Goal: Task Accomplishment & Management: Use online tool/utility

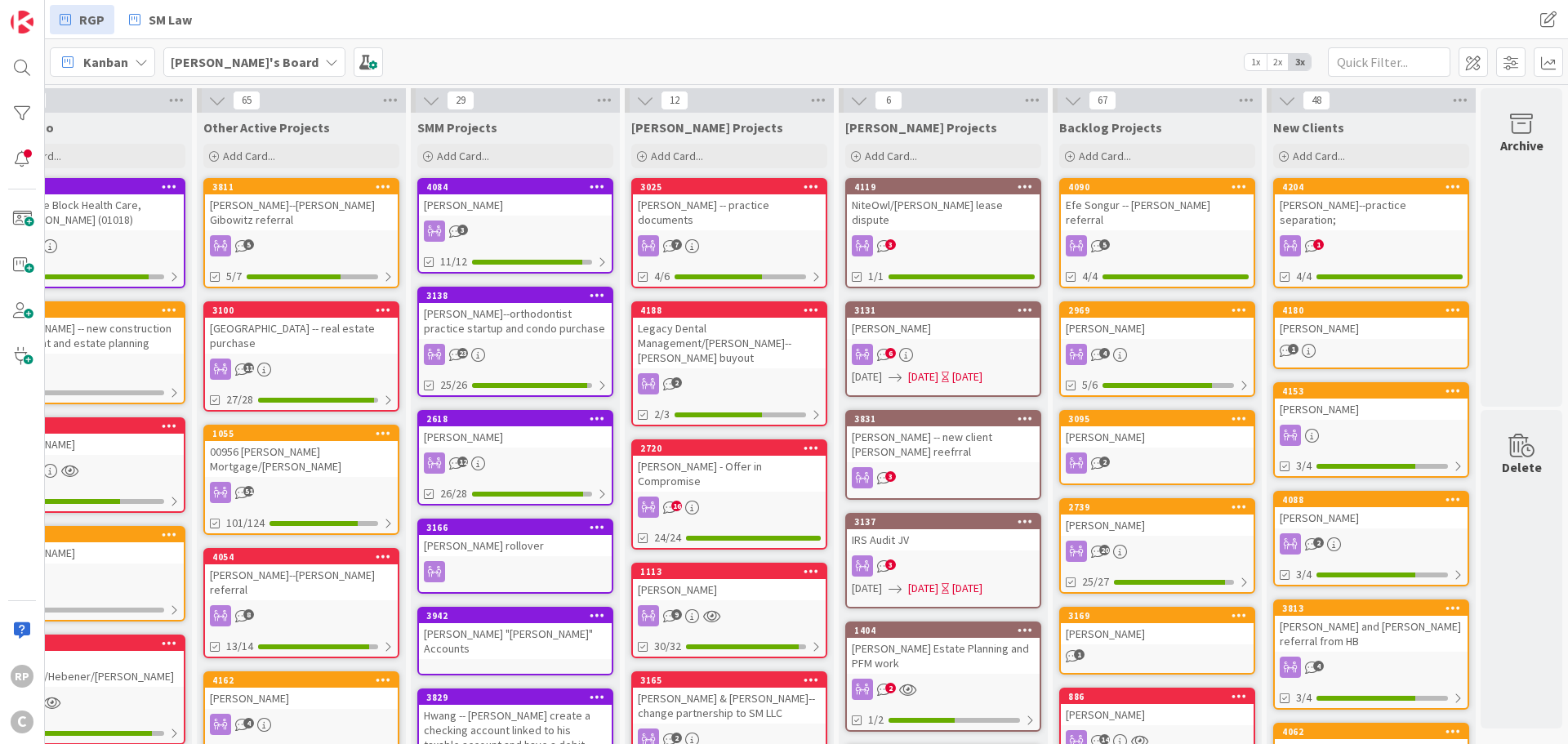
scroll to position [0, 294]
drag, startPoint x: 1322, startPoint y: 166, endPoint x: 1315, endPoint y: 161, distance: 8.8
click at [1321, 165] on div "Add Card..." at bounding box center [1371, 156] width 196 height 25
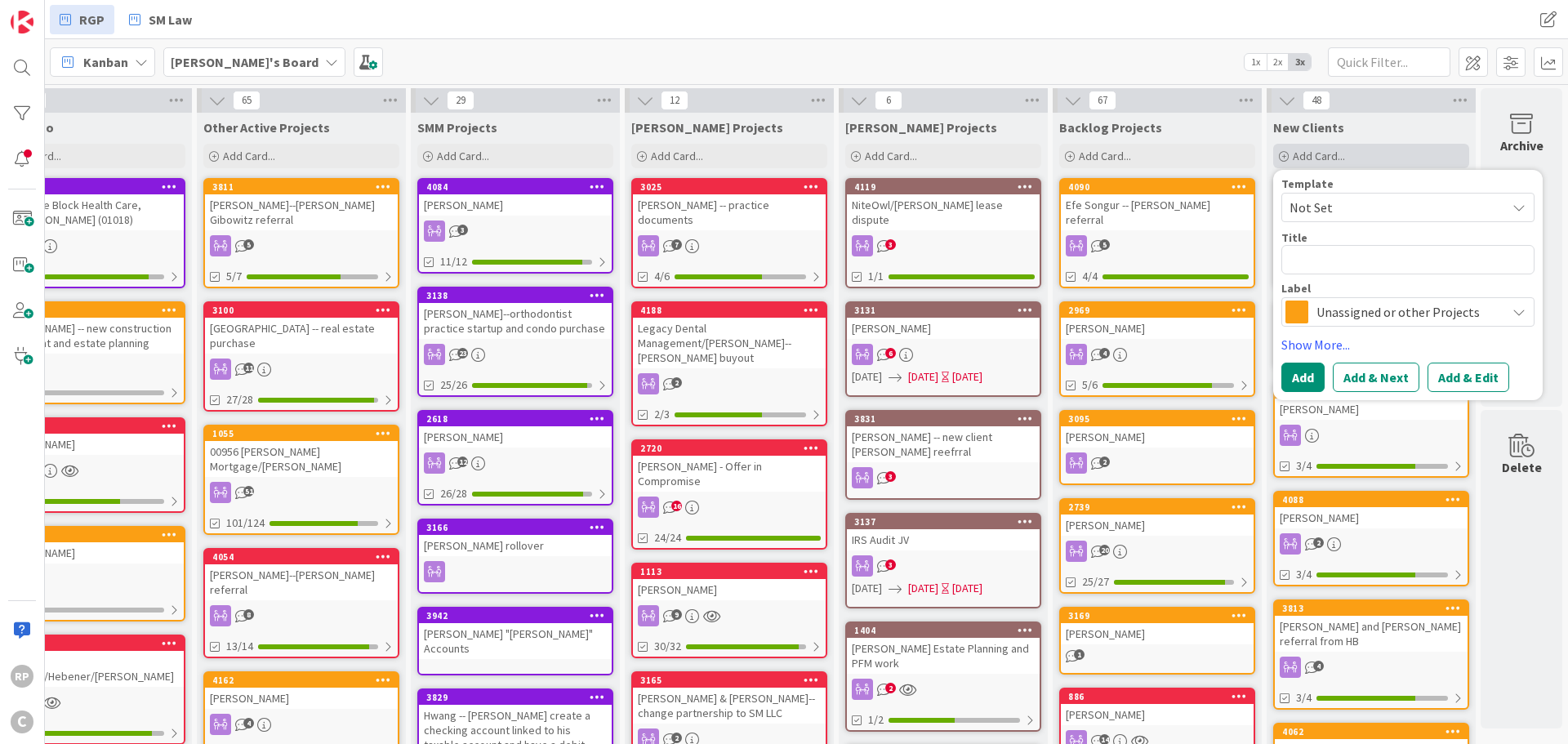
type textarea "x"
type textarea "J"
type textarea "x"
type textarea "Jo"
type textarea "x"
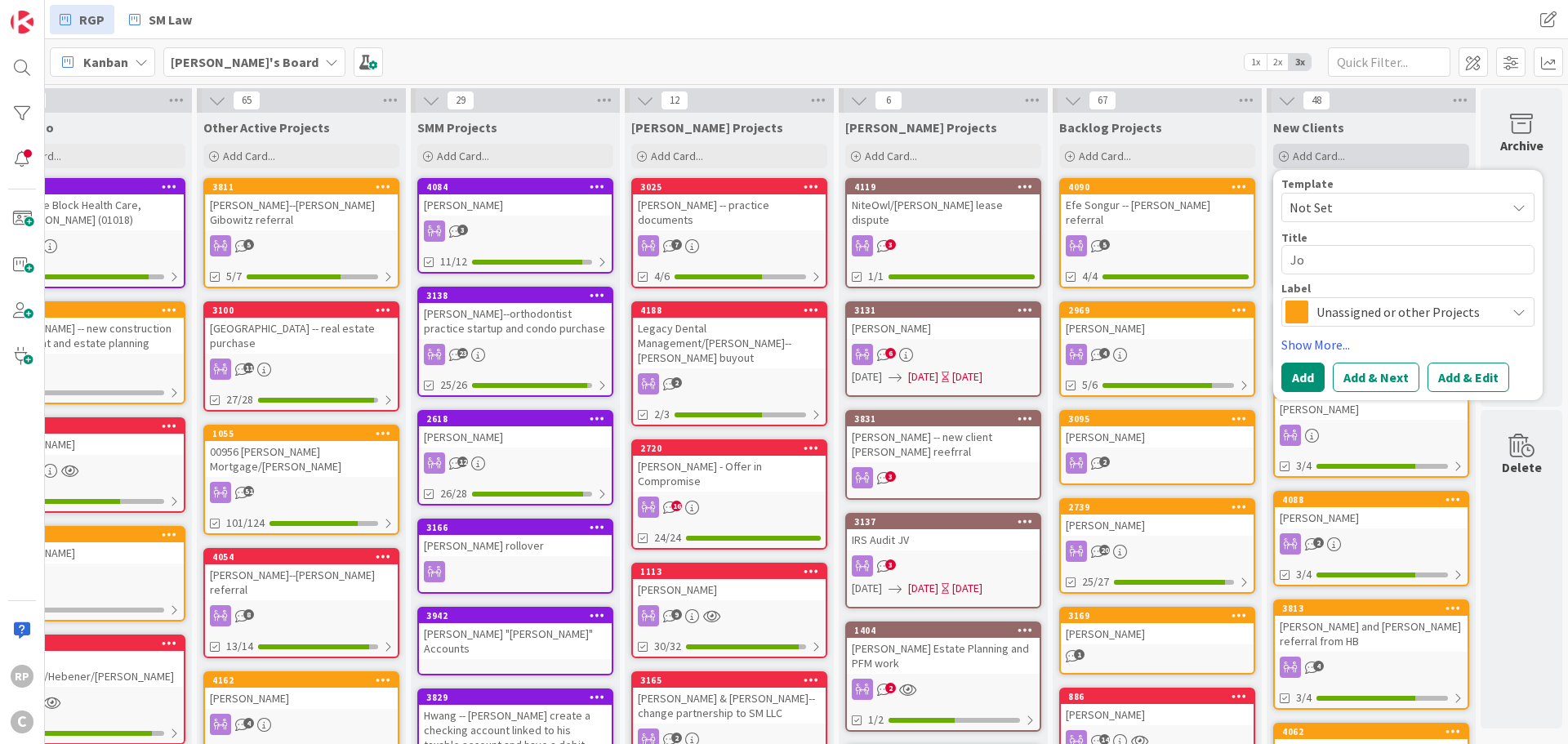
type textarea "Joh"
type textarea "x"
type textarea "[PERSON_NAME]"
type textarea "x"
type textarea "[PERSON_NAME]"
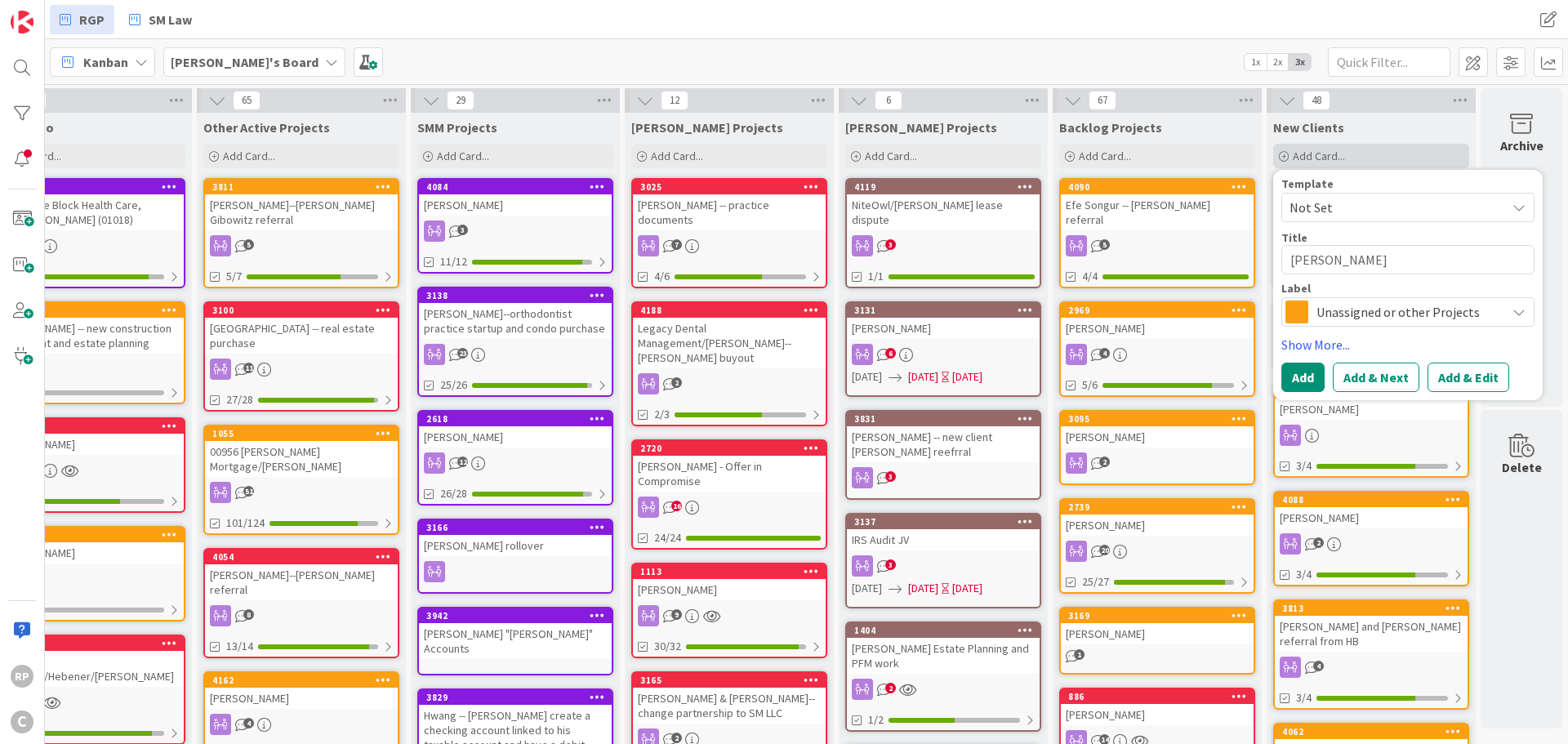
type textarea "x"
type textarea "[PERSON_NAME]"
type textarea "x"
type textarea "[PERSON_NAME]"
type textarea "x"
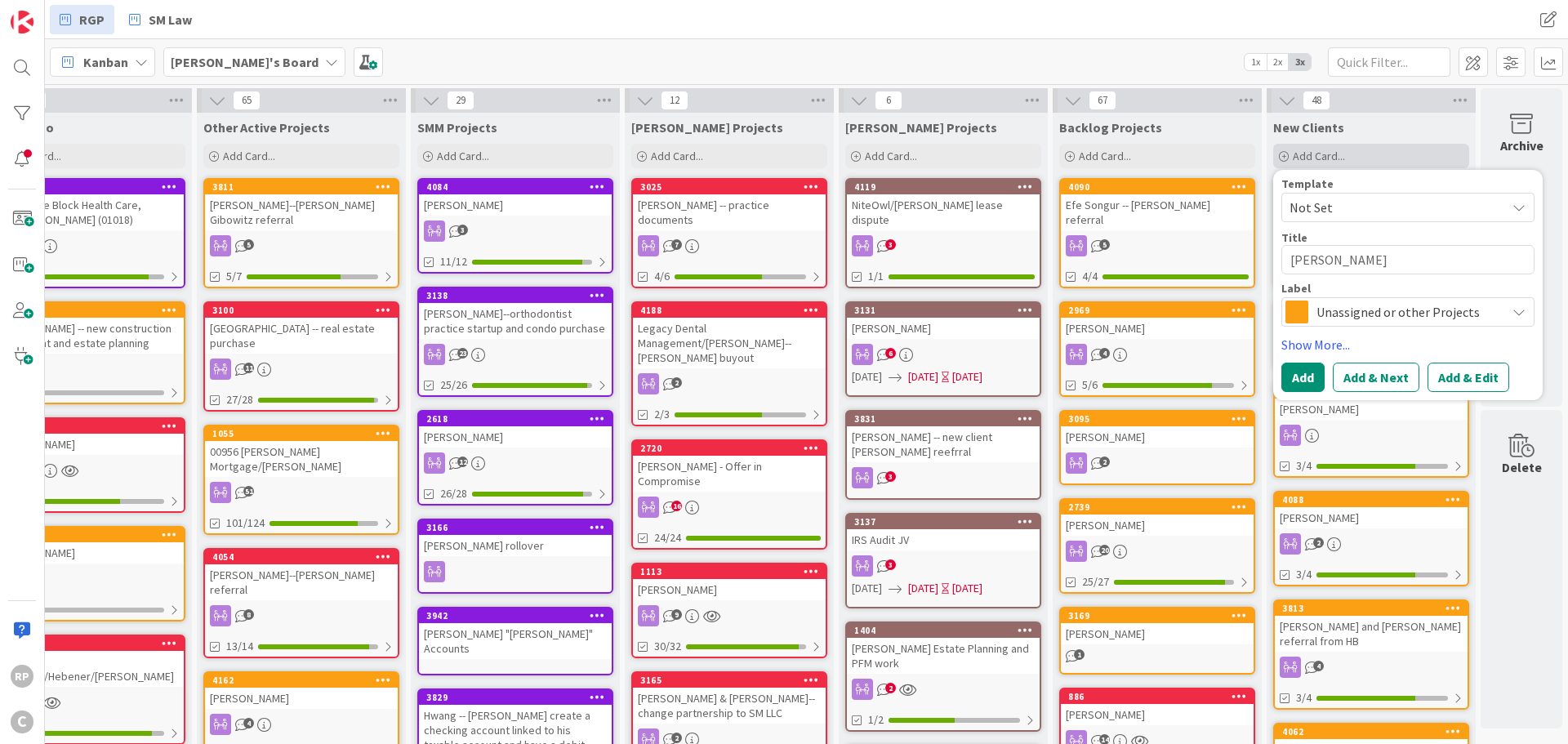
type textarea "[PERSON_NAME]"
type textarea "x"
type textarea "[PERSON_NAME]"
type textarea "x"
type textarea "[PERSON_NAME]"
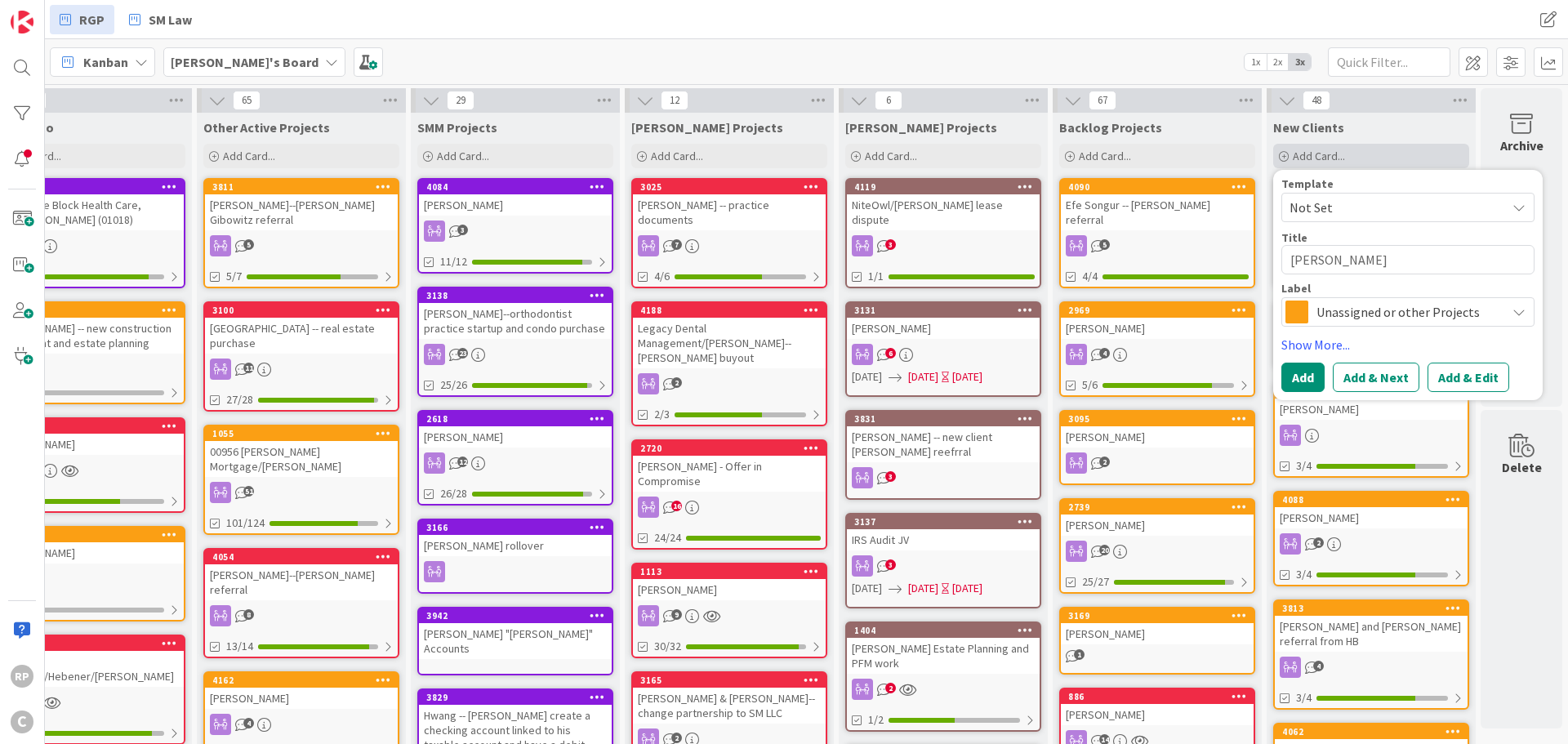
type textarea "x"
type textarea "[PERSON_NAME]"
type textarea "x"
type textarea "[PERSON_NAME] p"
type textarea "x"
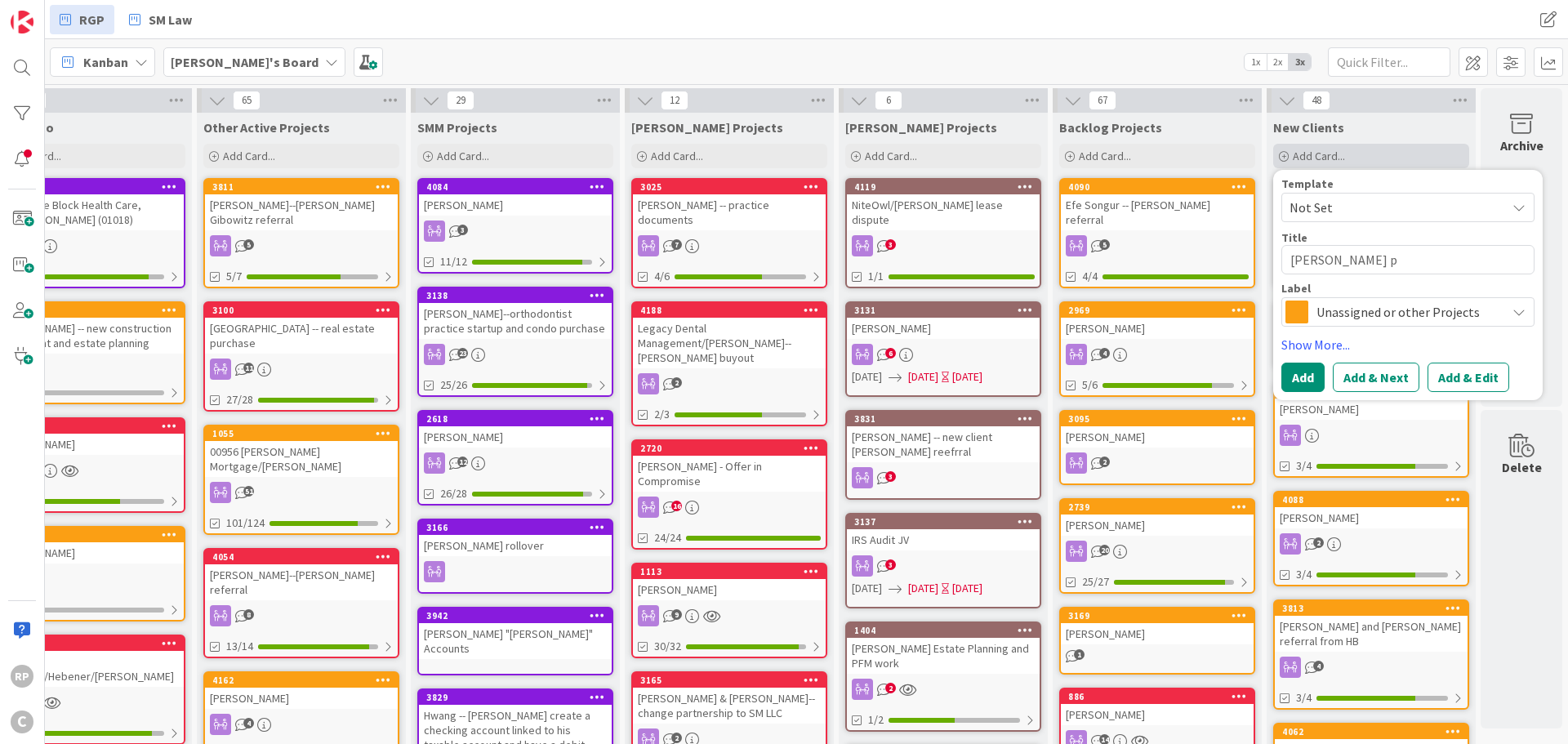
type textarea "[PERSON_NAME] pe"
type textarea "x"
type textarea "[PERSON_NAME] per"
type textarea "x"
type textarea "[PERSON_NAME] peri"
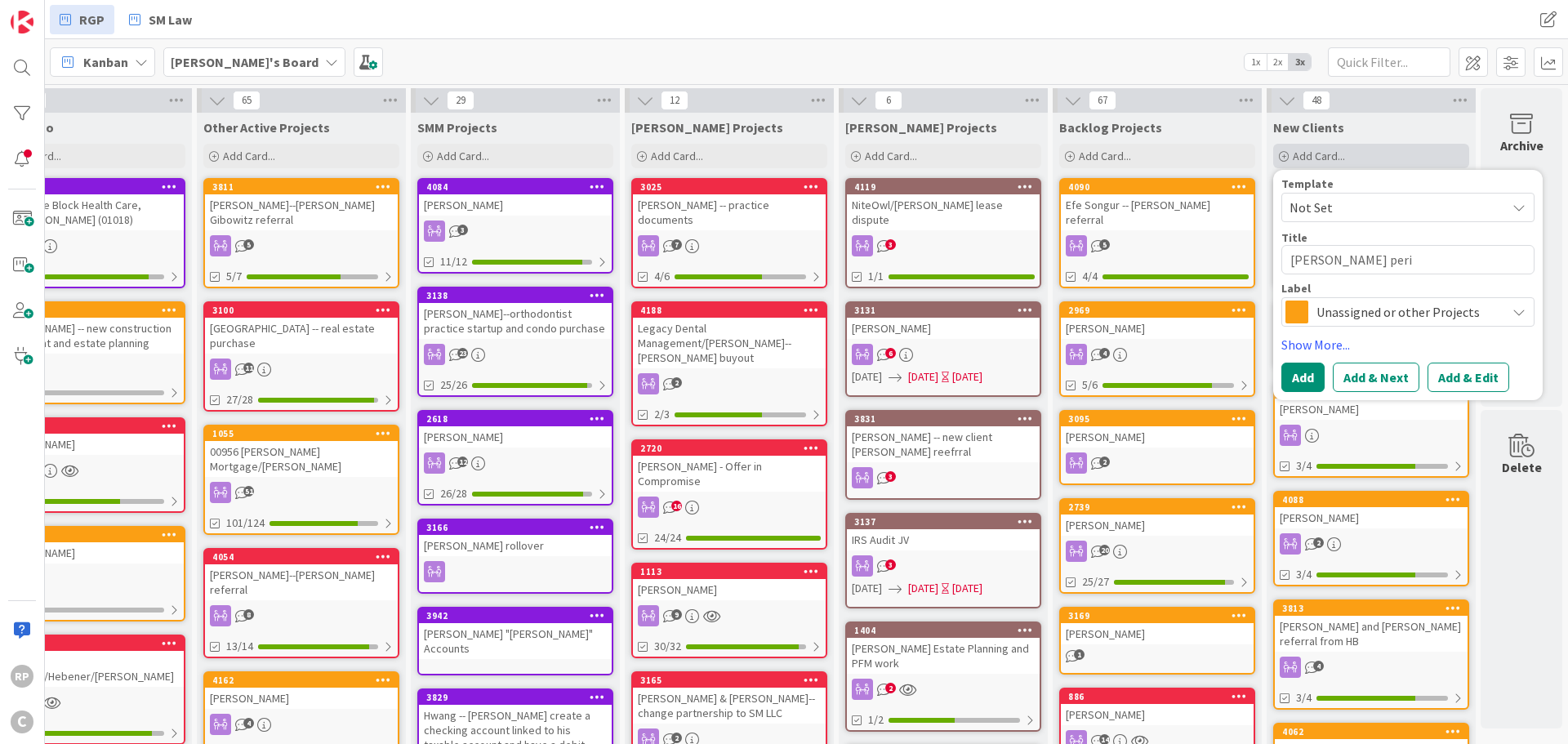
type textarea "x"
type textarea "[PERSON_NAME] perio"
type textarea "x"
type textarea "[PERSON_NAME] perio"
type textarea "x"
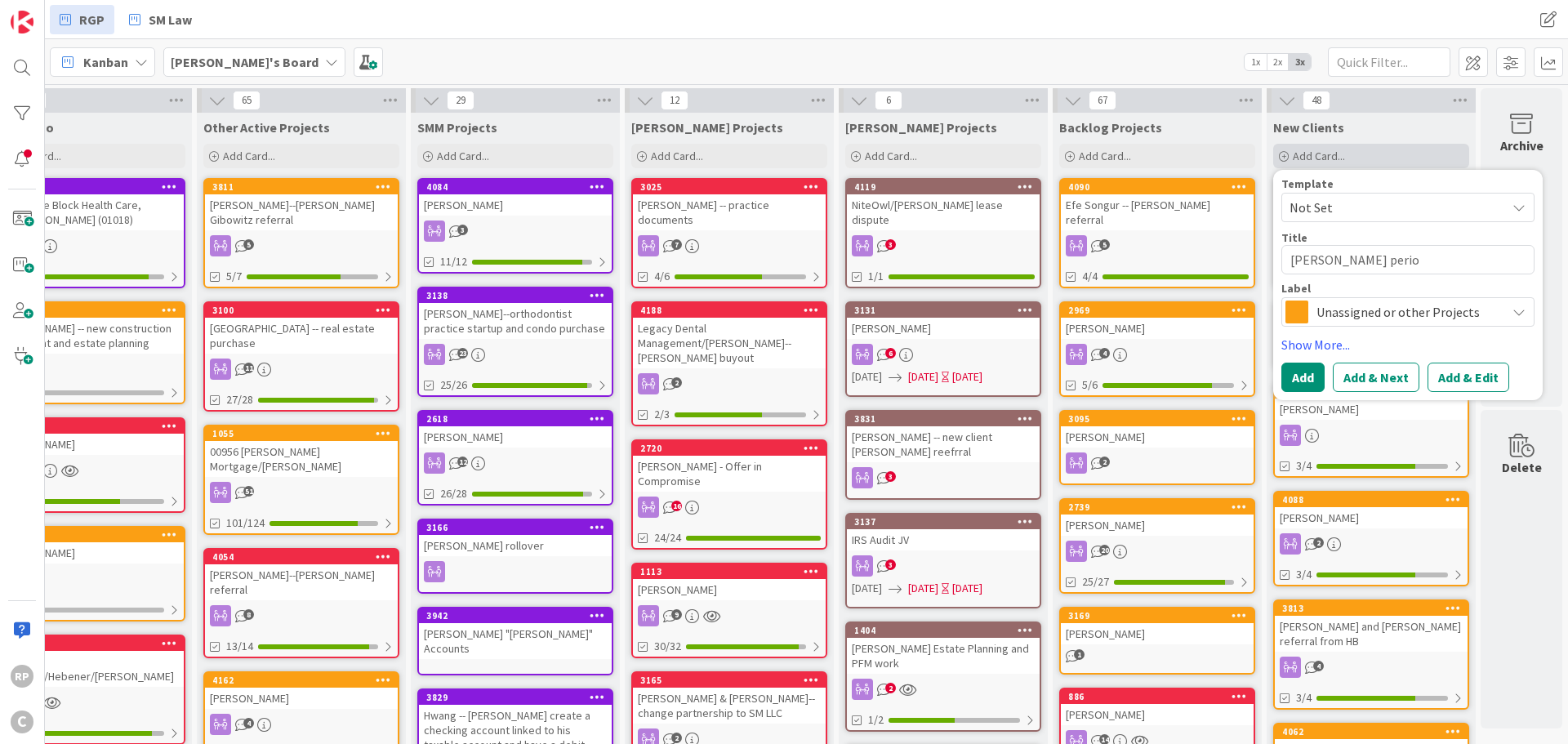
type textarea "[PERSON_NAME] perio p"
type textarea "x"
type textarea "[PERSON_NAME] perio pr"
type textarea "x"
type textarea "[PERSON_NAME] perio pra"
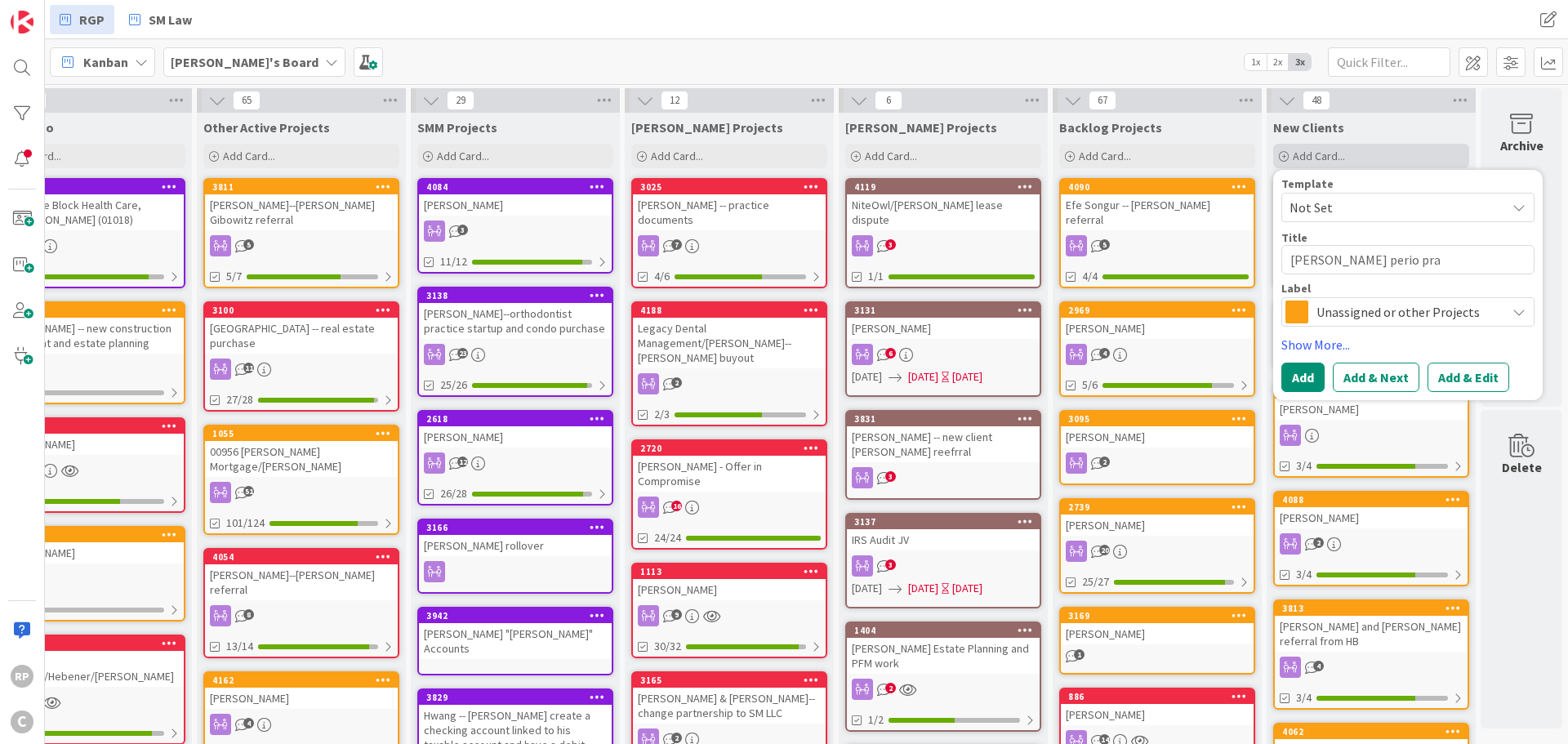
type textarea "x"
type textarea "[PERSON_NAME] perio prac"
type textarea "x"
type textarea "[PERSON_NAME] perio pract"
type textarea "x"
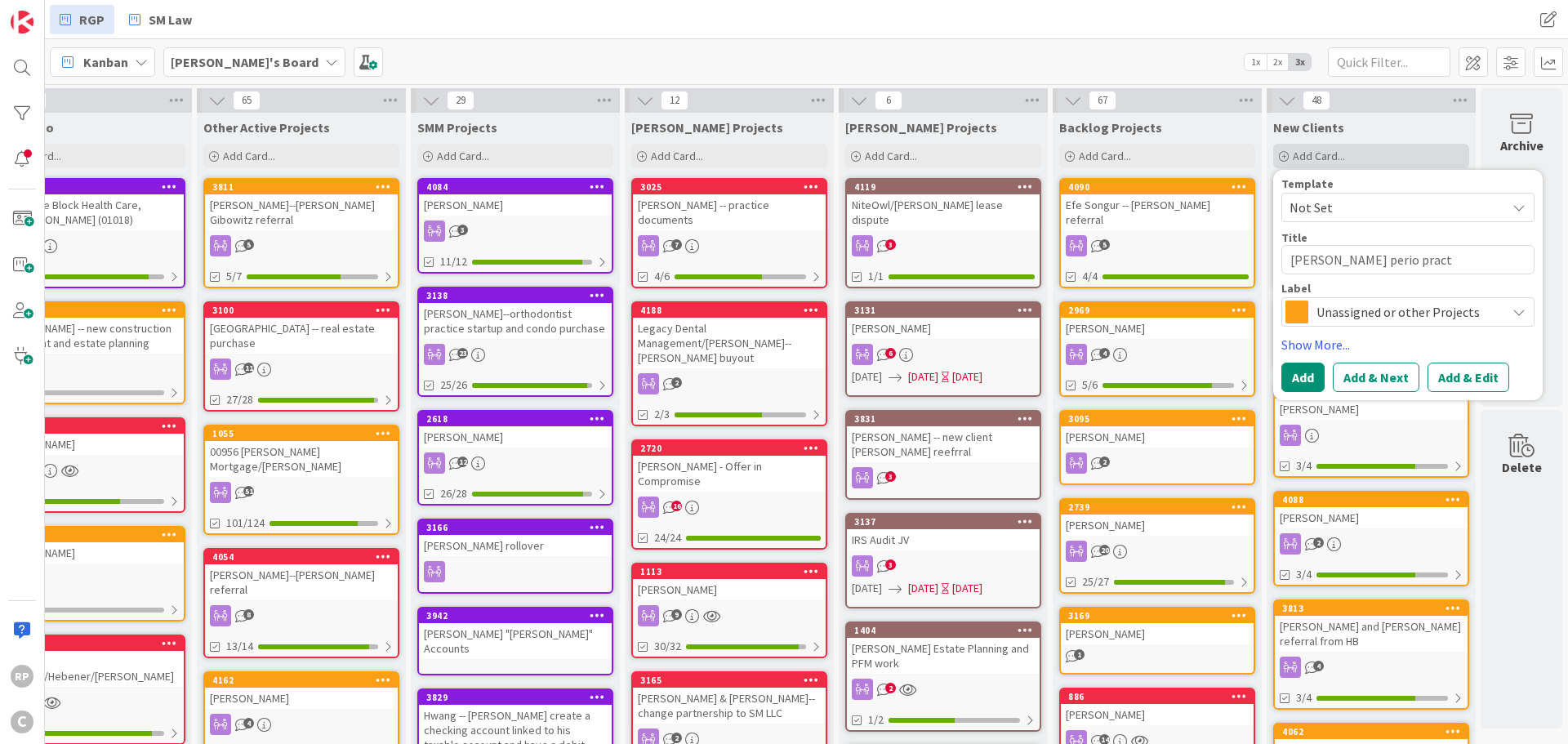
type textarea "[PERSON_NAME] perio practi"
type textarea "x"
type textarea "[PERSON_NAME] perio practie"
type textarea "x"
type textarea "[PERSON_NAME] perio practie"
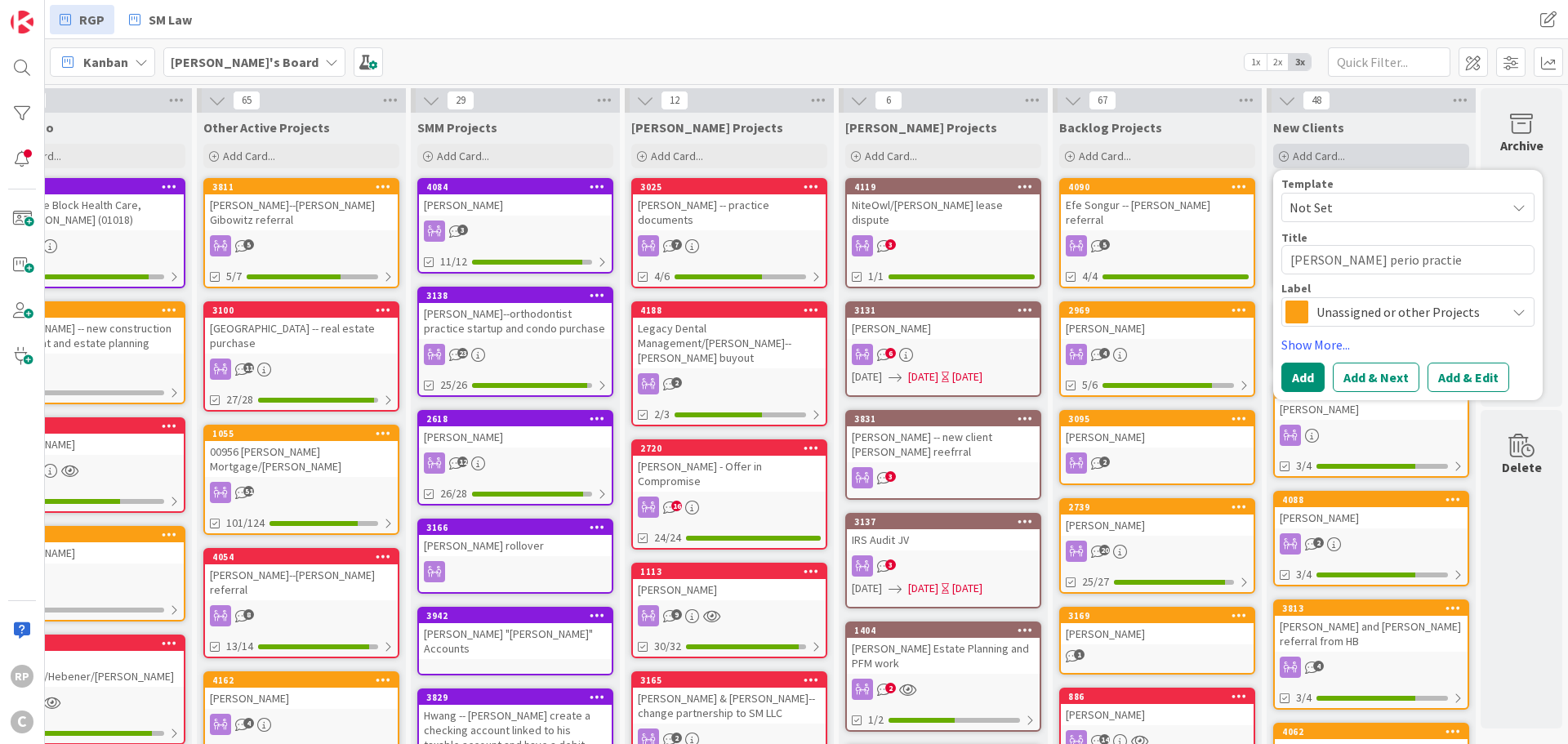
type textarea "x"
type textarea "[PERSON_NAME] perio practie p"
type textarea "x"
type textarea "[PERSON_NAME] perio practie pu"
type textarea "x"
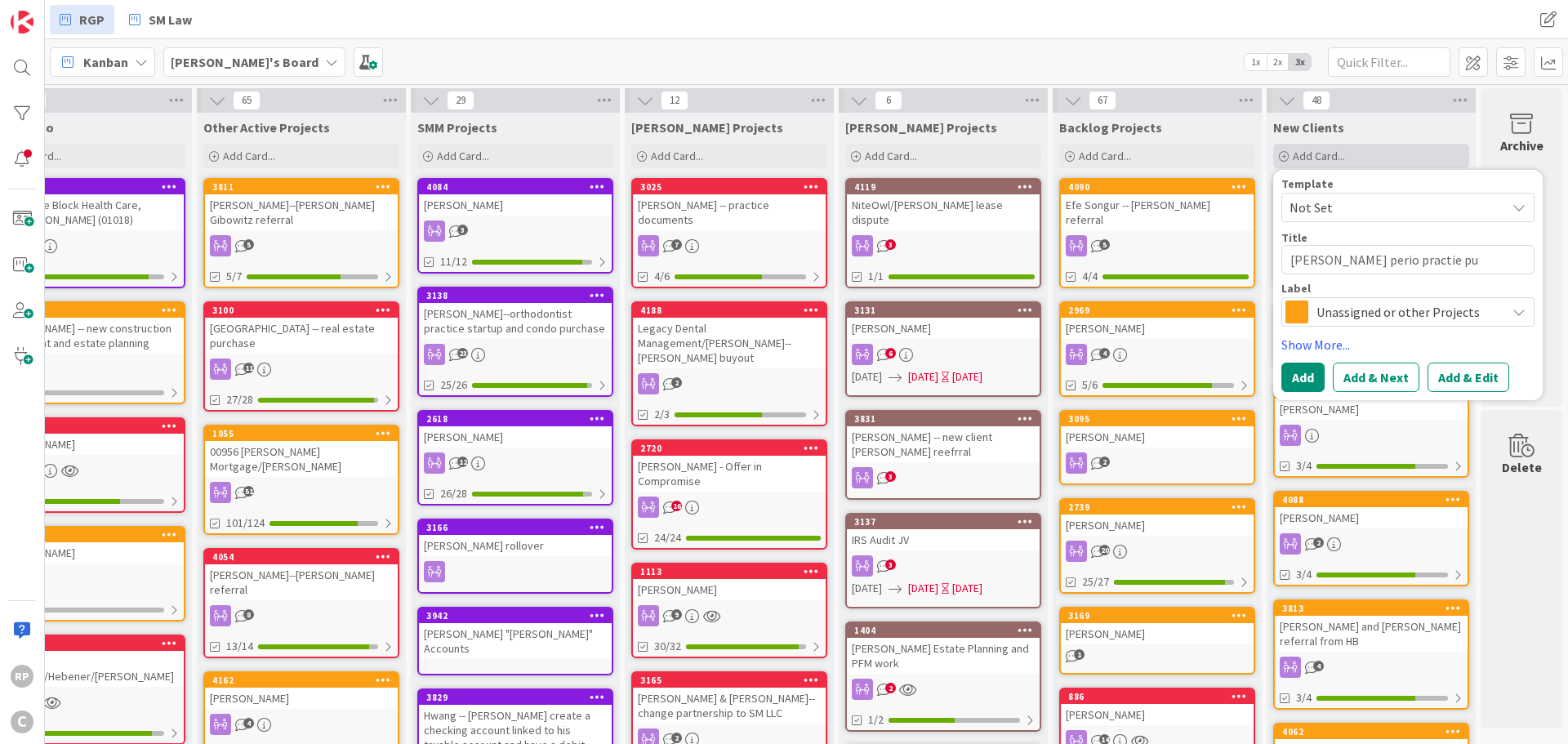
type textarea "[PERSON_NAME] perio practie pur"
type textarea "x"
type textarea "[PERSON_NAME] perio practie purch"
type textarea "x"
type textarea "[PERSON_NAME] perio practie purcha"
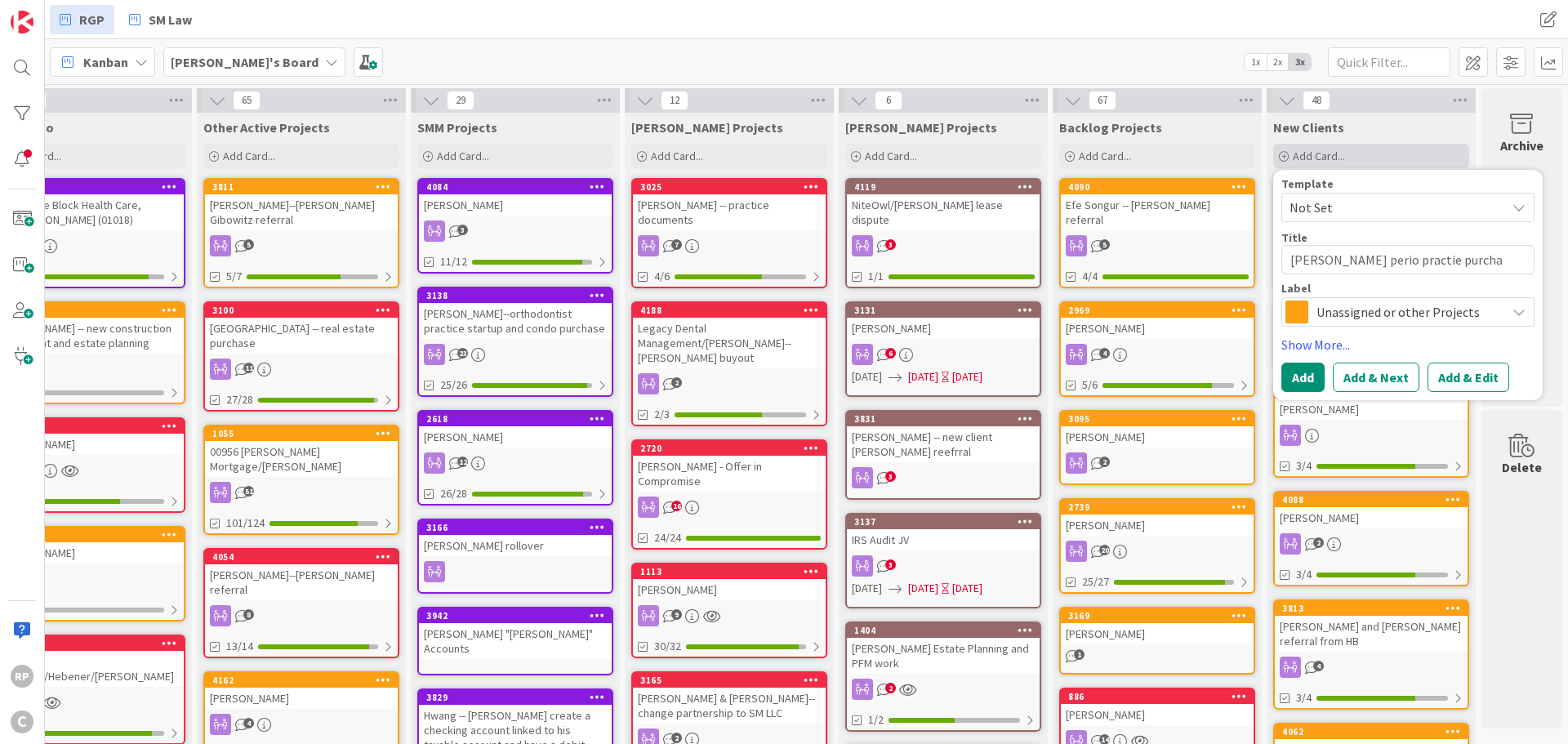
type textarea "x"
type textarea "[PERSON_NAME] perio practie purchas"
type textarea "x"
type textarea "[PERSON_NAME] perio practie purchase"
type textarea "x"
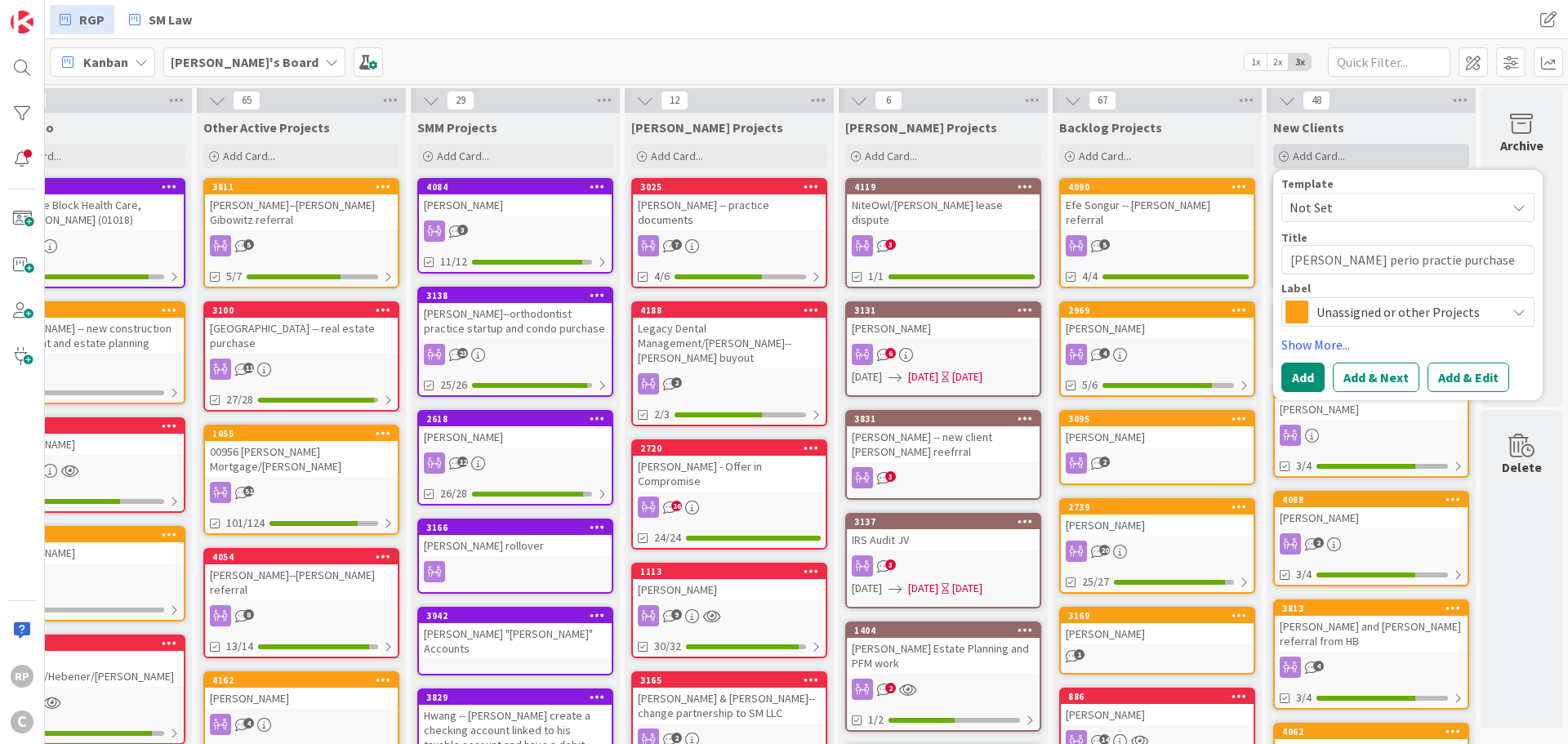
type textarea "[PERSON_NAME] perio practie purchase"
type textarea "x"
type textarea "[PERSON_NAME] perio practie purchase"
type textarea "x"
type textarea "[PERSON_NAME] perio practie purchas"
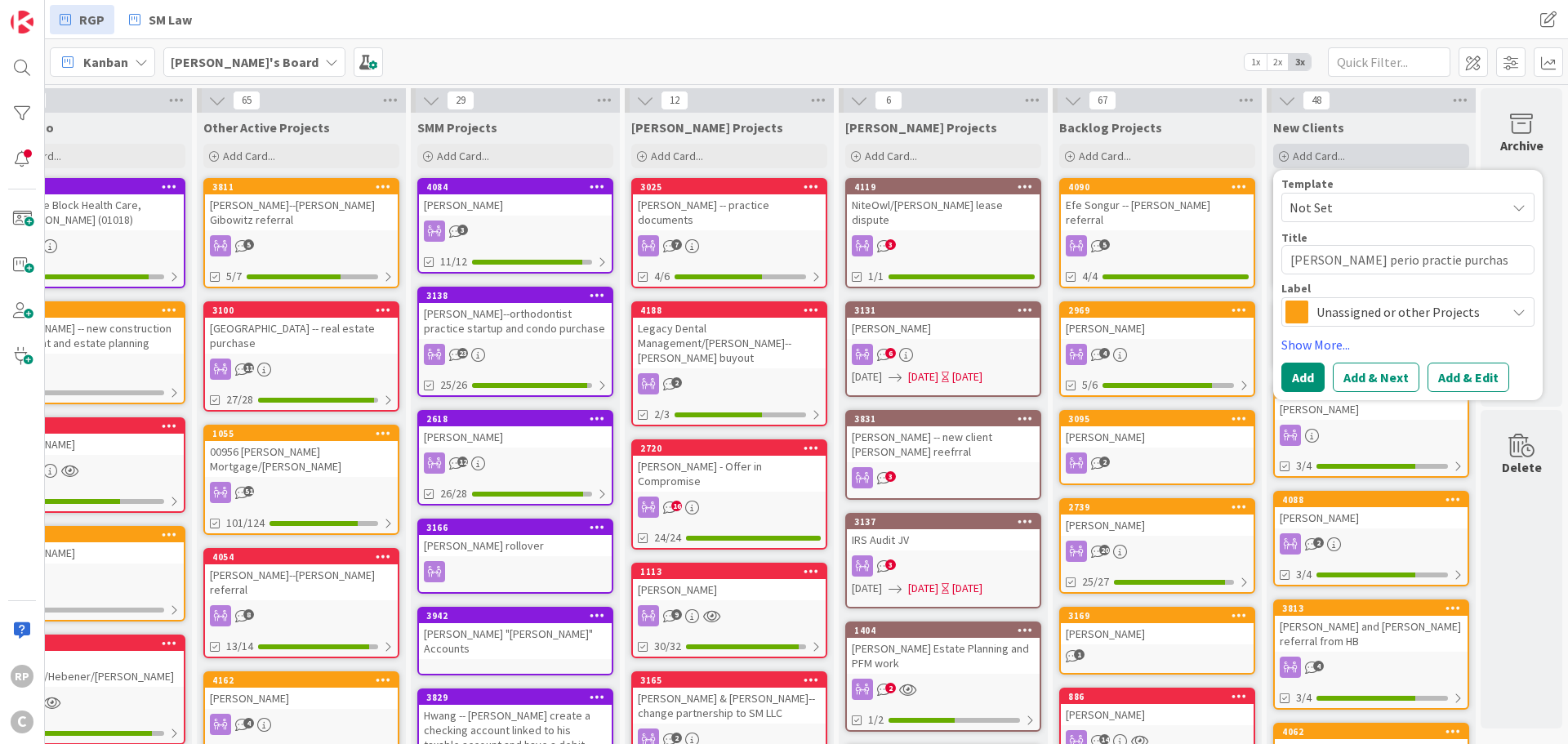
type textarea "x"
type textarea "[PERSON_NAME] perio practie purcha"
type textarea "x"
type textarea "[PERSON_NAME] perio practie purch"
type textarea "x"
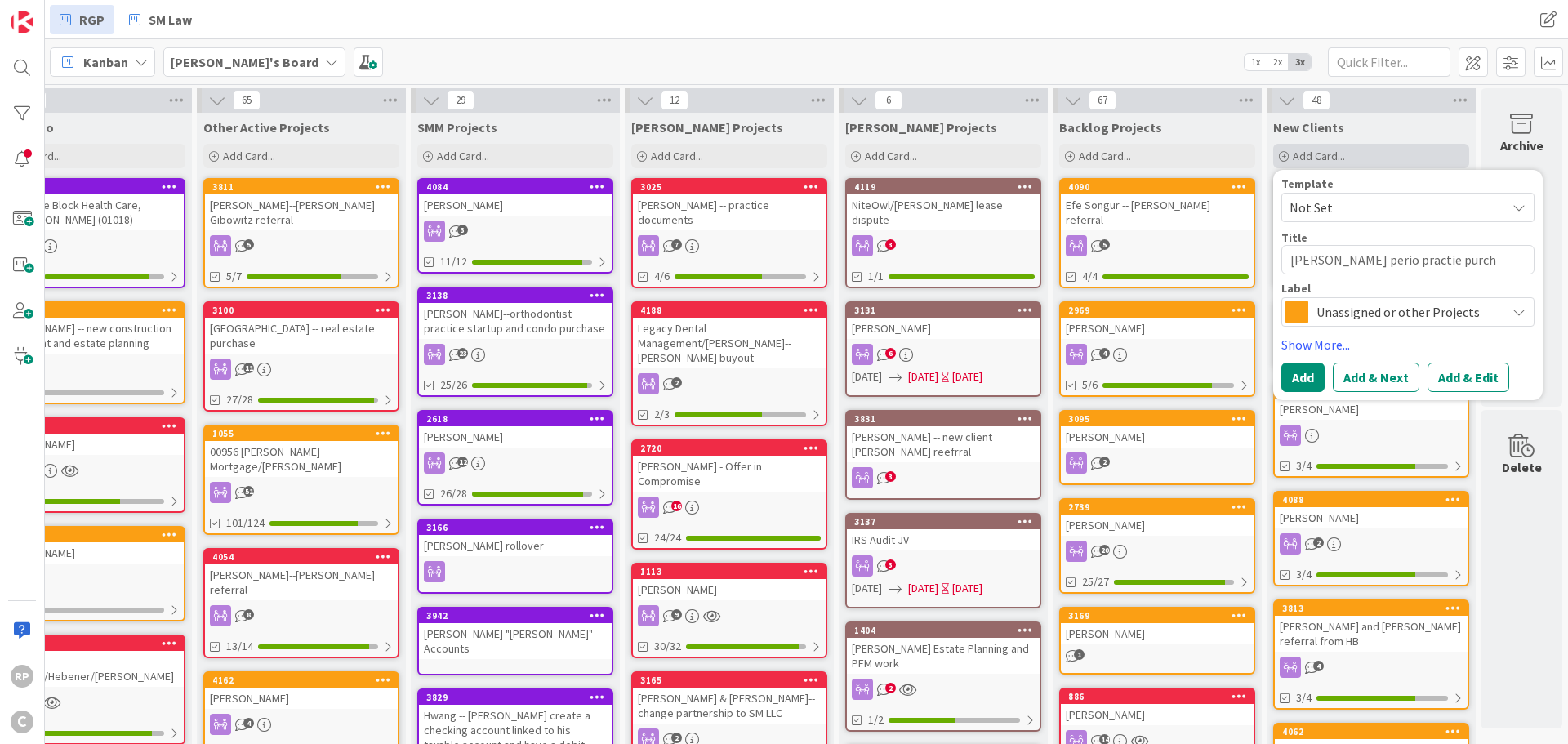
type textarea "[PERSON_NAME] perio practie purc"
type textarea "x"
type textarea "[PERSON_NAME] perio practie pur"
type textarea "x"
type textarea "[PERSON_NAME] perio practie"
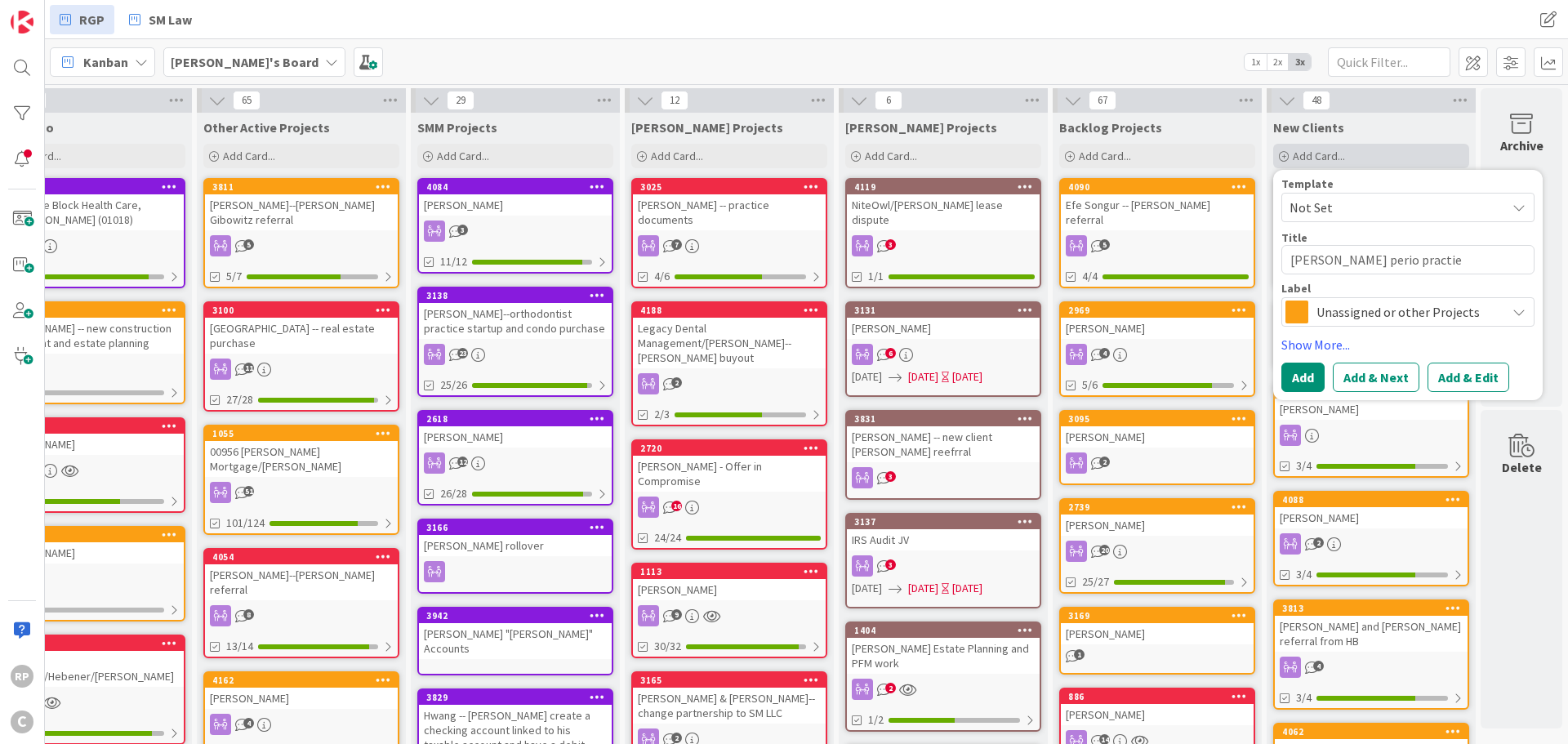
type textarea "x"
type textarea "[PERSON_NAME] perio practie"
type textarea "x"
type textarea "[PERSON_NAME] perio practi"
type textarea "x"
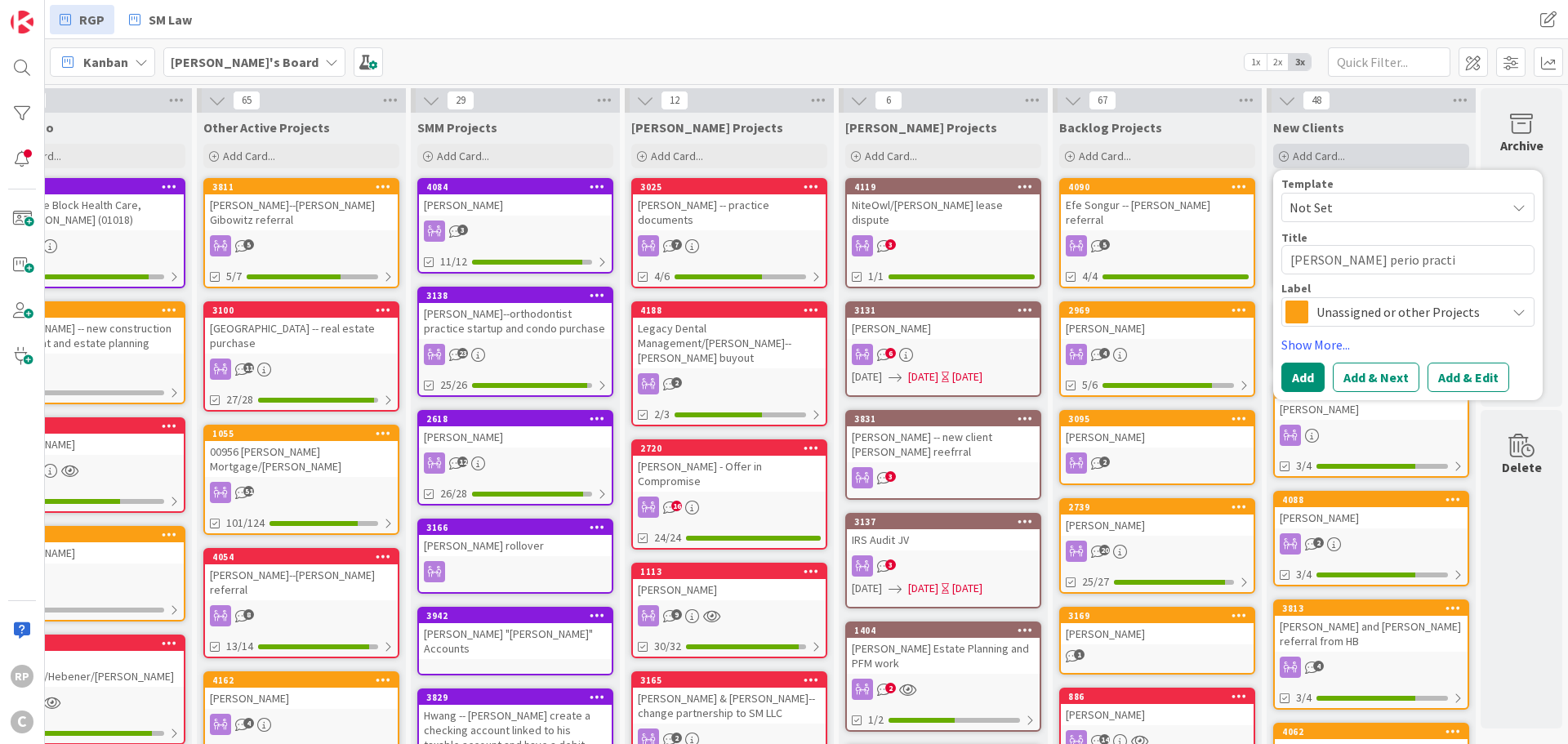
type textarea "[PERSON_NAME] perio pract"
type textarea "x"
type textarea "[PERSON_NAME] perio practc"
type textarea "x"
type textarea "[PERSON_NAME] perio pract"
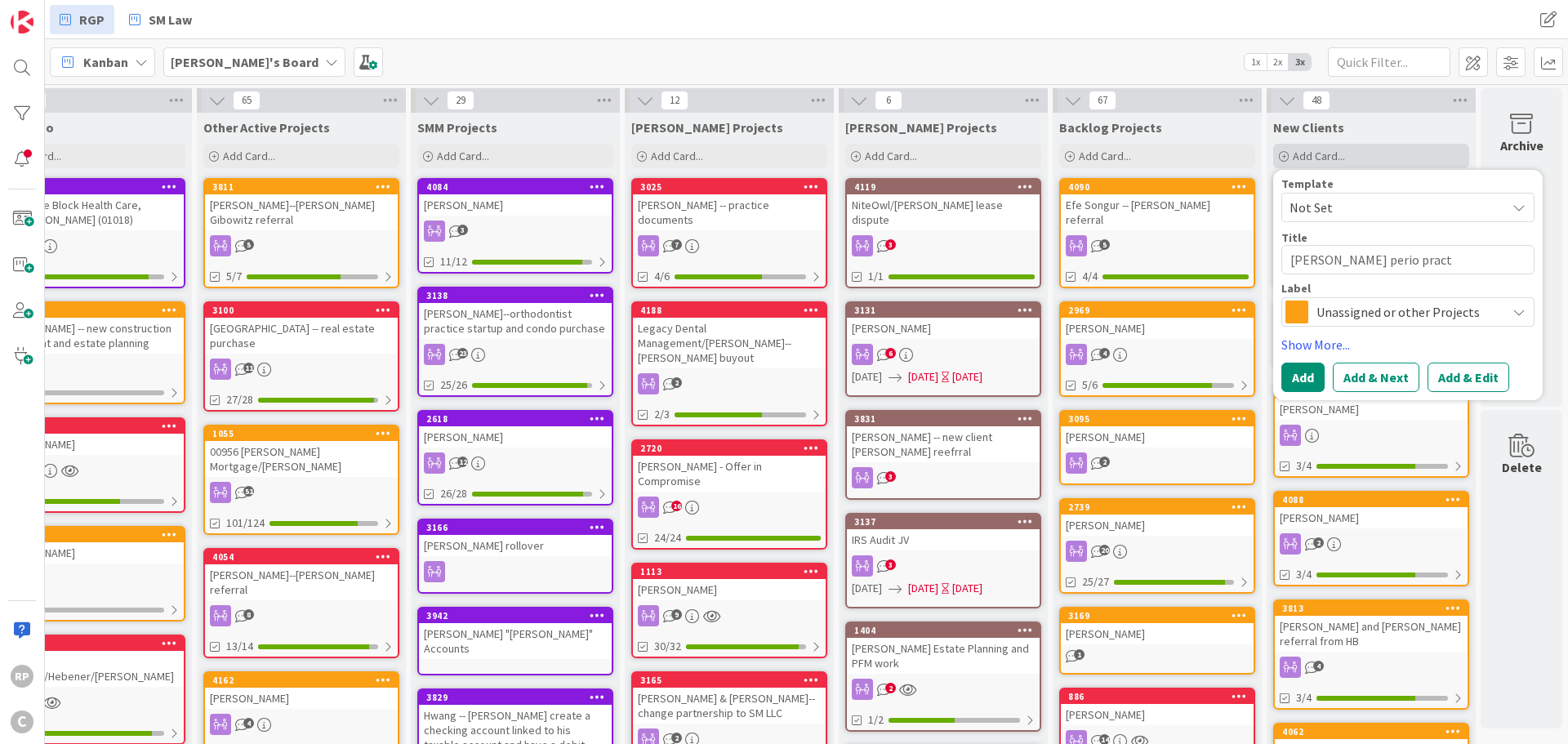
type textarea "x"
type textarea "[PERSON_NAME] perio practi"
type textarea "x"
type textarea "[PERSON_NAME] perio practic"
type textarea "x"
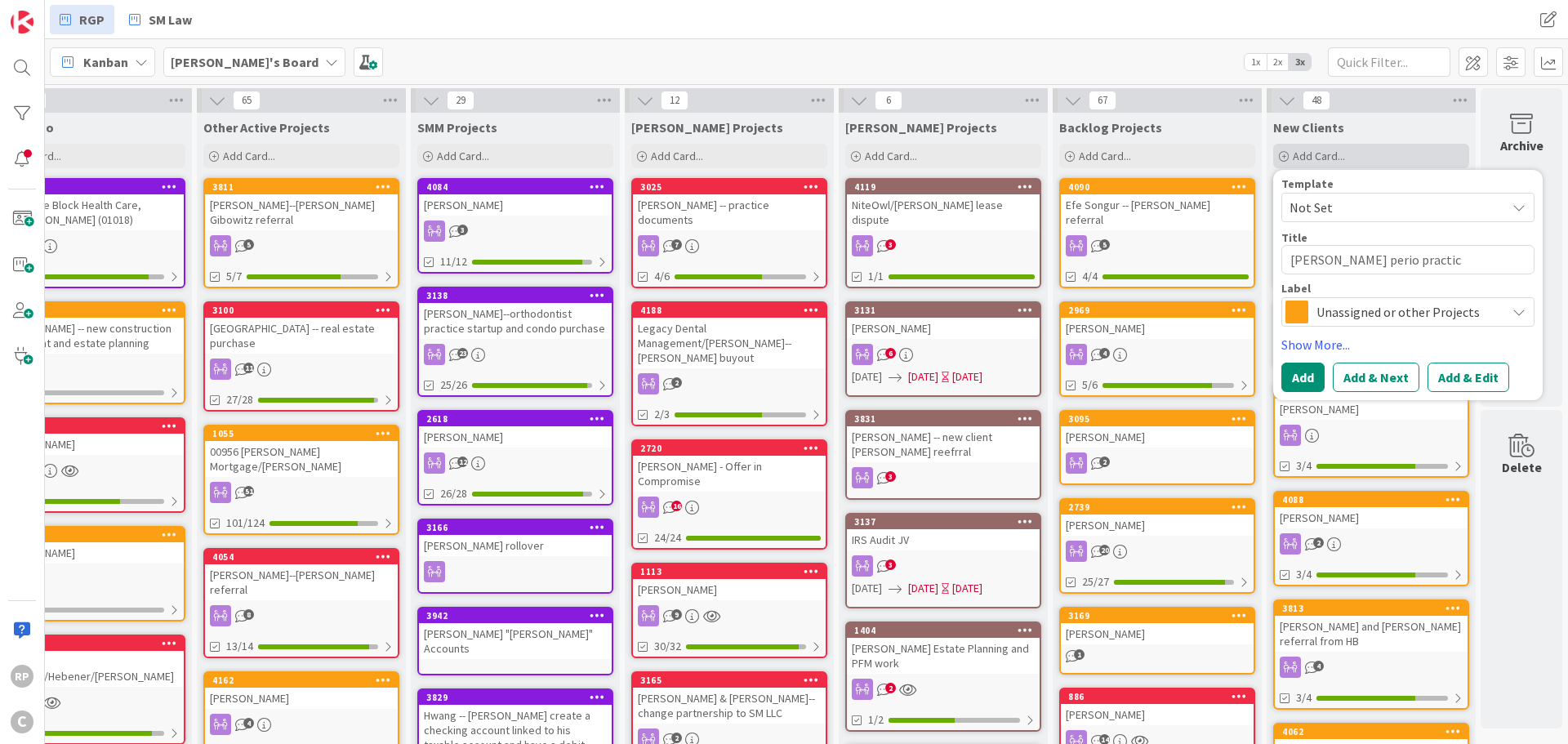
type textarea "[PERSON_NAME] perio practice"
type textarea "x"
type textarea "[PERSON_NAME] perio practice"
type textarea "x"
type textarea "[PERSON_NAME] perio practice p"
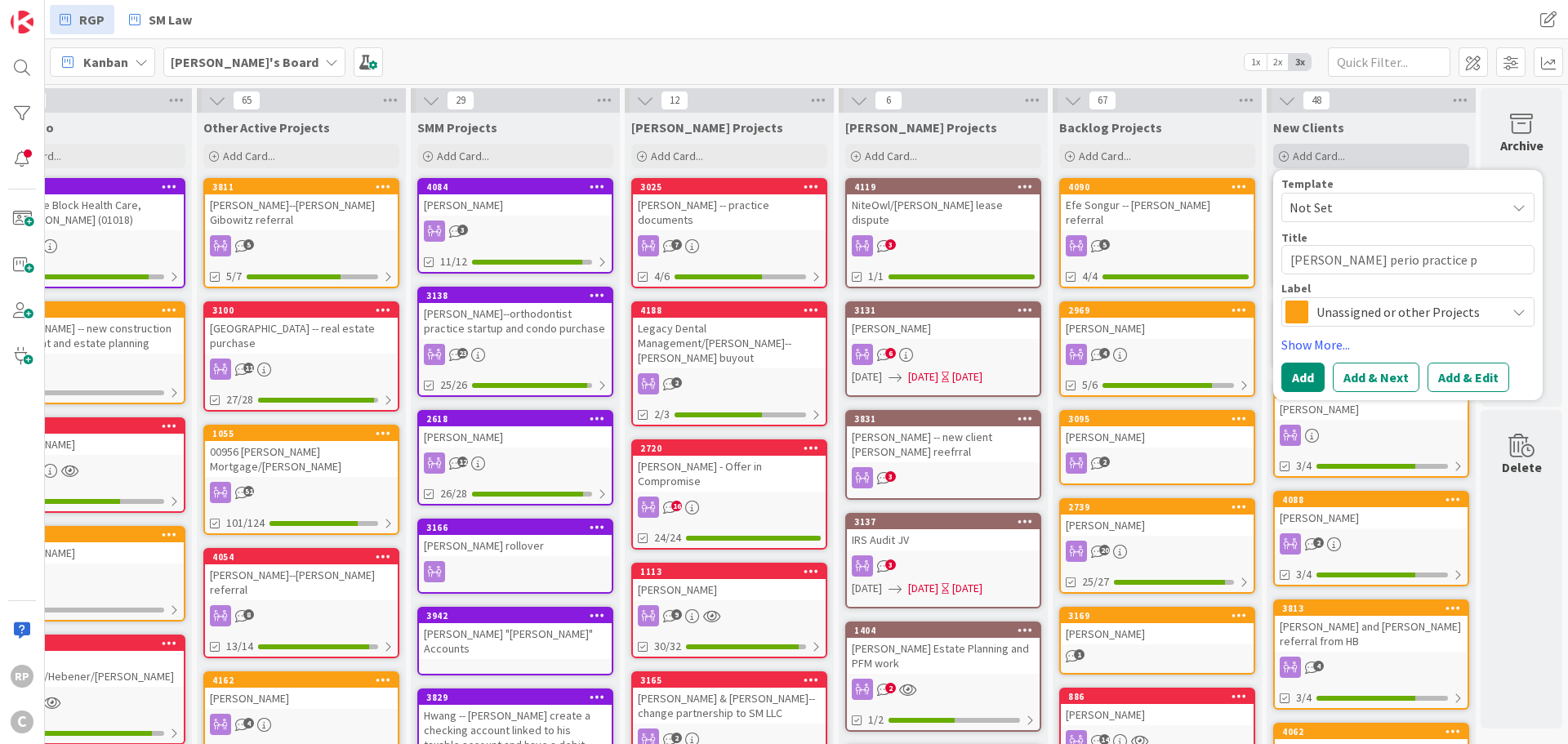
type textarea "x"
type textarea "[PERSON_NAME] perio practice pu"
type textarea "x"
type textarea "[PERSON_NAME] perio practice pur"
type textarea "x"
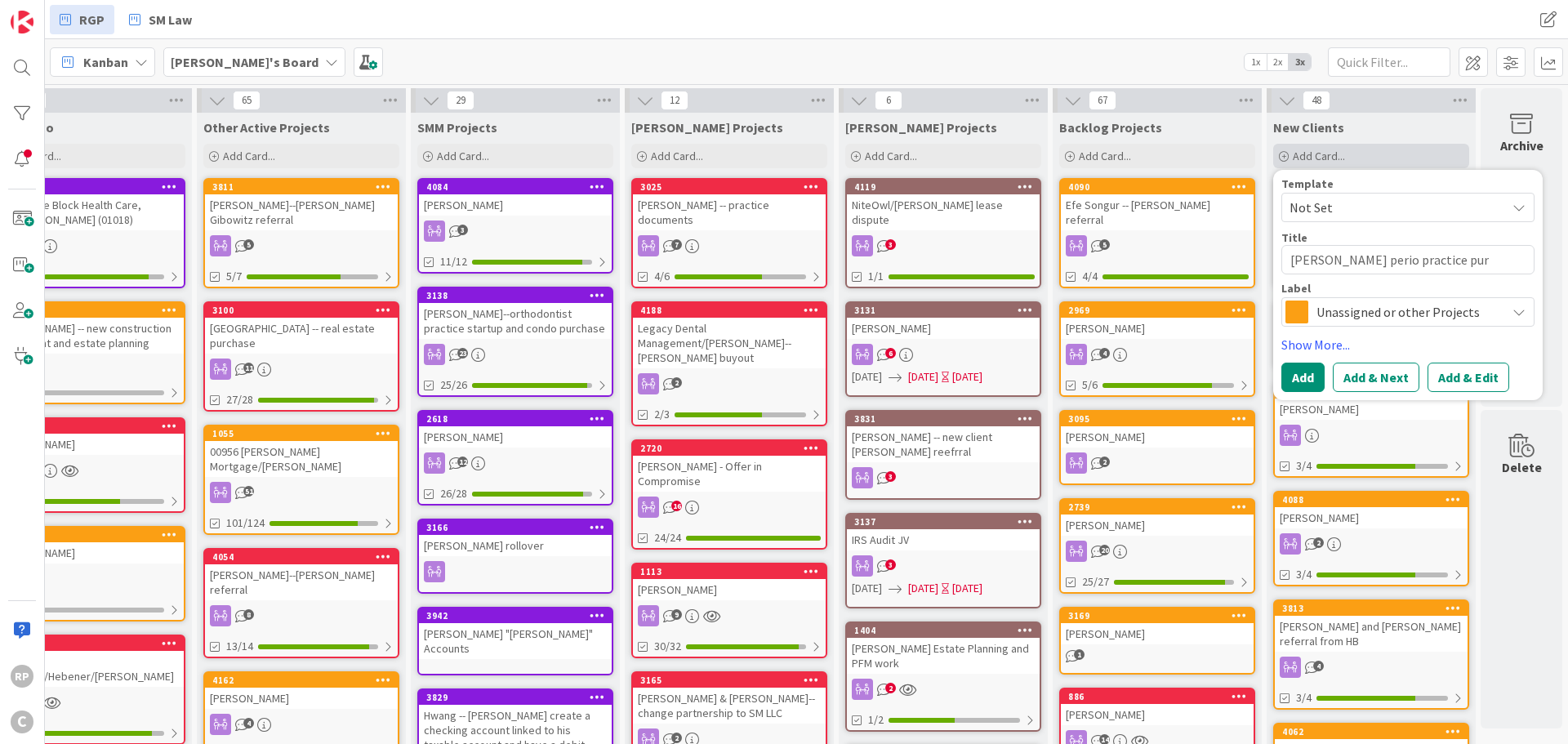
type textarea "[PERSON_NAME] perio practice purc"
type textarea "x"
type textarea "[PERSON_NAME] perio practice purch"
type textarea "x"
type textarea "[PERSON_NAME] perio practice purcha"
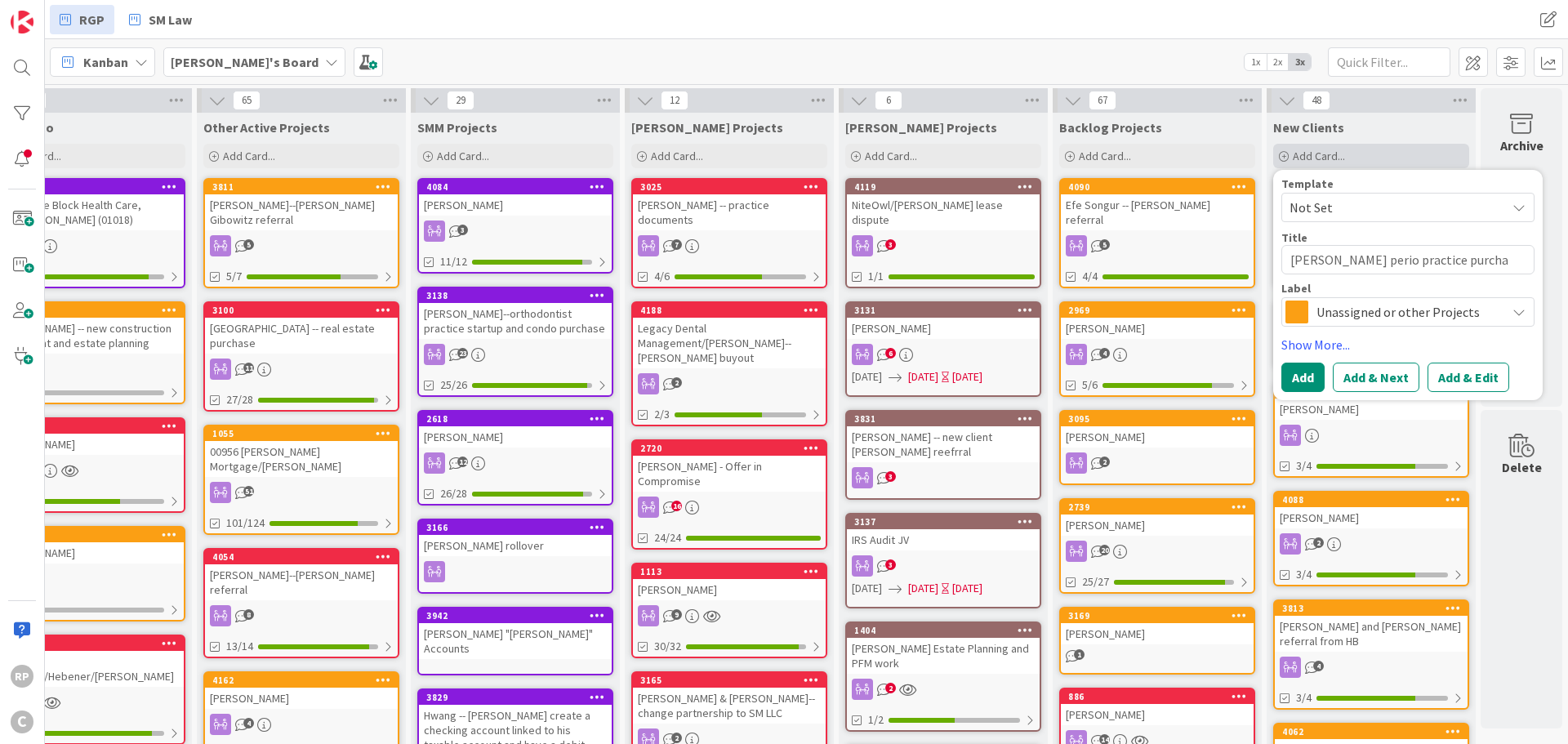
type textarea "x"
type textarea "[PERSON_NAME] perio practice purchas"
type textarea "x"
type textarea "[PERSON_NAME] perio practice purchase"
type textarea "x"
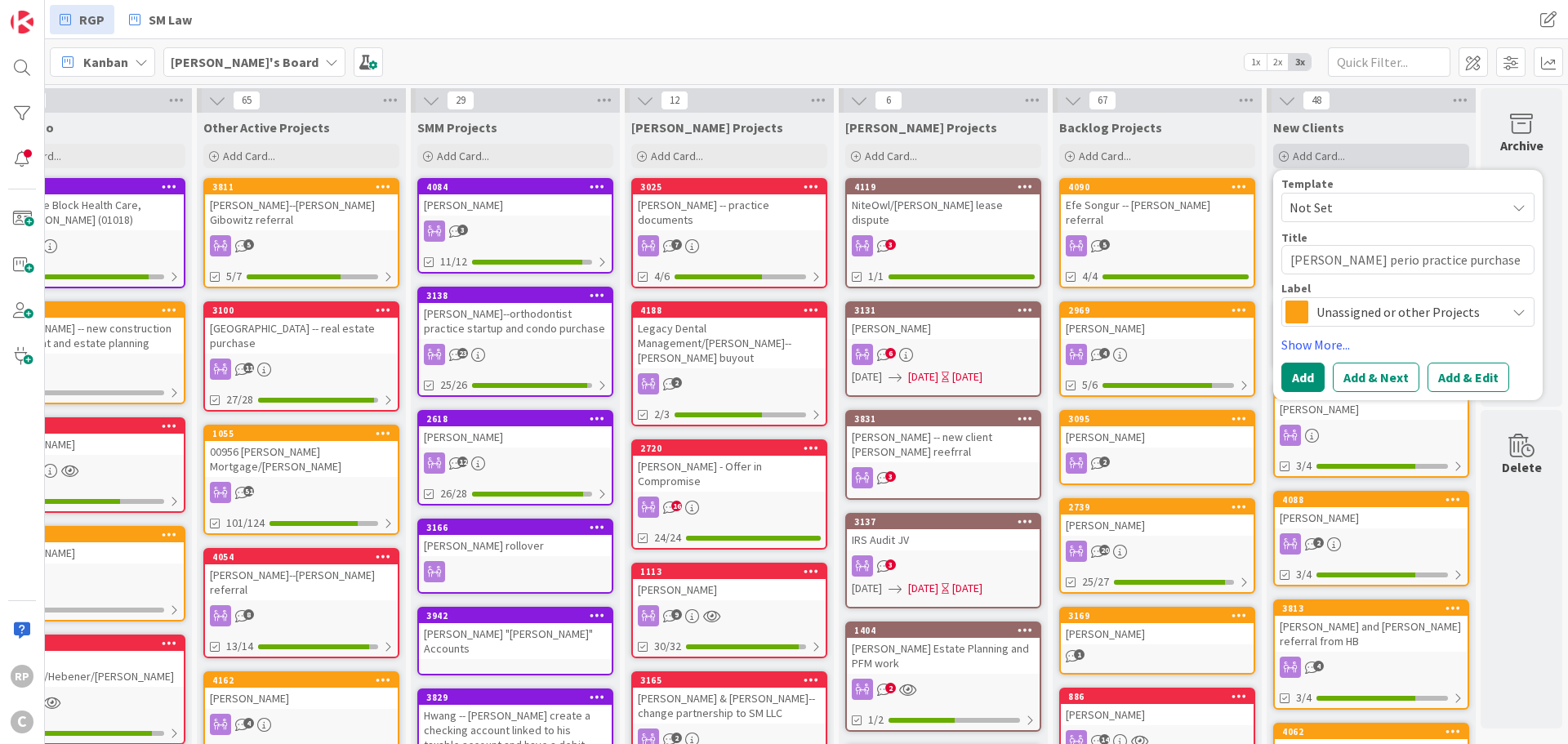
type textarea "[PERSON_NAME] perio practice purchase"
type textarea "x"
type textarea "[PERSON_NAME] perio practice purchase M"
type textarea "x"
type textarea "[PERSON_NAME] perio practice purchase Ma"
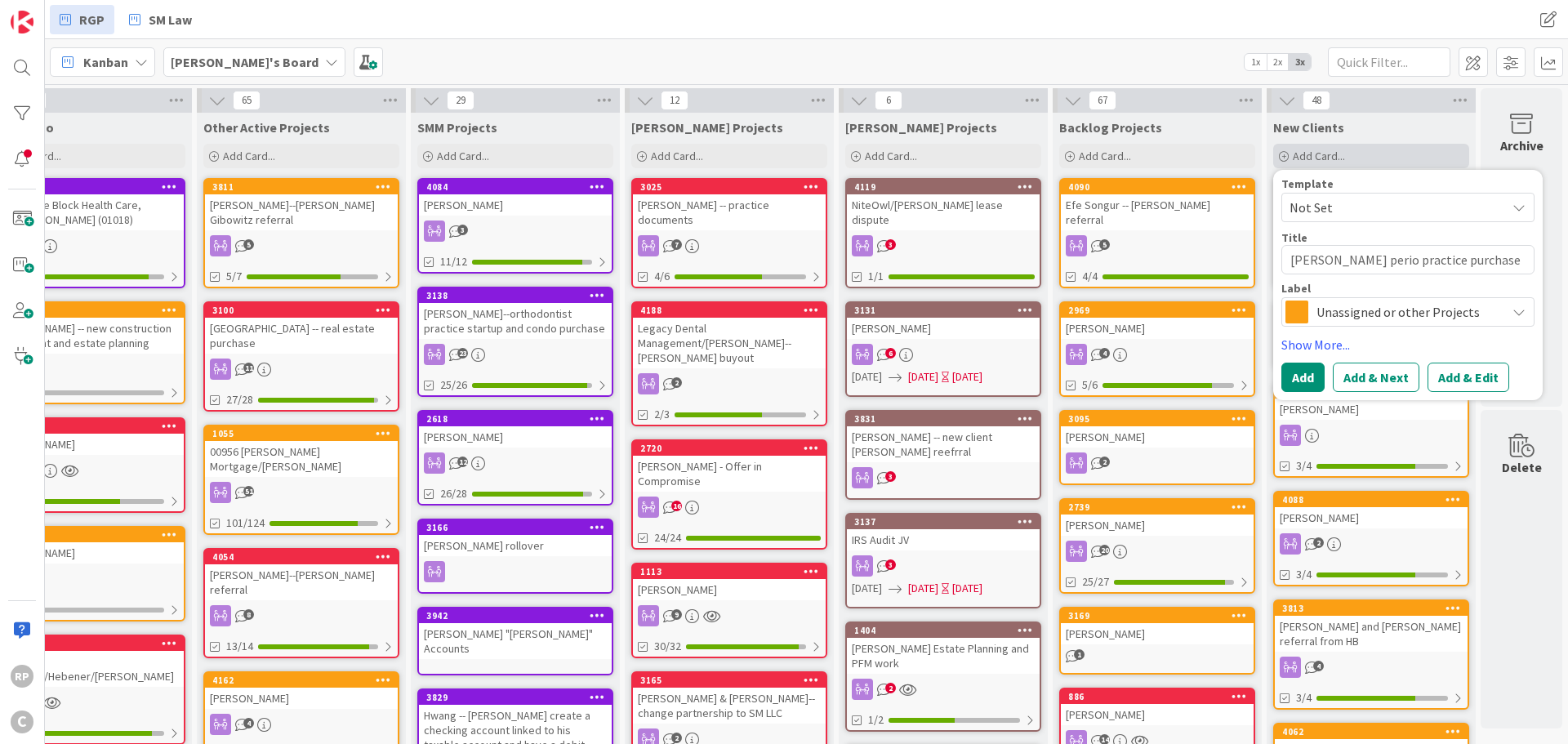
type textarea "x"
type textarea "[PERSON_NAME] perio practice purchase Mat"
type textarea "x"
type textarea "[PERSON_NAME] perio practice purchase Matt"
type textarea "x"
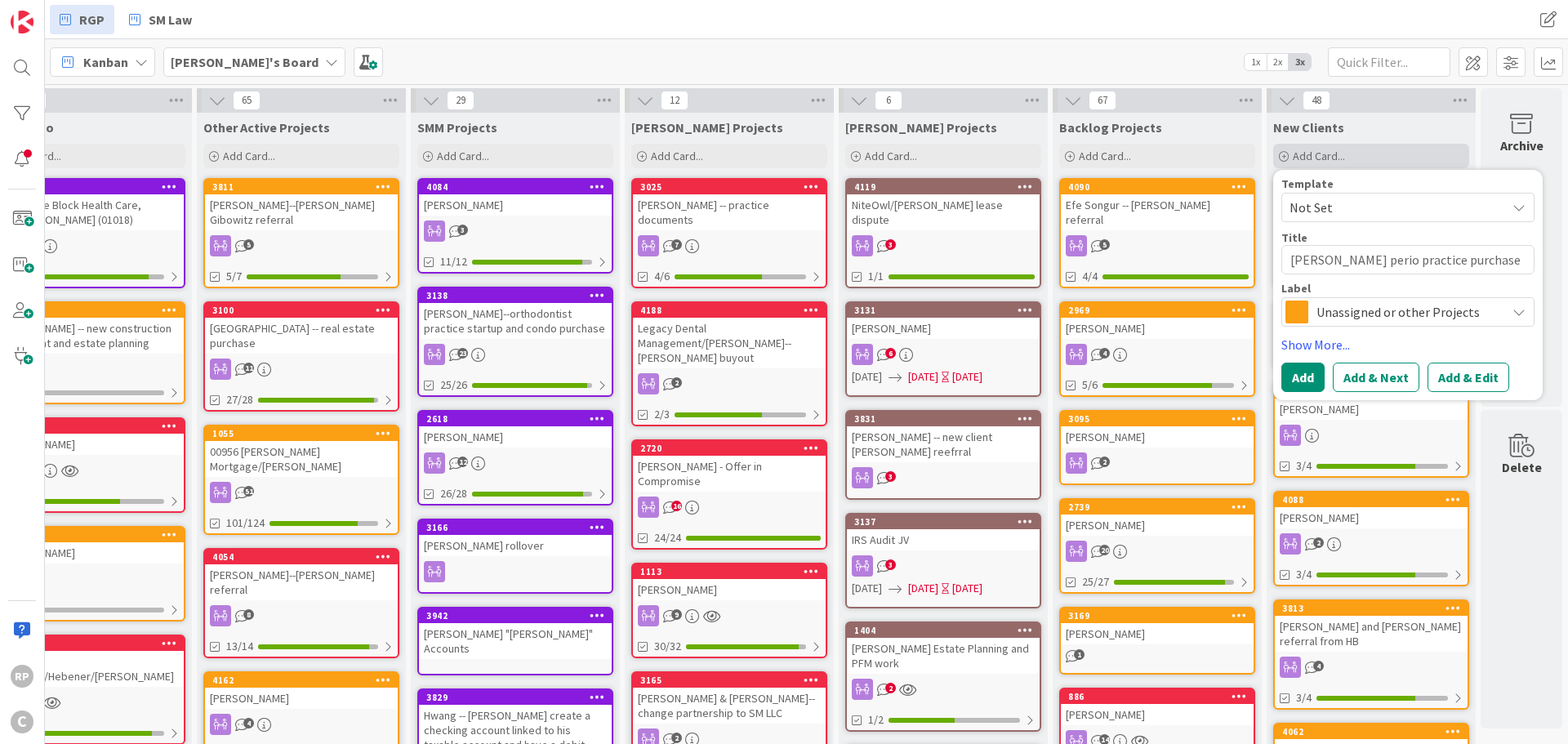
type textarea "[PERSON_NAME] perio practice purchase Matt"
type textarea "x"
type textarea "[PERSON_NAME] perio practice purchase [PERSON_NAME]"
type textarea "x"
type textarea "[PERSON_NAME] perio practice purchase [PERSON_NAME]"
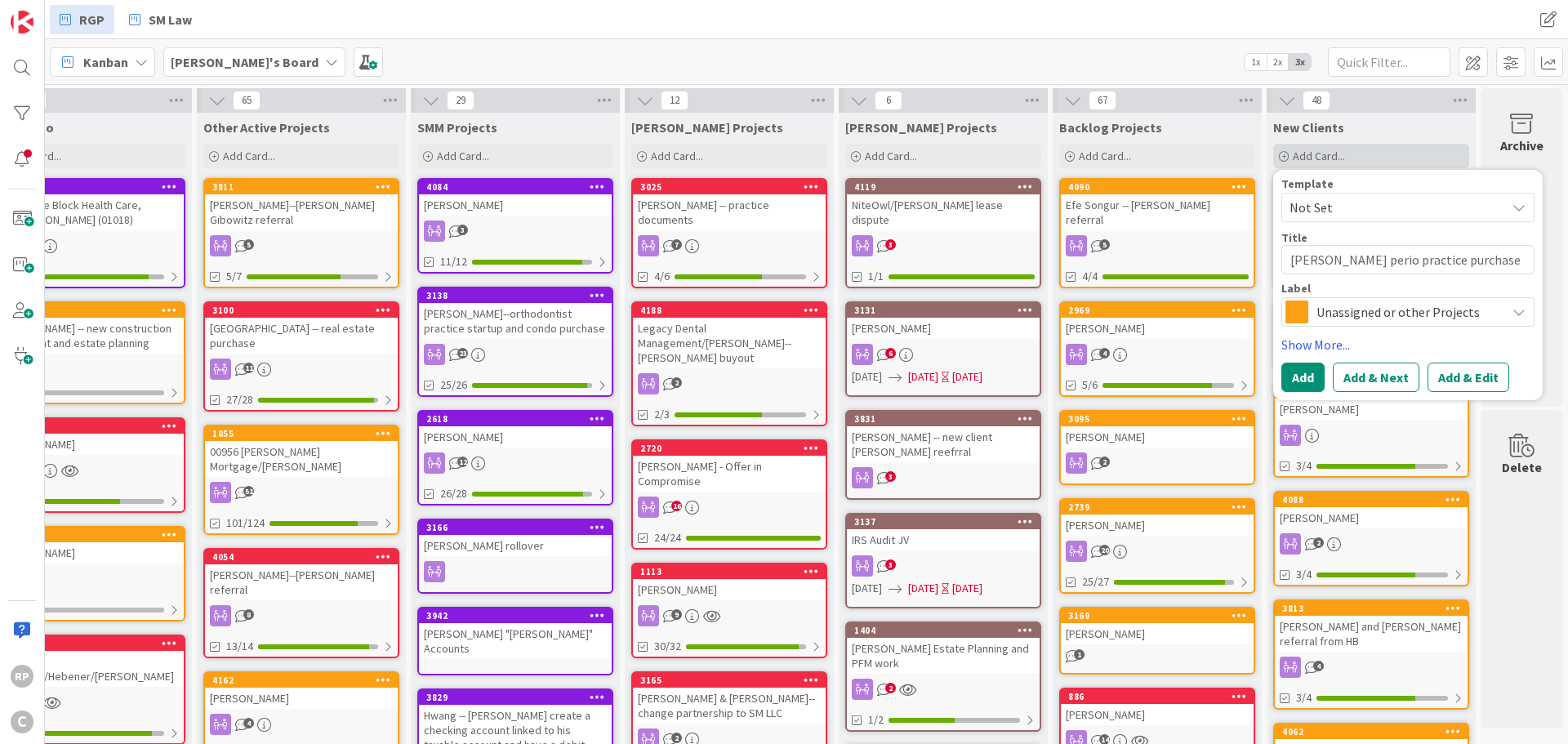
type textarea "x"
type textarea "[PERSON_NAME] perio practice purchase [PERSON_NAME]"
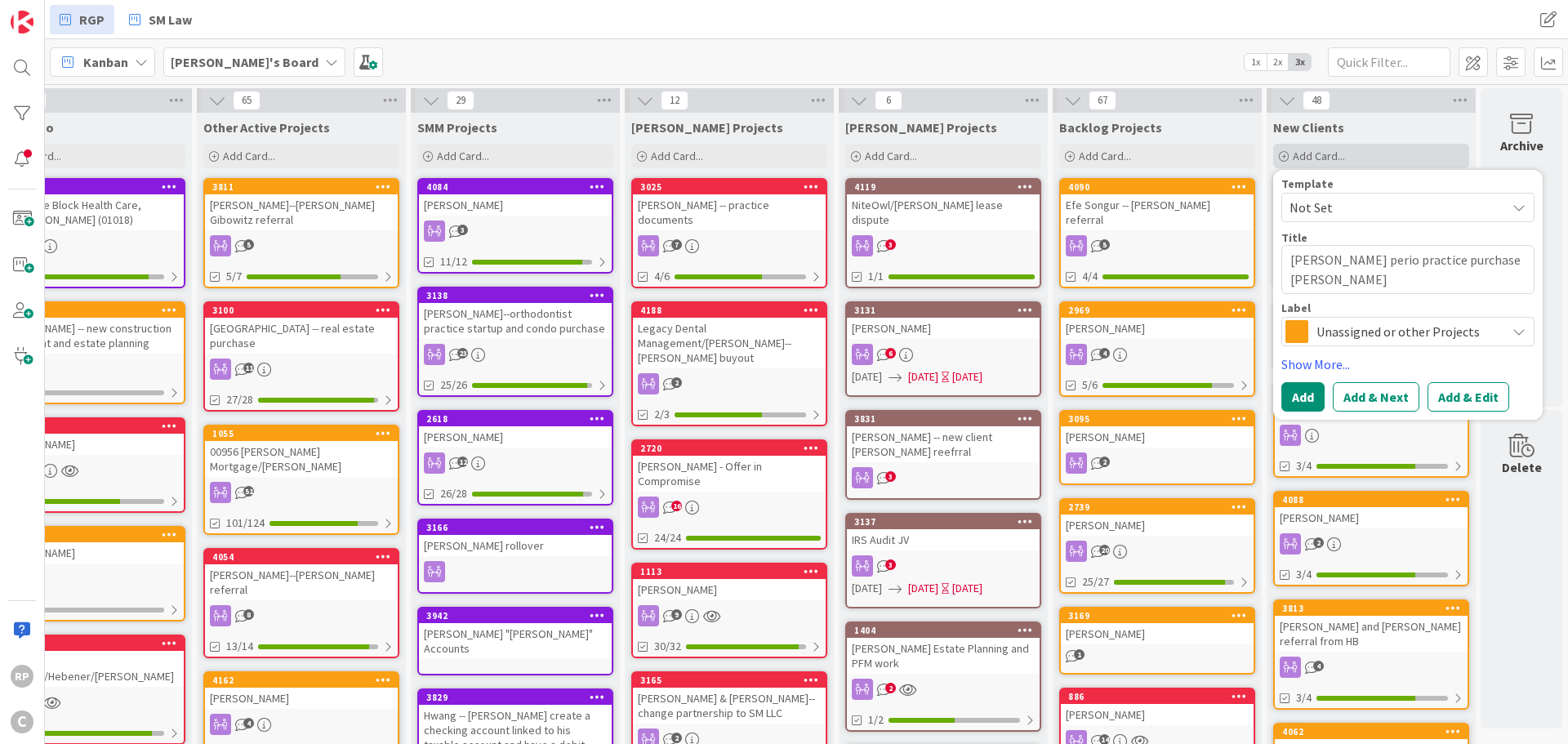
type textarea "x"
type textarea "[PERSON_NAME] perio practice purchase [PERSON_NAME]"
type textarea "x"
type textarea "[PERSON_NAME] perio practice purchase [PERSON_NAME]"
type textarea "x"
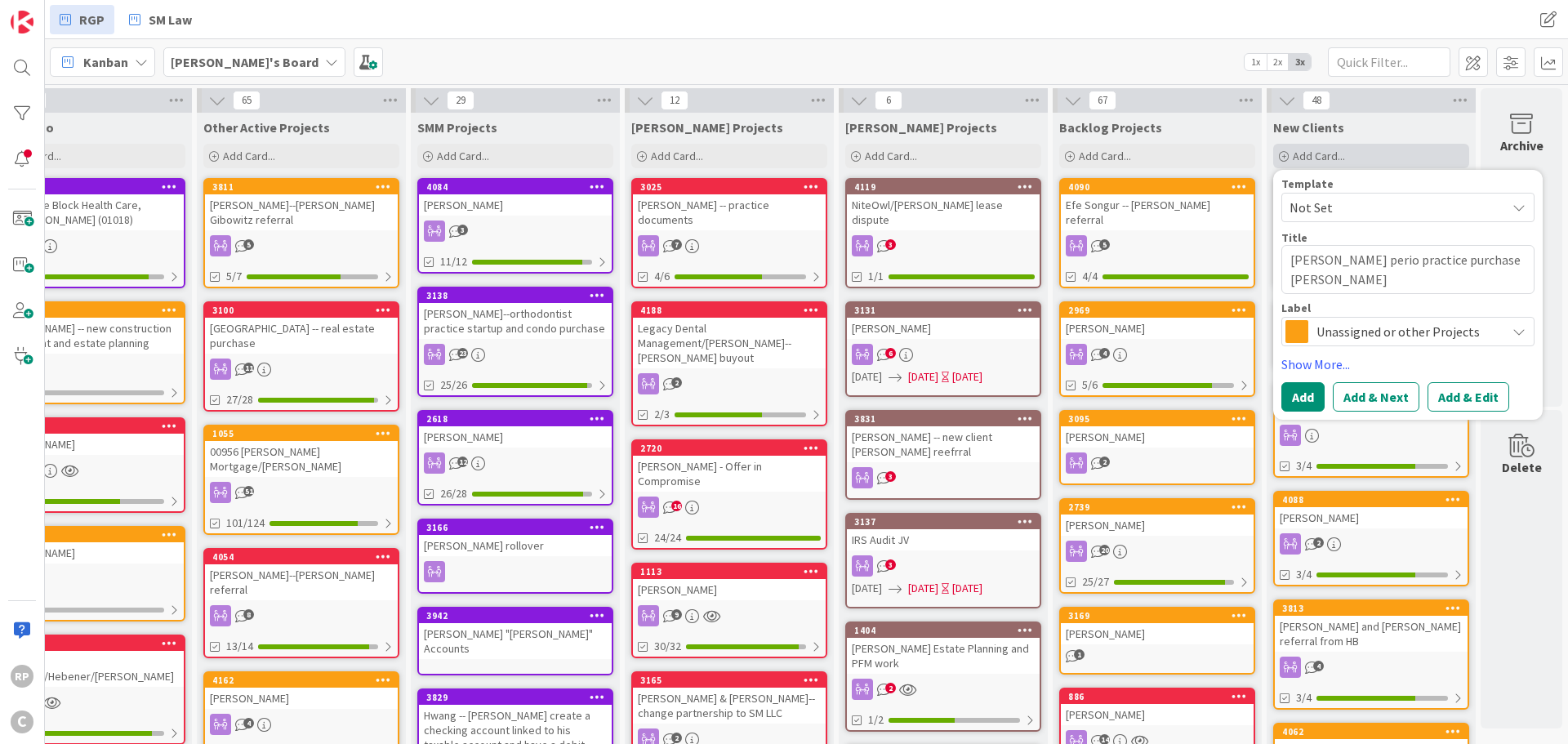
type textarea "[PERSON_NAME] perio practice purchase [PERSON_NAME]"
type textarea "x"
type textarea "[PERSON_NAME] perio practice purchase [PERSON_NAME]"
type textarea "x"
type textarea "[PERSON_NAME] perio practice purchase [PERSON_NAME] re"
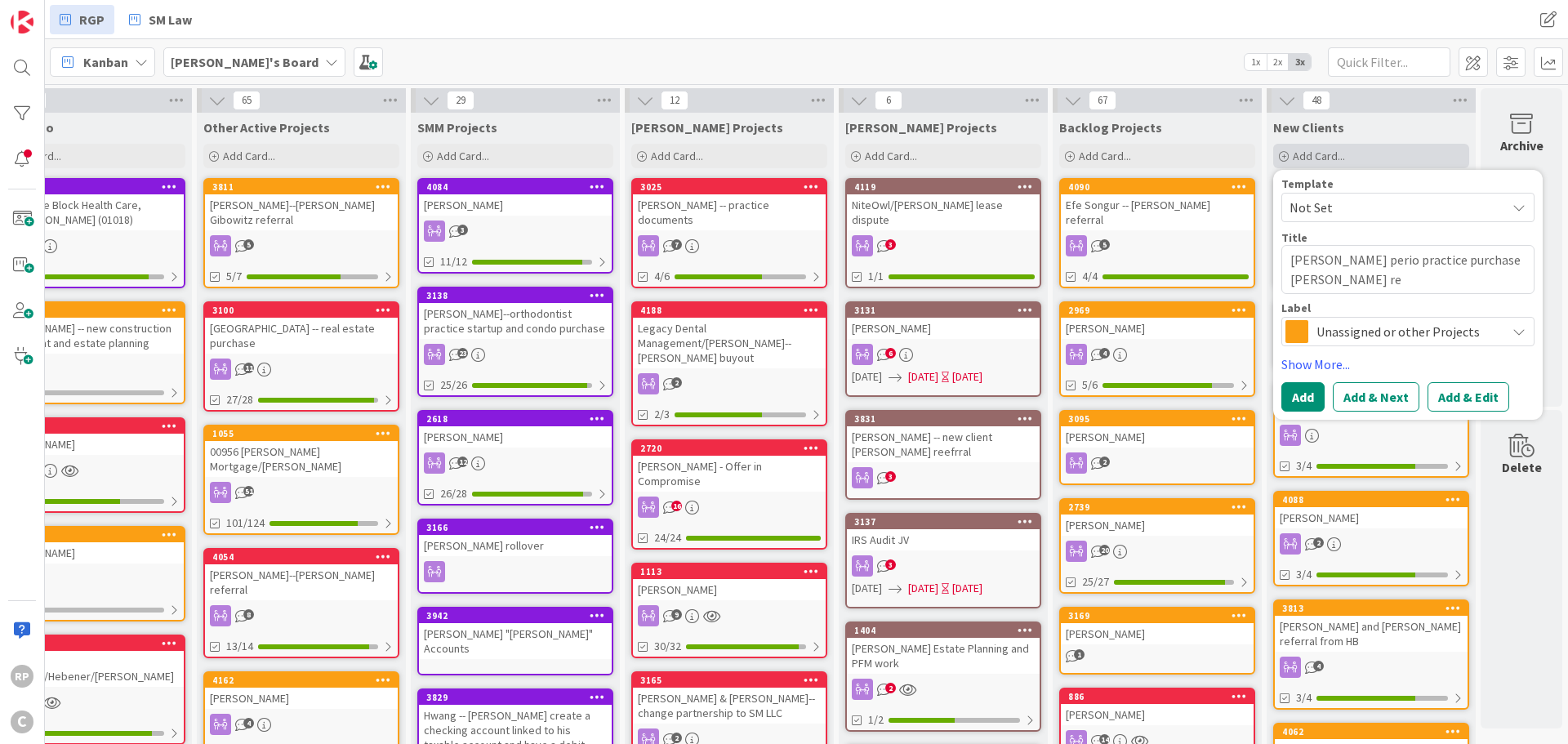
type textarea "x"
type textarea "[PERSON_NAME] perio practice purchase [PERSON_NAME] ref"
type textarea "x"
type textarea "[PERSON_NAME] perio practice purchase [PERSON_NAME] refe"
type textarea "x"
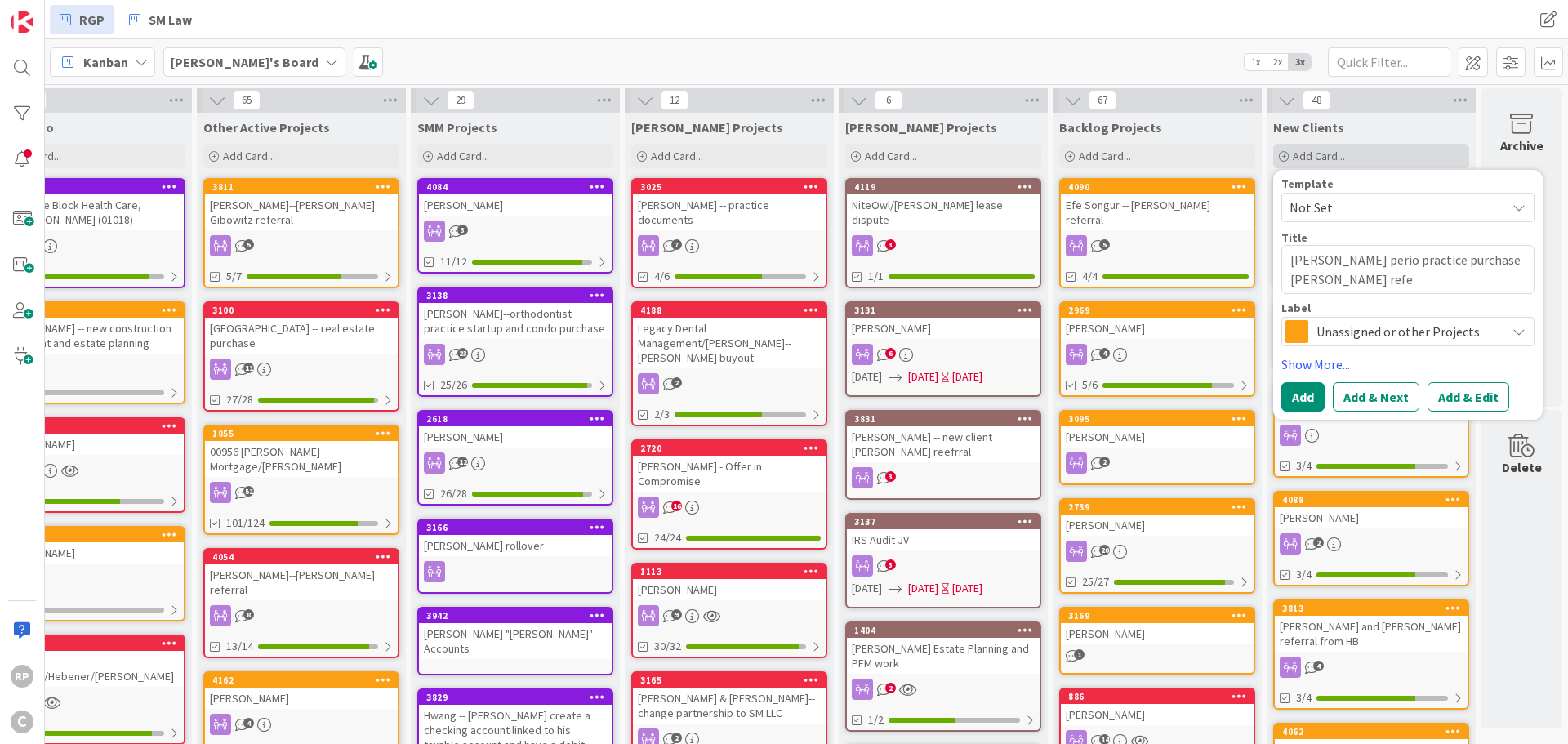
type textarea "[PERSON_NAME] perio practice purchase [PERSON_NAME] refer"
type textarea "x"
type textarea "[PERSON_NAME] perio practice purchase [PERSON_NAME] referr"
type textarea "x"
type textarea "[PERSON_NAME] perio practice purchase [PERSON_NAME] referra"
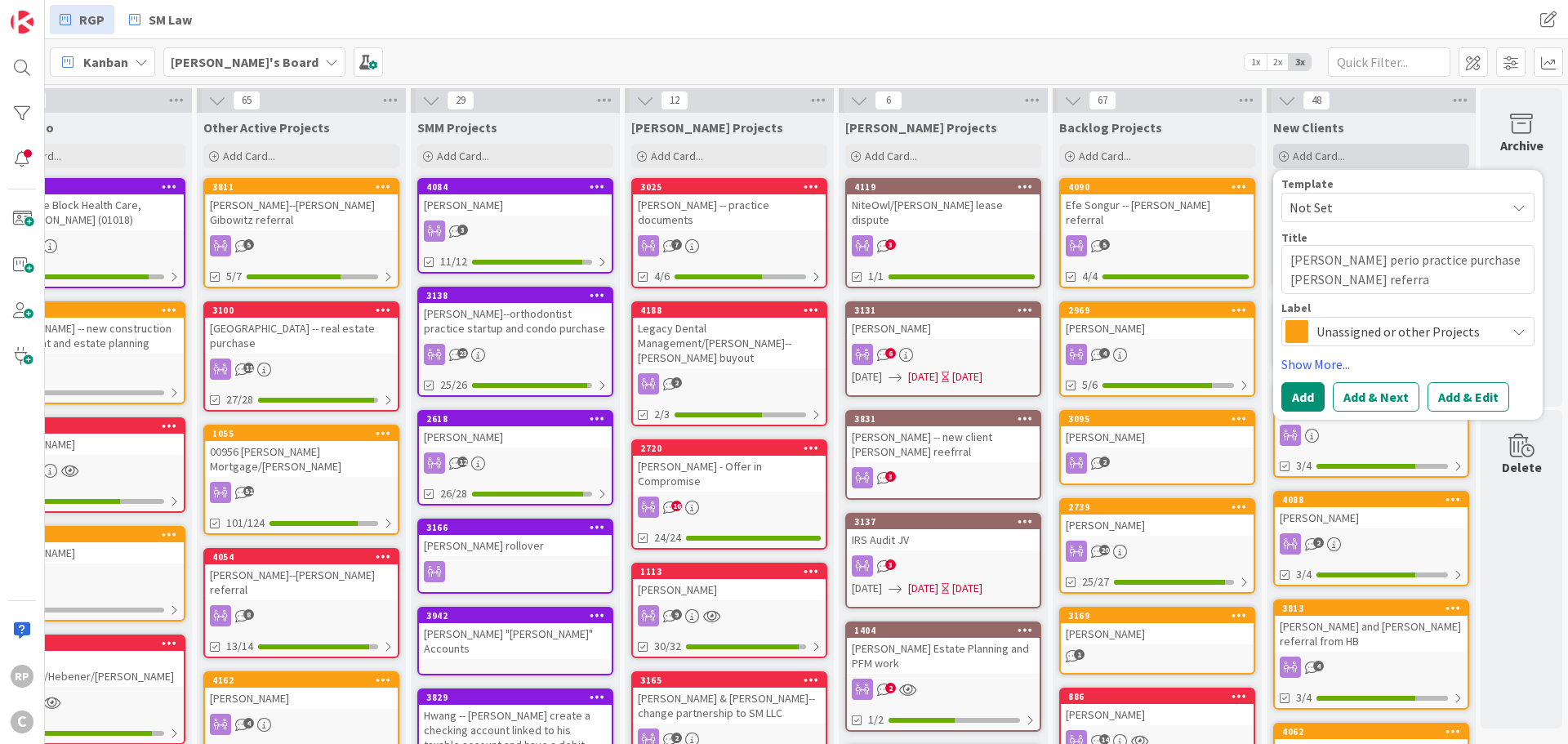
type textarea "x"
type textarea "[PERSON_NAME] perio practice purchase [PERSON_NAME] referral"
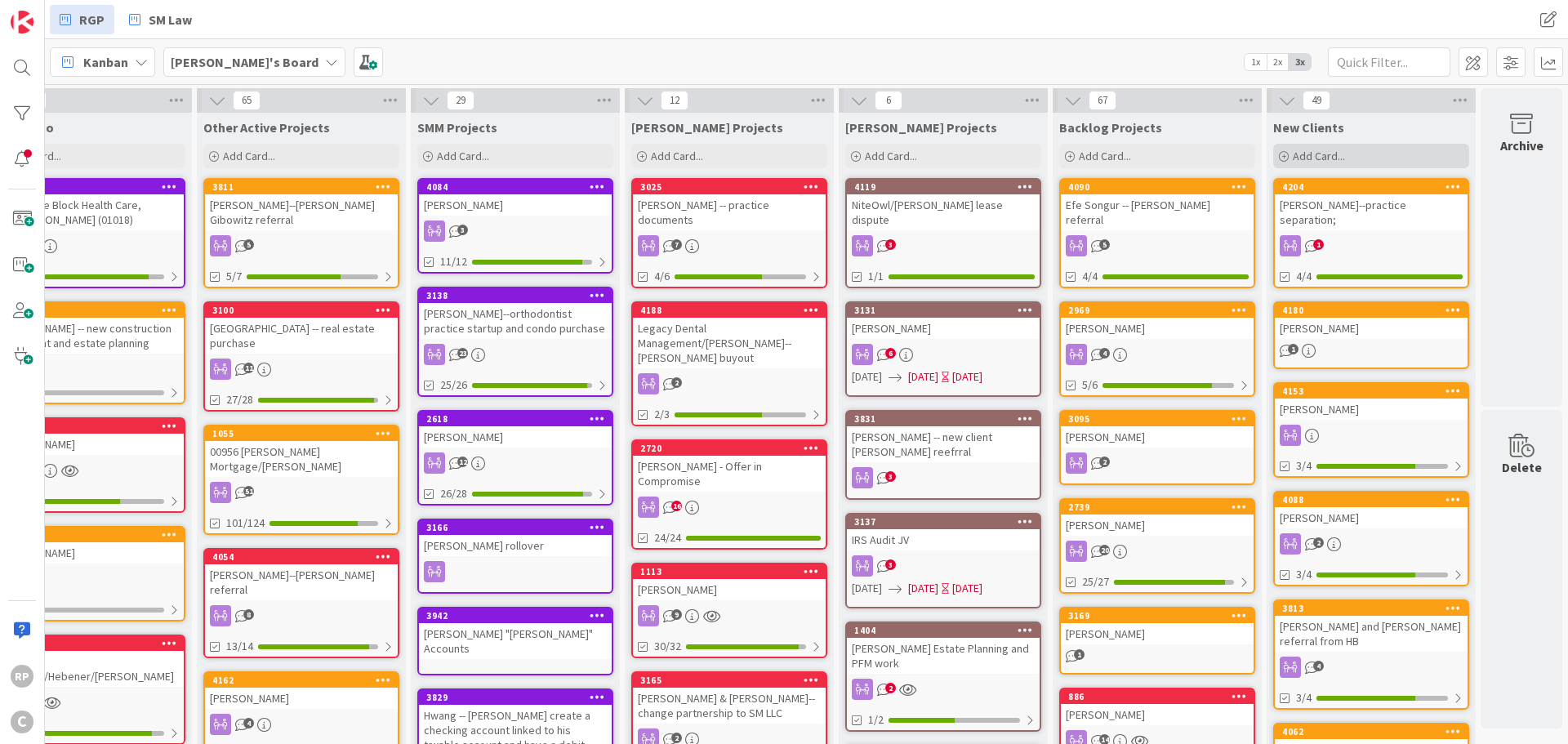
click at [1330, 154] on span "Add Card..." at bounding box center [1319, 156] width 52 height 15
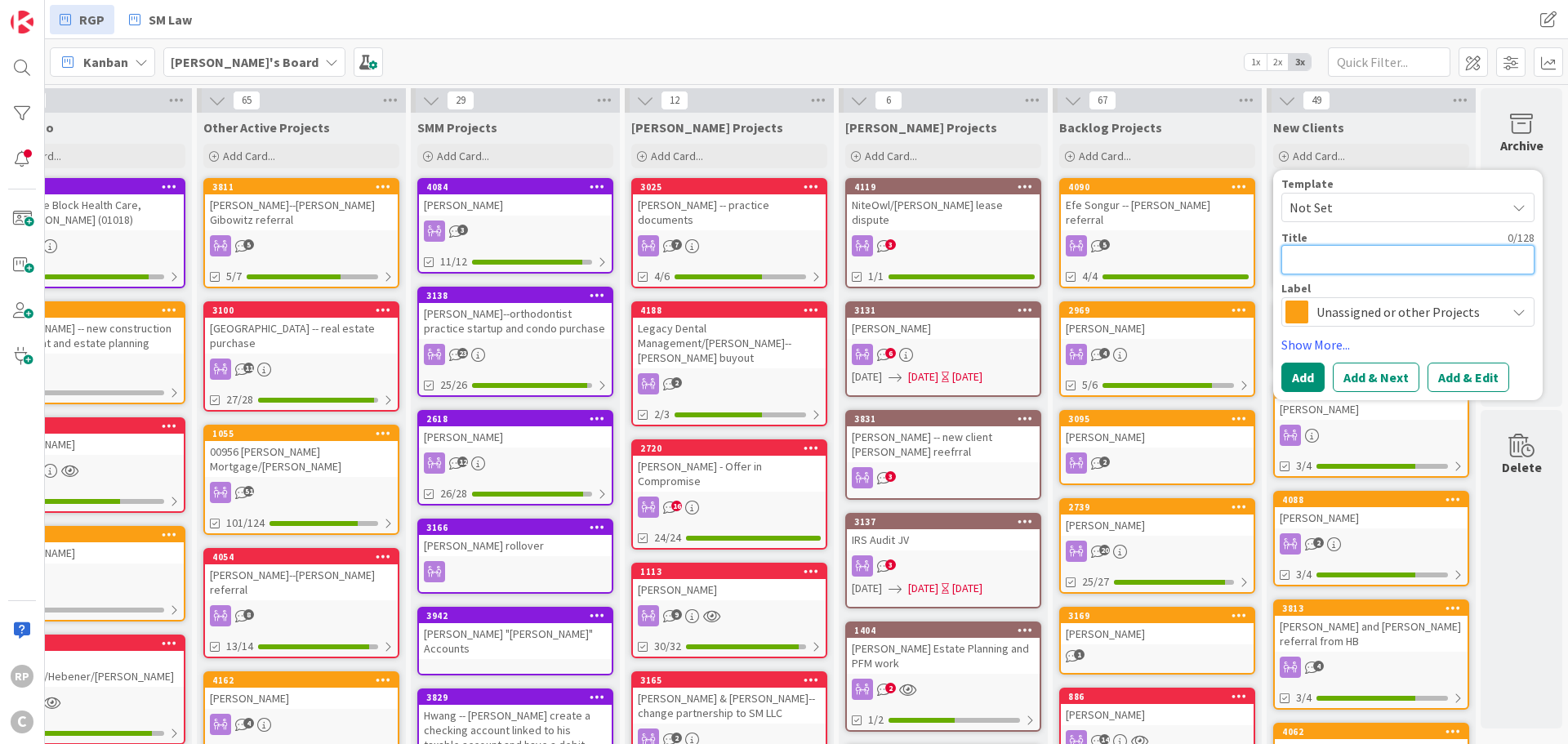
click at [1329, 263] on textarea at bounding box center [1408, 259] width 253 height 29
type textarea "x"
type textarea "a"
type textarea "x"
type textarea "ar"
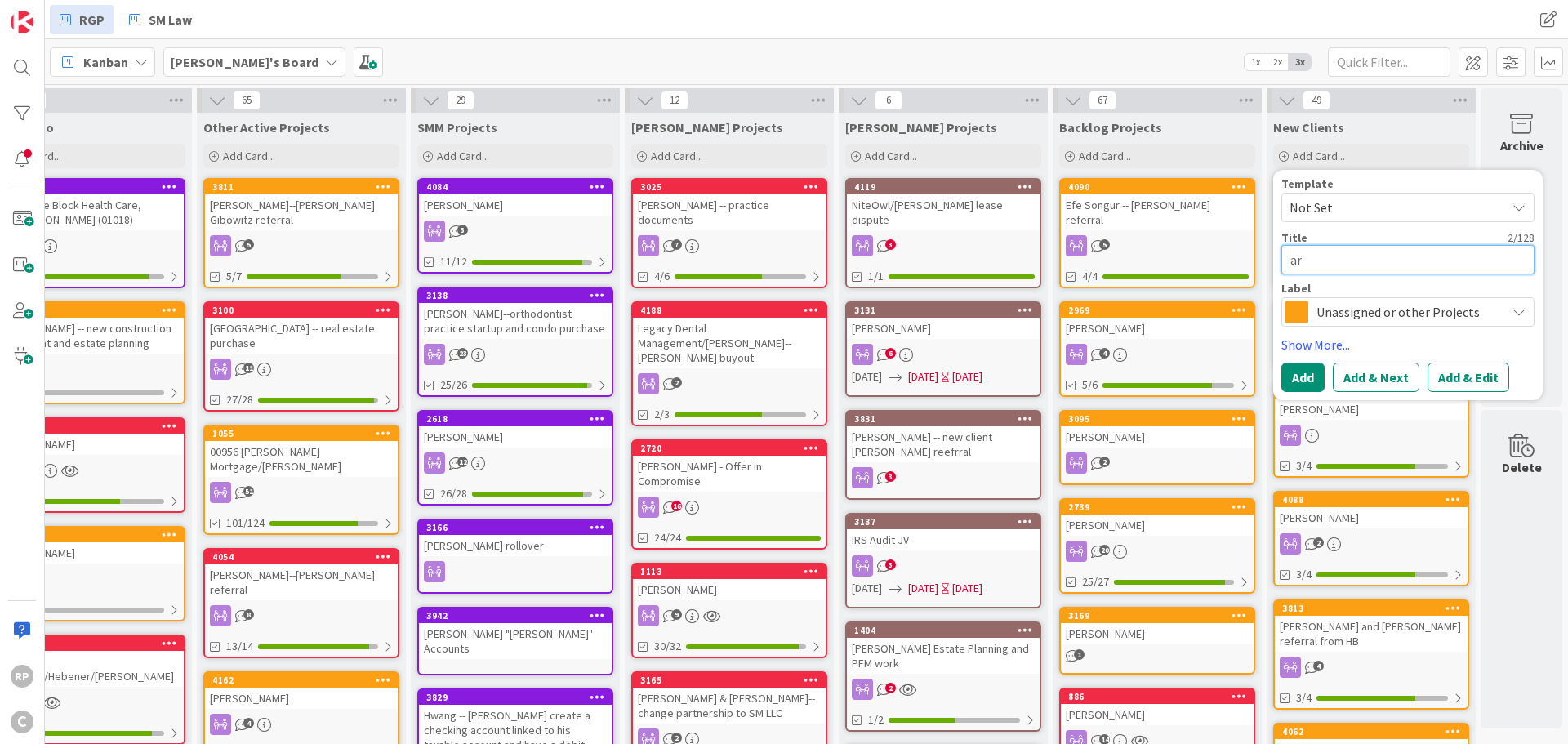
type textarea "x"
type textarea "a"
type textarea "x"
type textarea "Ma"
type textarea "x"
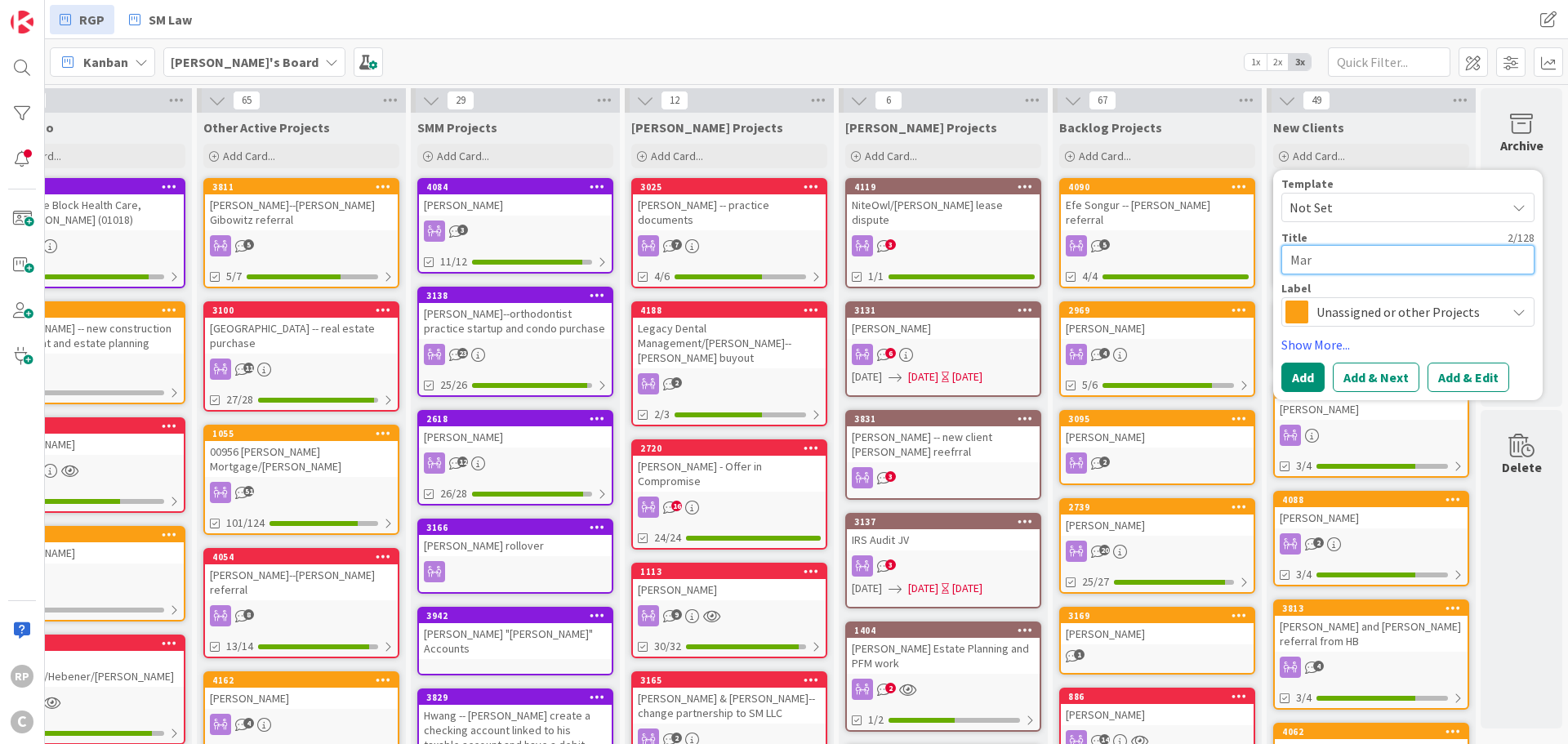
type textarea "[PERSON_NAME]"
type textarea "x"
type textarea "[PERSON_NAME]"
type textarea "x"
type textarea "[PERSON_NAME]"
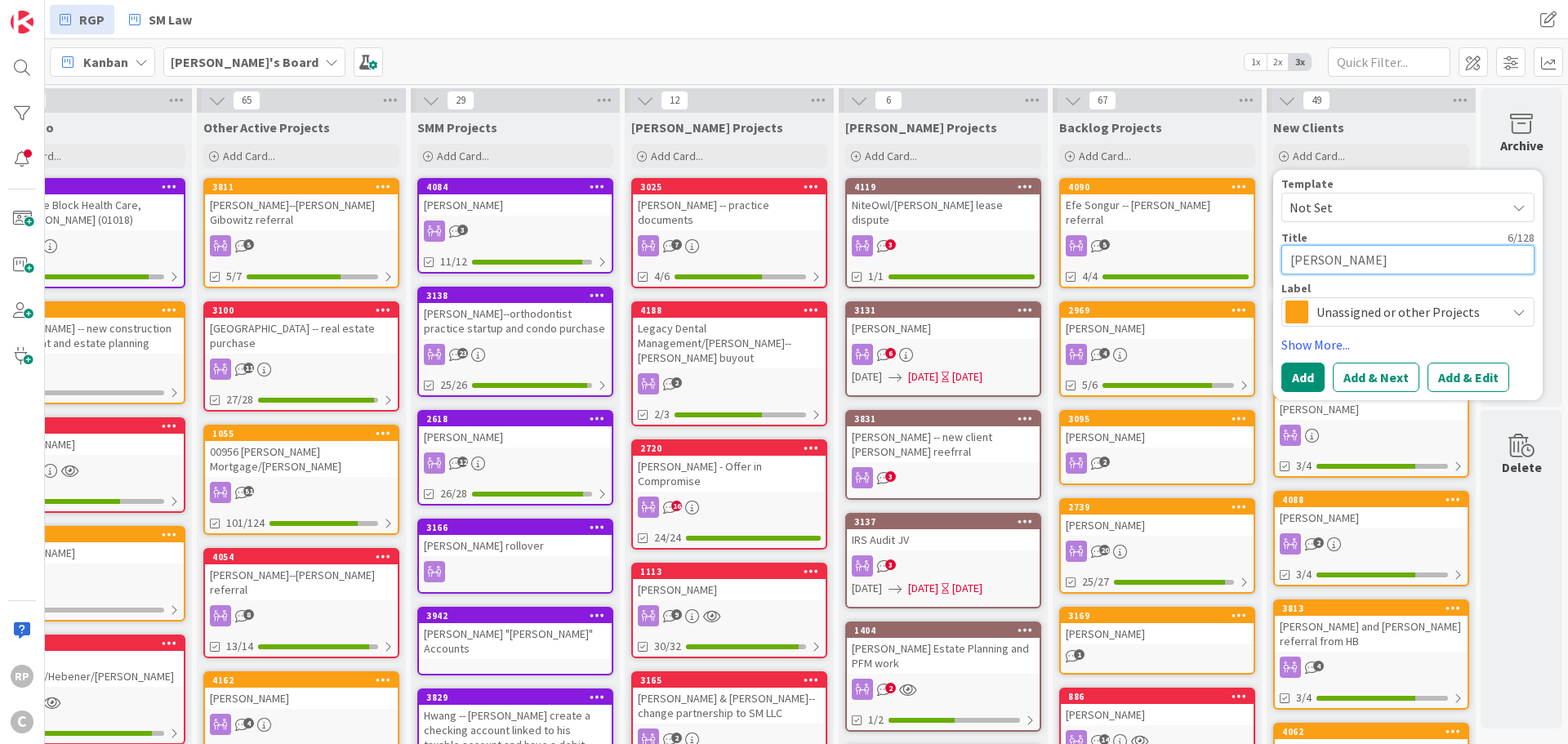
type textarea "x"
type textarea "[PERSON_NAME]"
type textarea "x"
type textarea "[PERSON_NAME]"
type textarea "x"
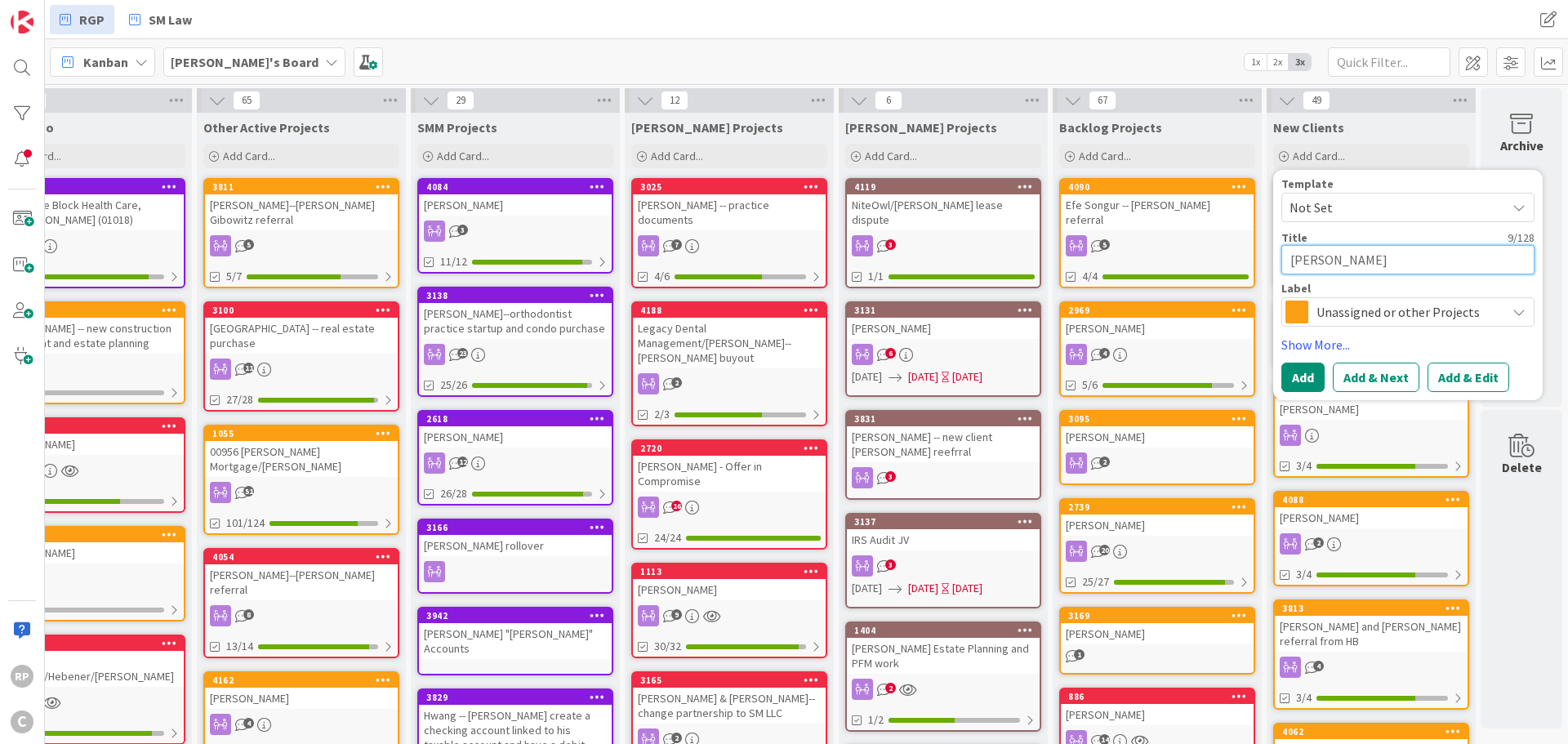
type textarea "[PERSON_NAME]"
type textarea "x"
type textarea "[PERSON_NAME]"
type textarea "x"
type textarea "[PERSON_NAME]"
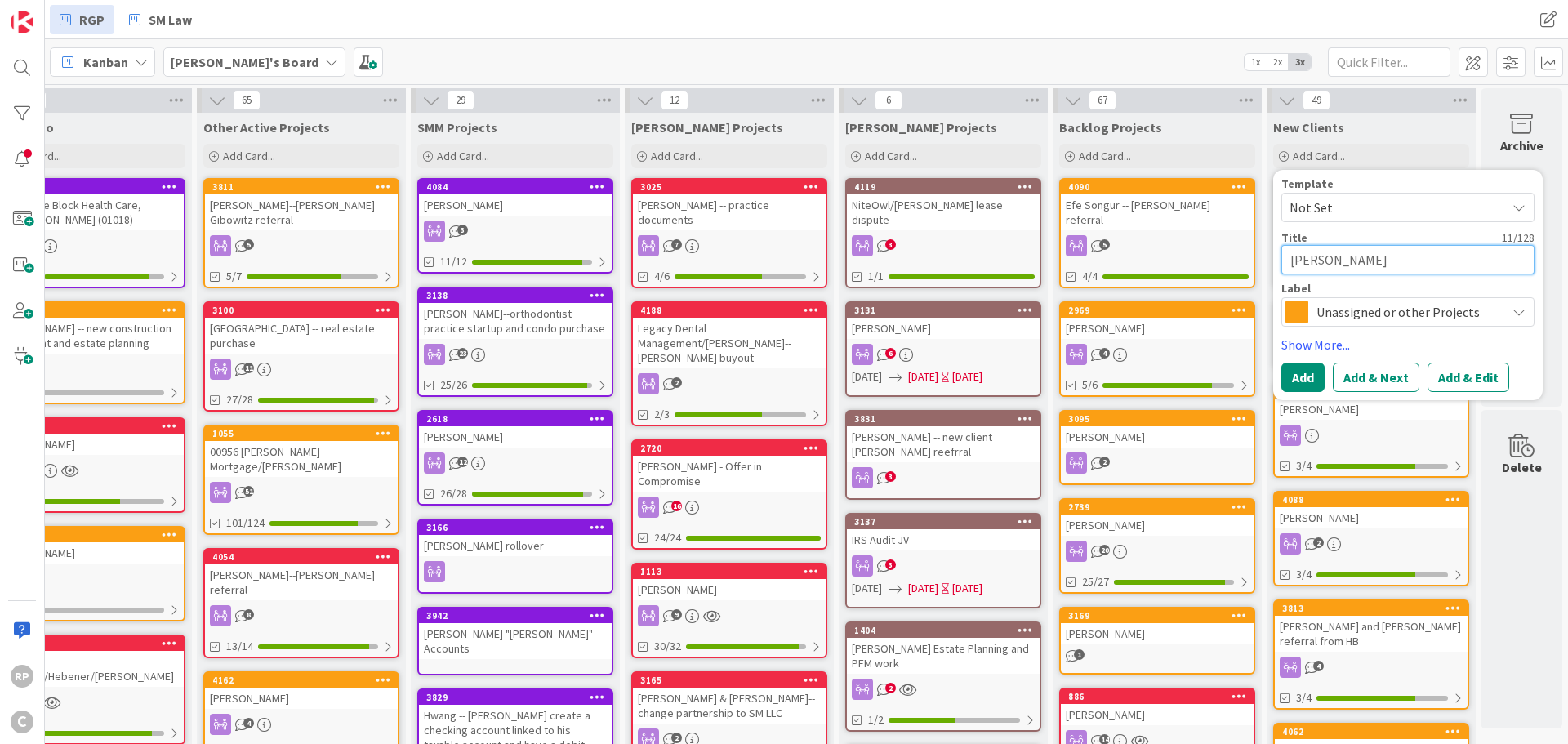
type textarea "x"
type textarea "[PERSON_NAME]"
type textarea "x"
type textarea "[PERSON_NAME]"
type textarea "x"
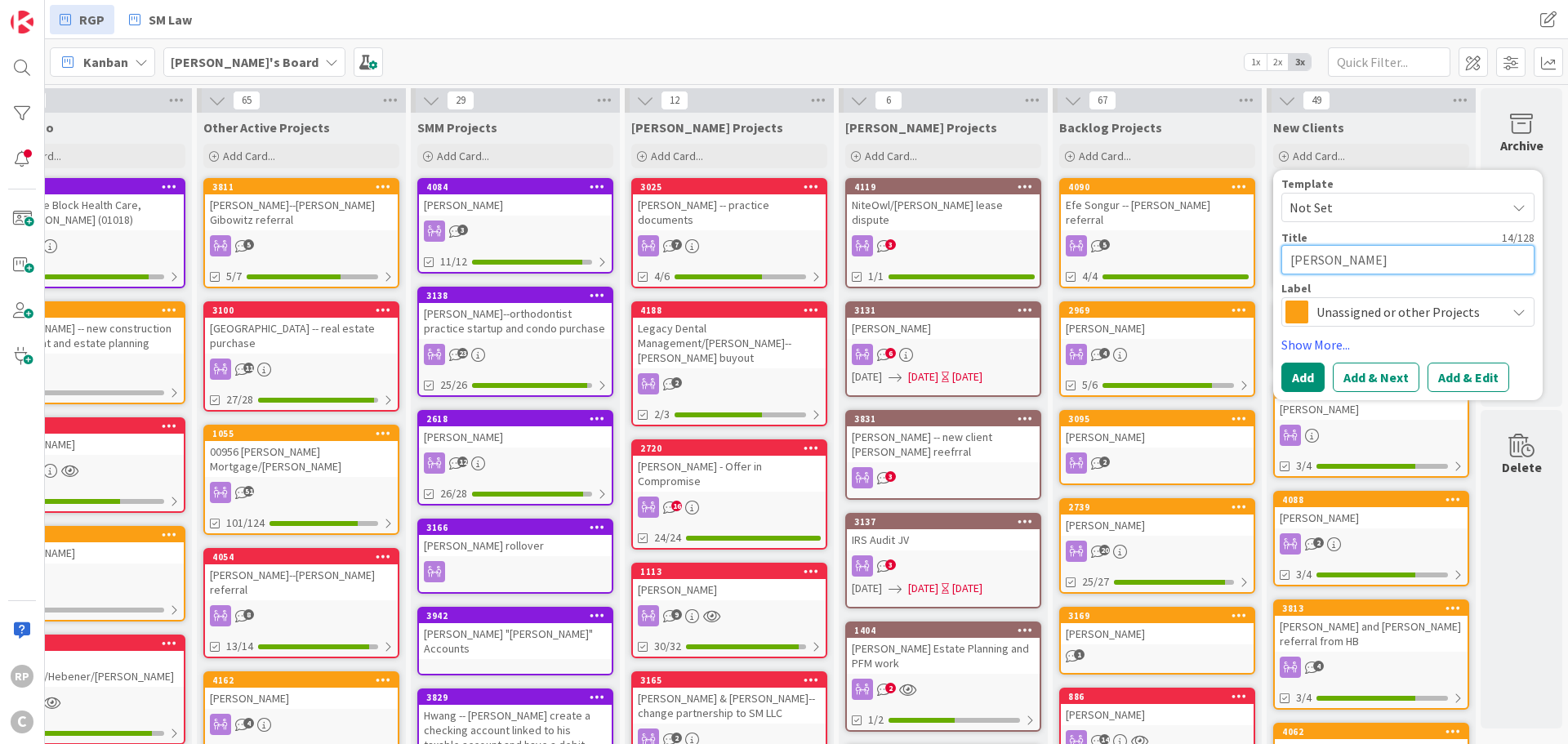
type textarea "[PERSON_NAME] m"
type textarea "x"
type textarea "[PERSON_NAME] mo"
type textarea "x"
type textarea "[PERSON_NAME] moo"
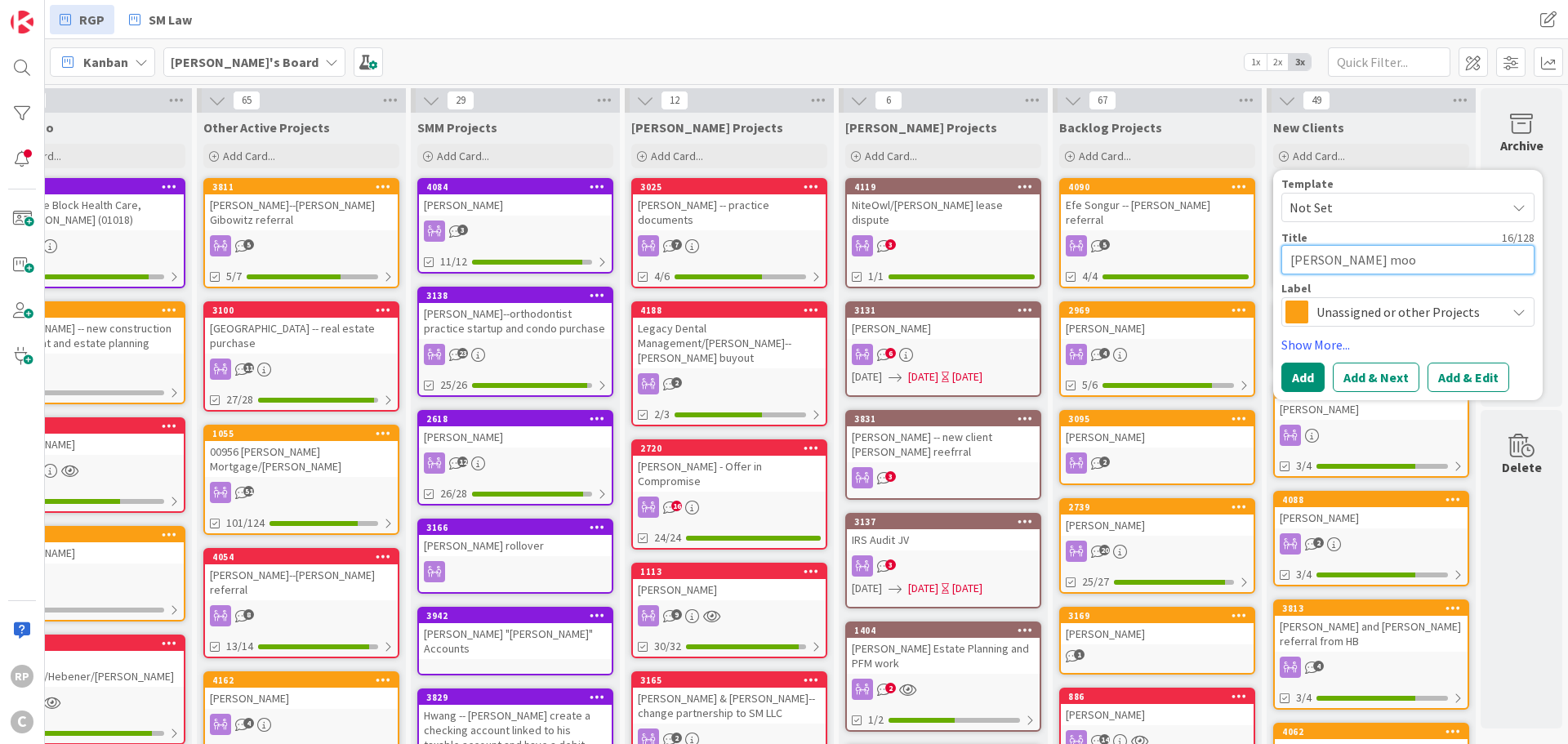
type textarea "x"
type textarea "[PERSON_NAME]"
type textarea "x"
type textarea "[PERSON_NAME] [PERSON_NAME]"
type textarea "x"
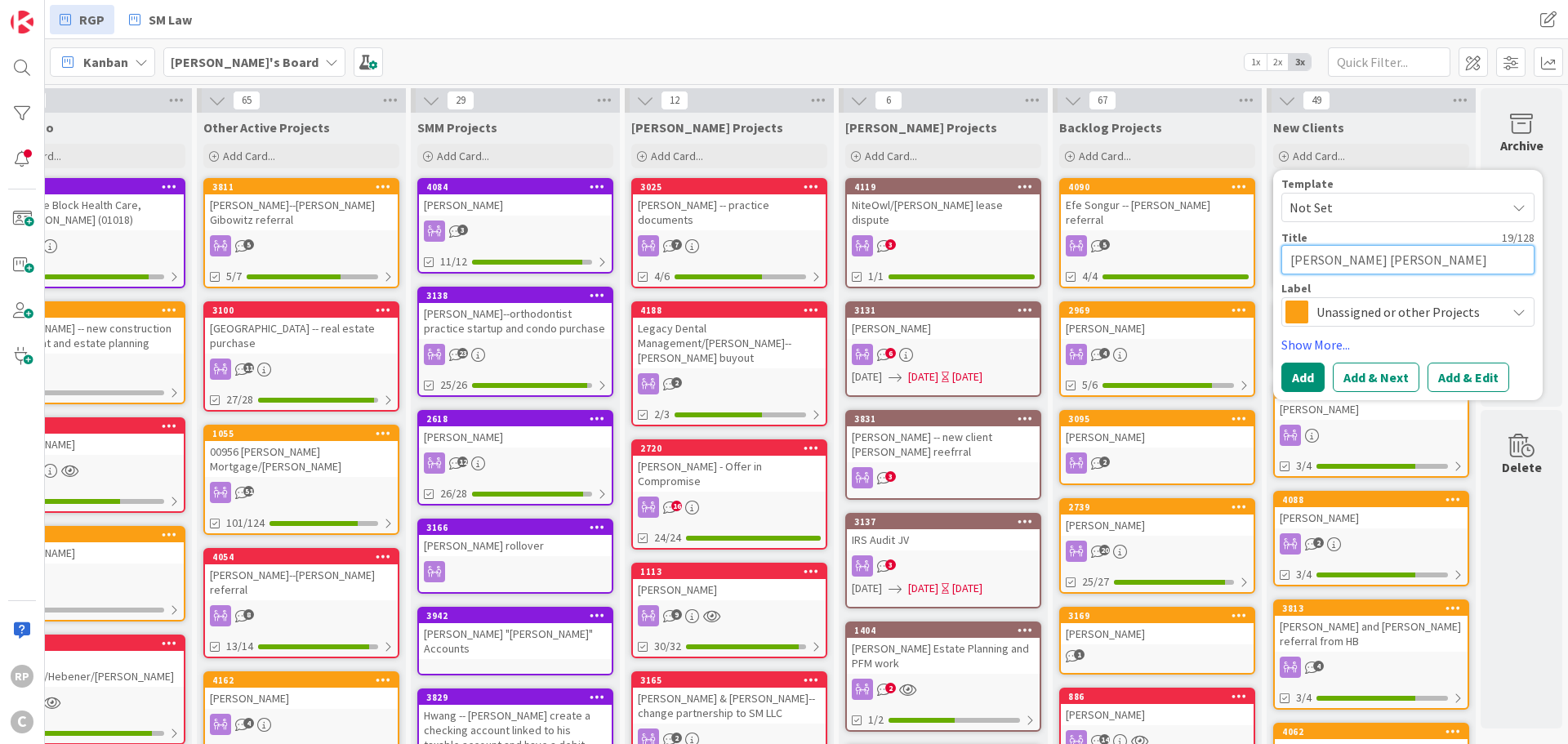
type textarea "[PERSON_NAME]"
type textarea "x"
type textarea "[PERSON_NAME] moo"
type textarea "x"
type textarea "[PERSON_NAME] mo"
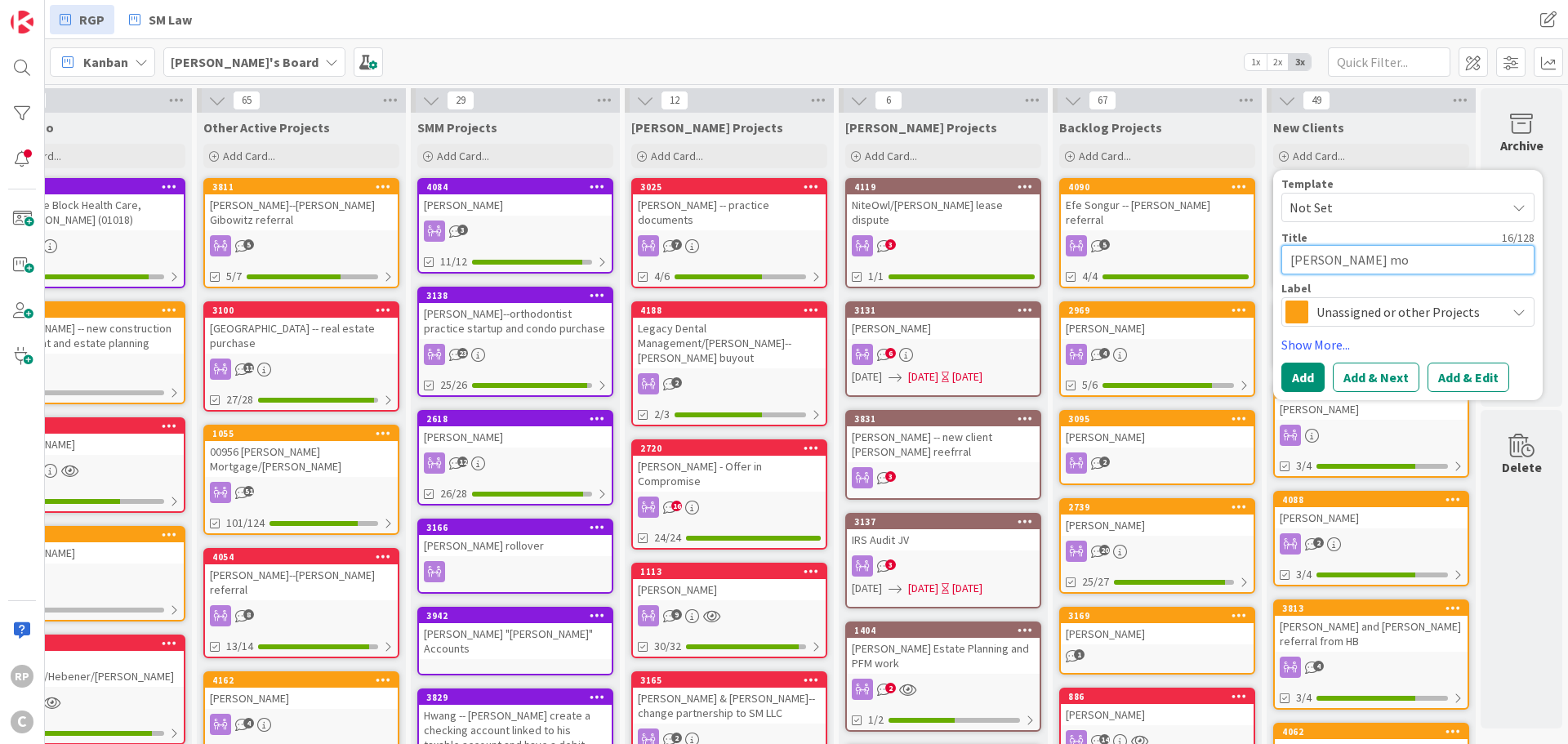
type textarea "x"
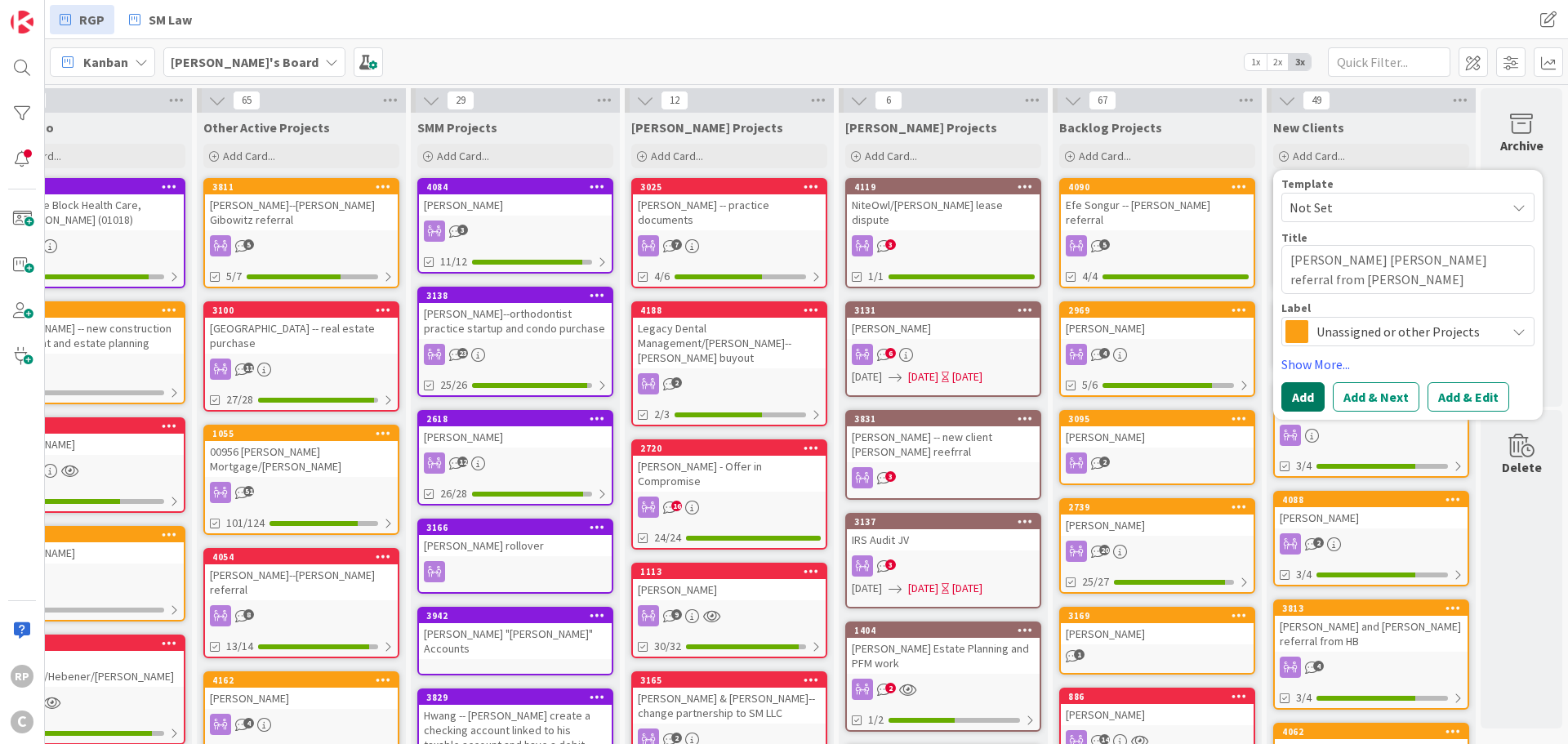
click at [1296, 403] on button "Add" at bounding box center [1303, 396] width 43 height 29
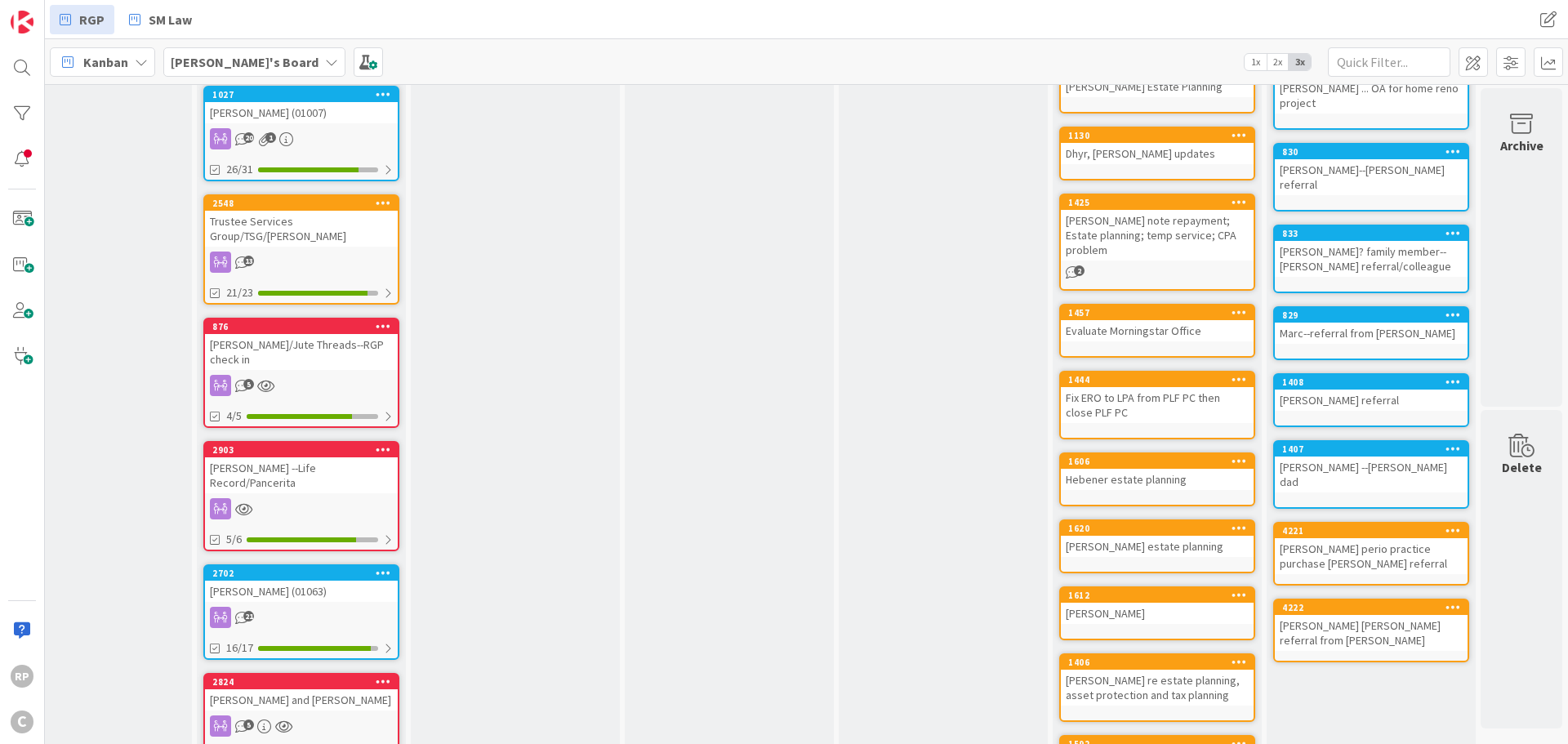
scroll to position [4164, 294]
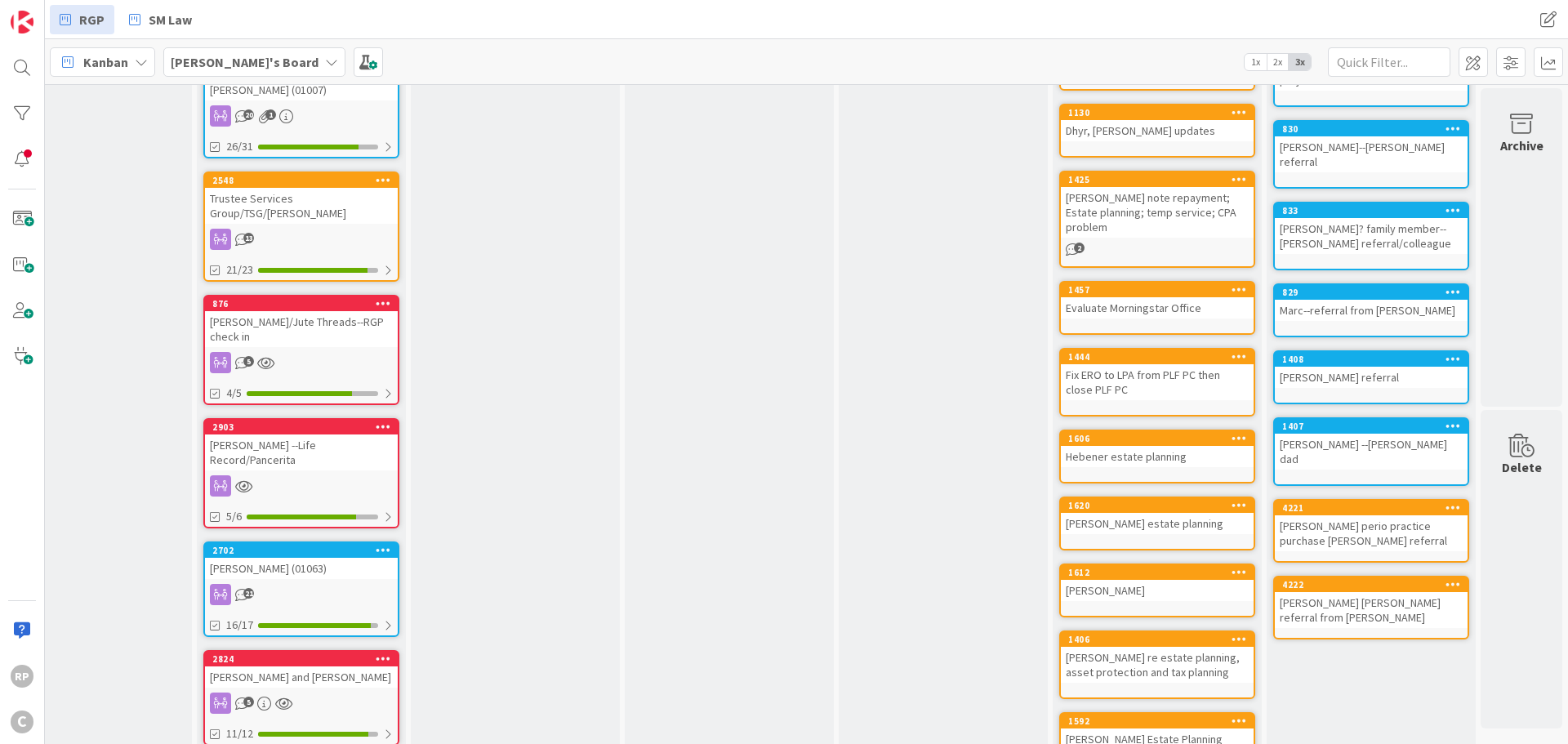
click at [1335, 592] on div "[PERSON_NAME] [PERSON_NAME] referral from [PERSON_NAME]" at bounding box center [1371, 610] width 193 height 36
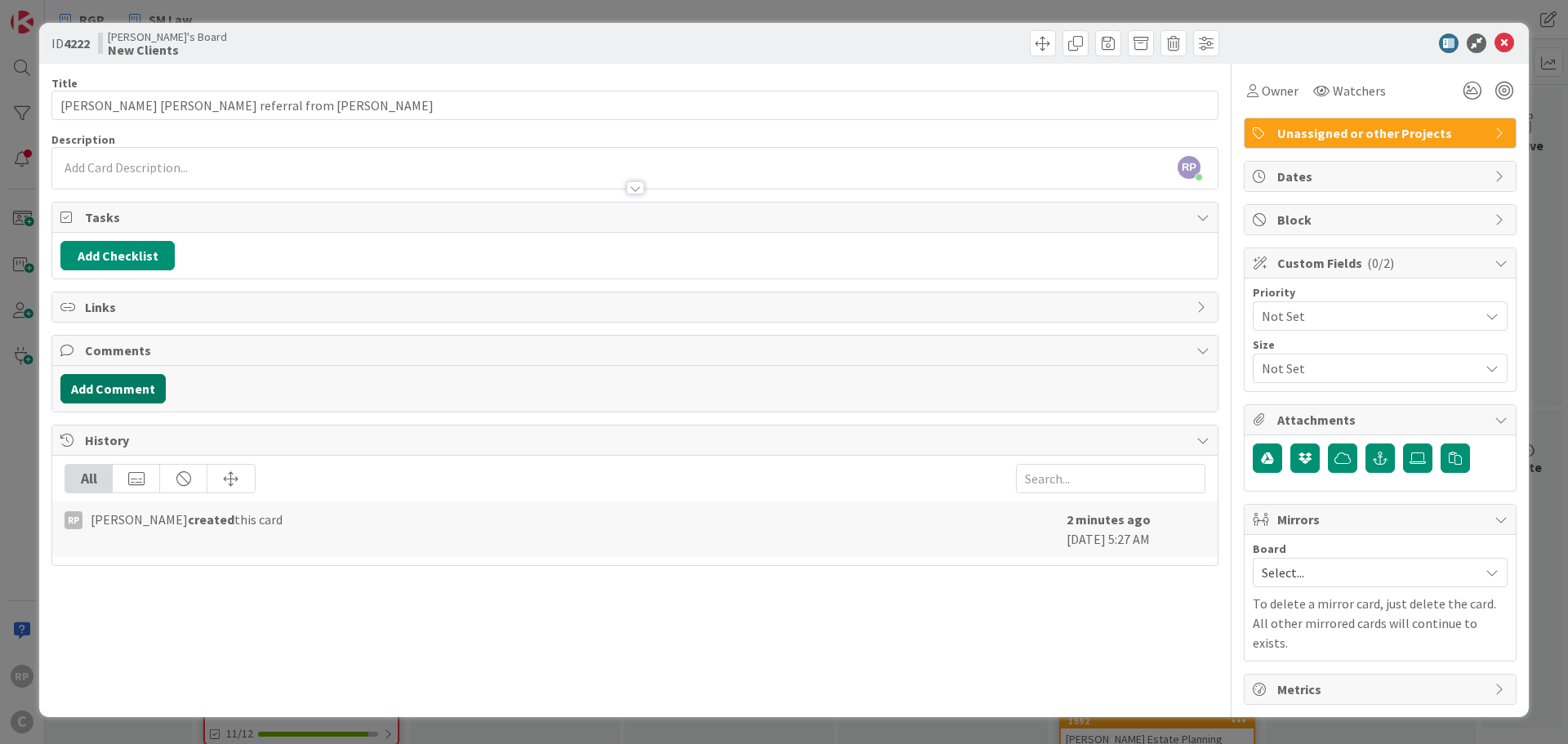
click at [102, 377] on button "Add Comment" at bounding box center [112, 388] width 105 height 29
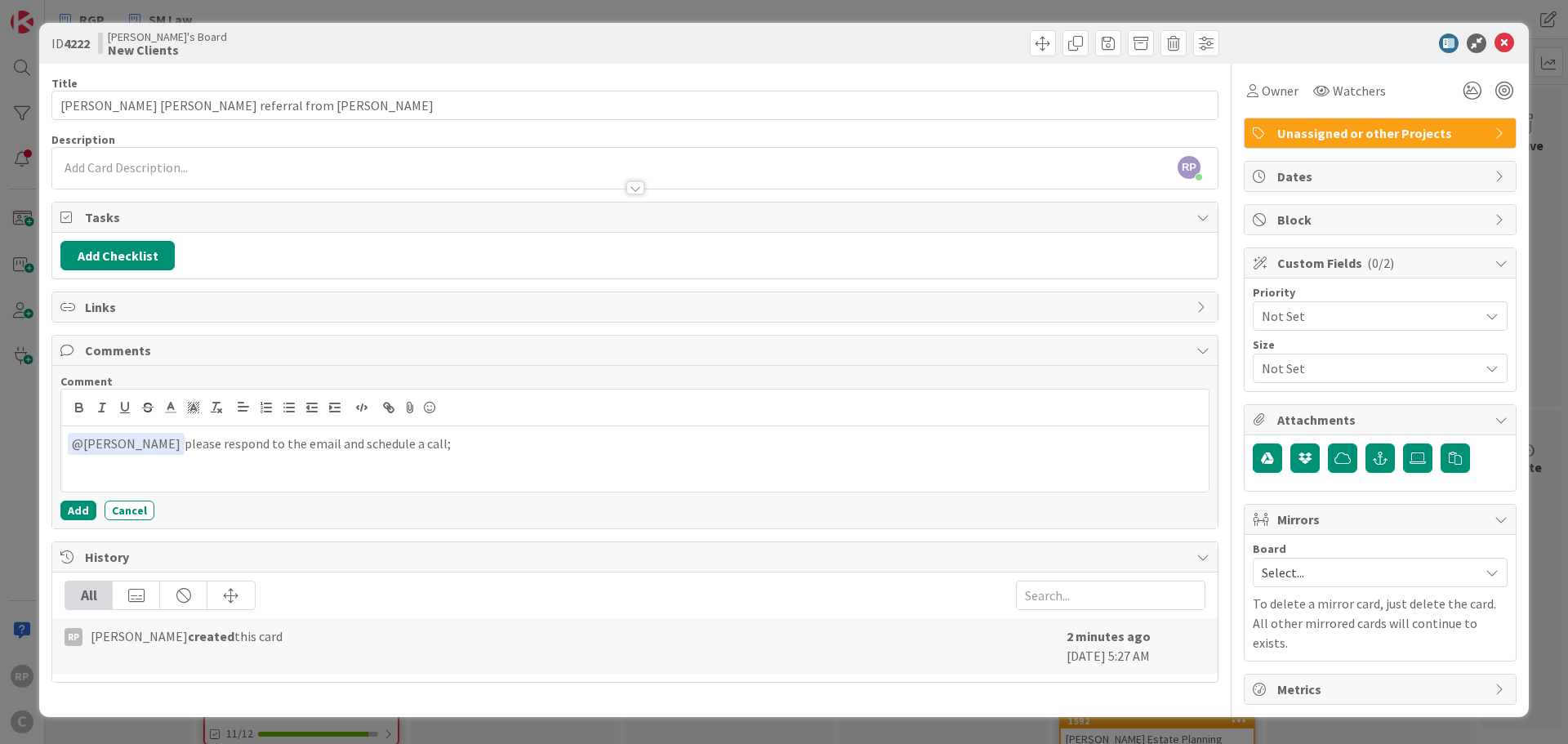
click at [1305, 569] on span "Select..." at bounding box center [1366, 572] width 209 height 23
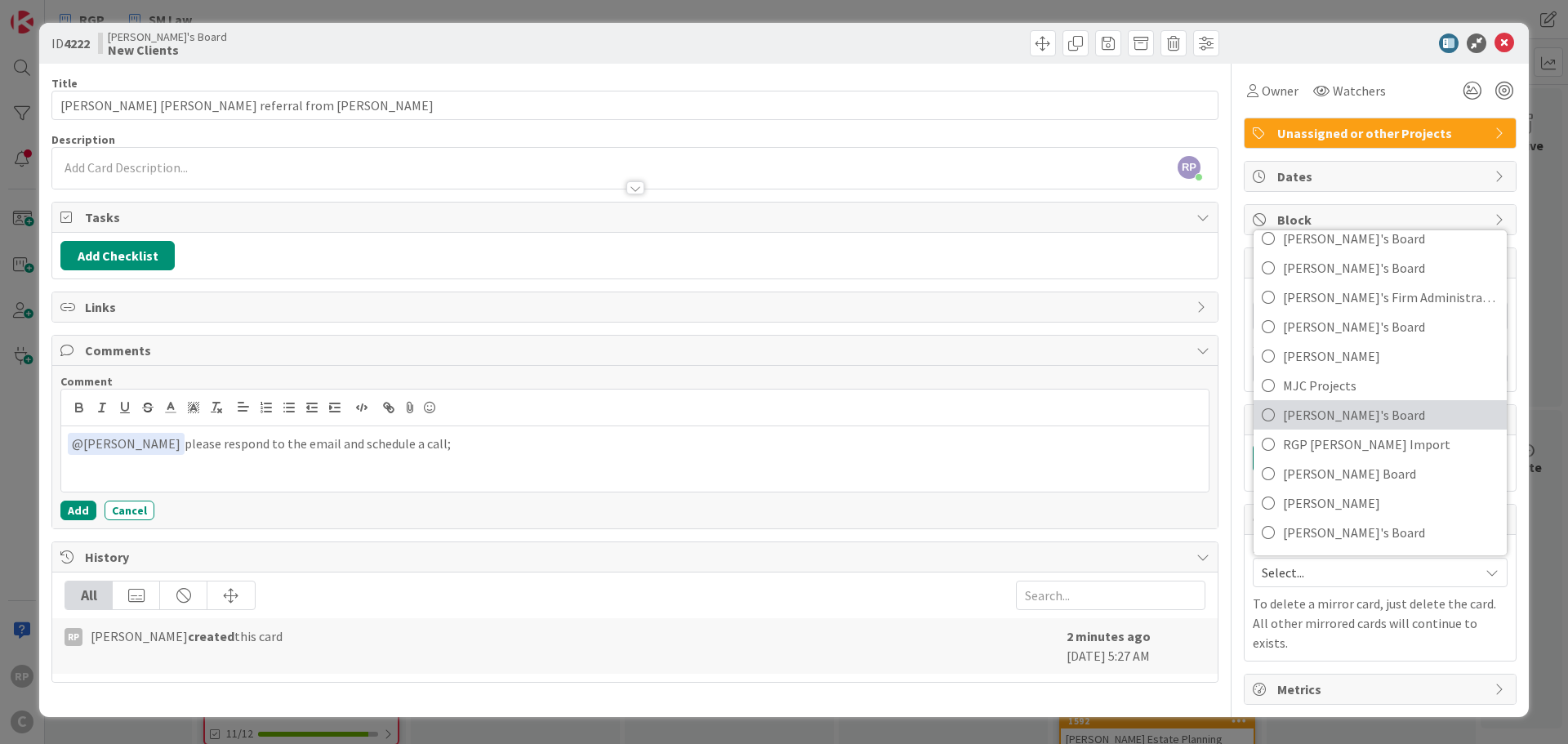
scroll to position [109, 0]
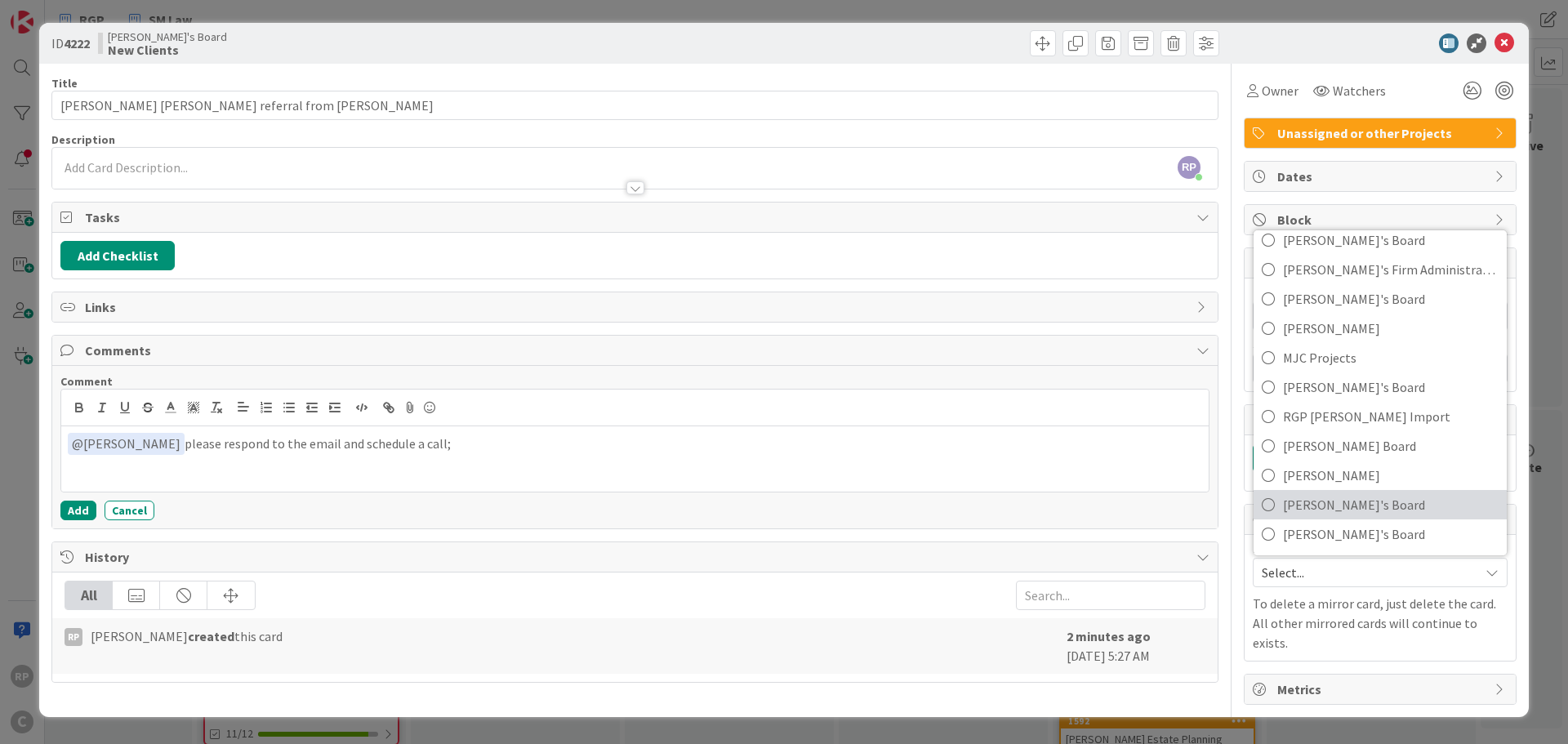
click at [1323, 504] on span "[PERSON_NAME]'s Board" at bounding box center [1391, 505] width 216 height 25
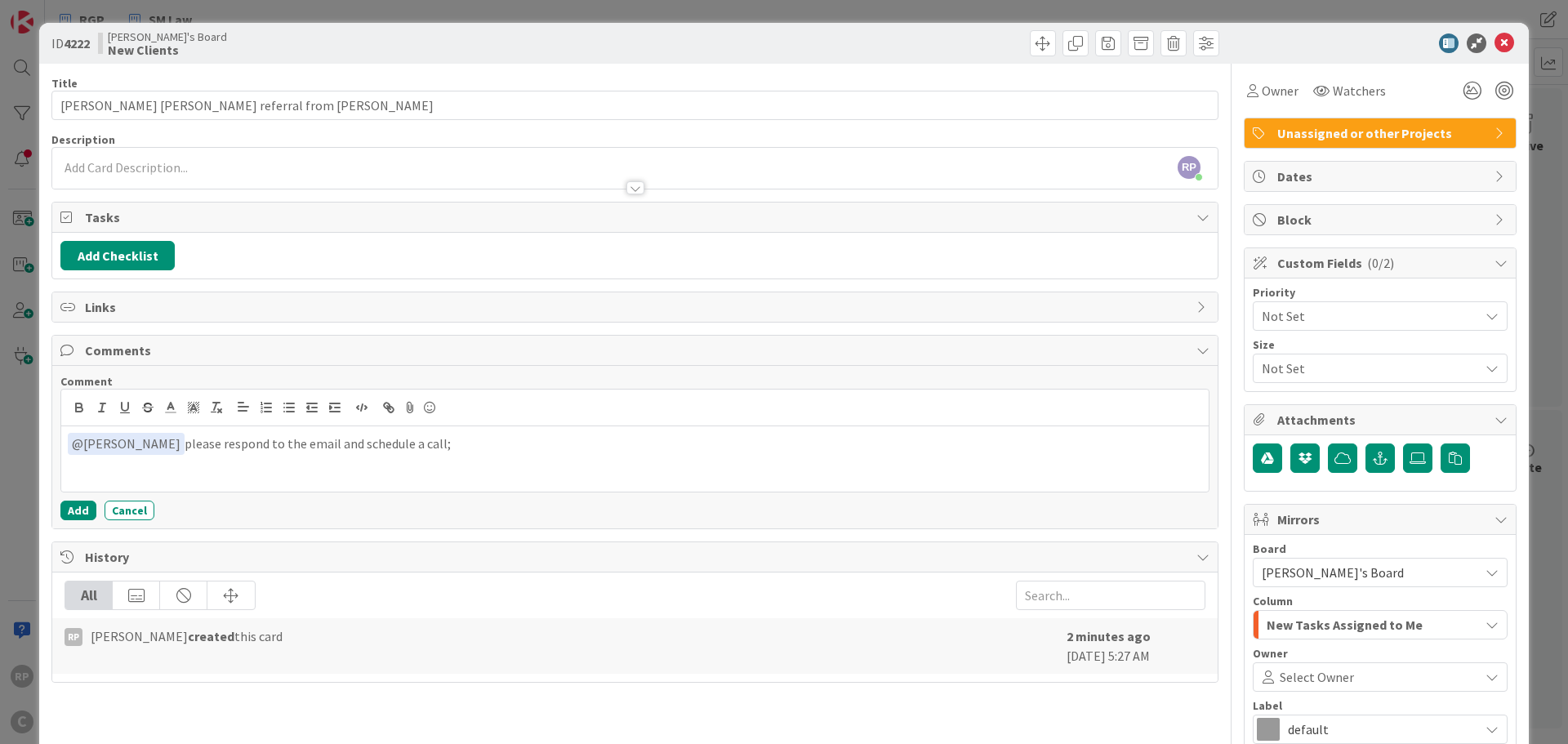
click at [1311, 675] on span "Select Owner" at bounding box center [1317, 677] width 74 height 20
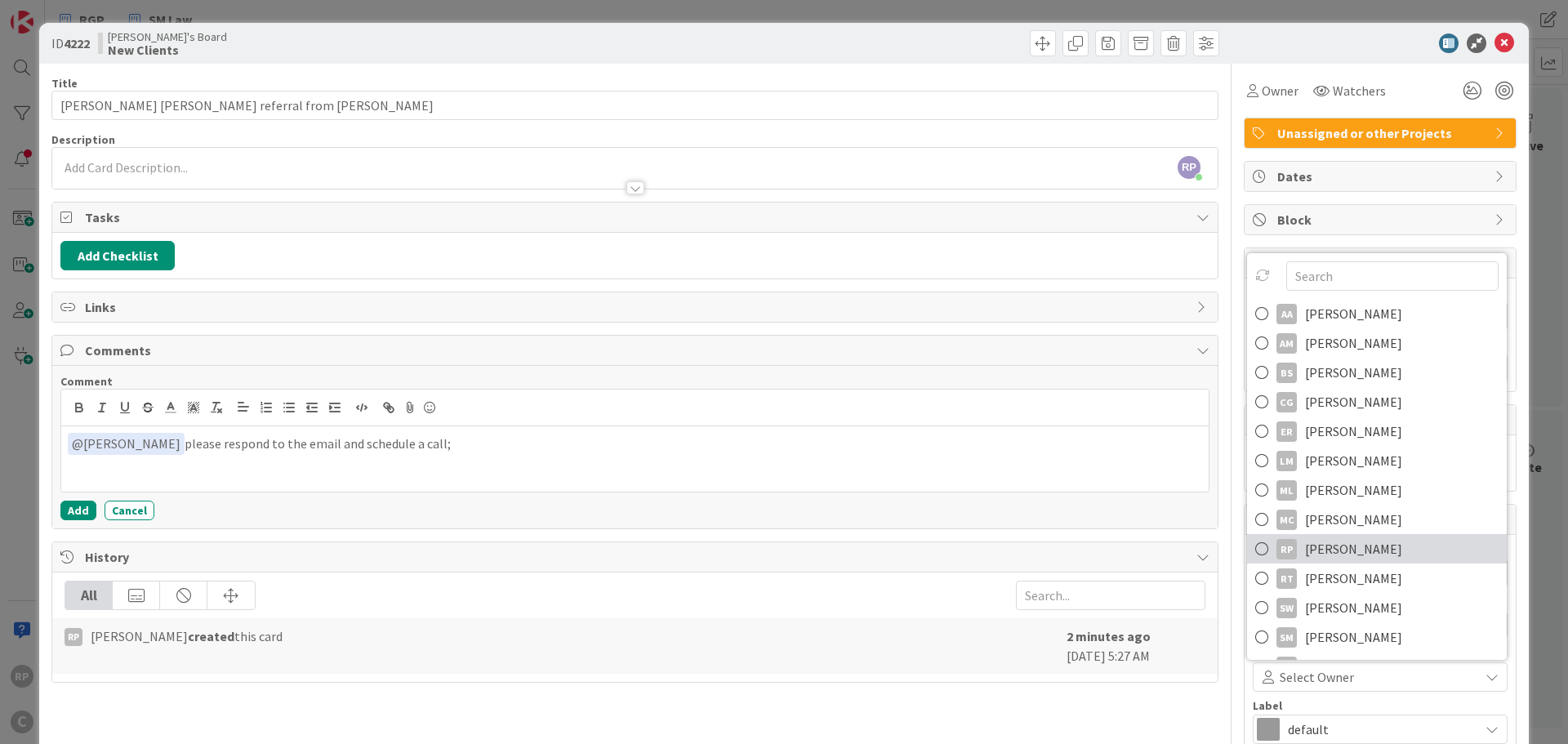
click at [1328, 555] on span "[PERSON_NAME]" at bounding box center [1353, 549] width 97 height 25
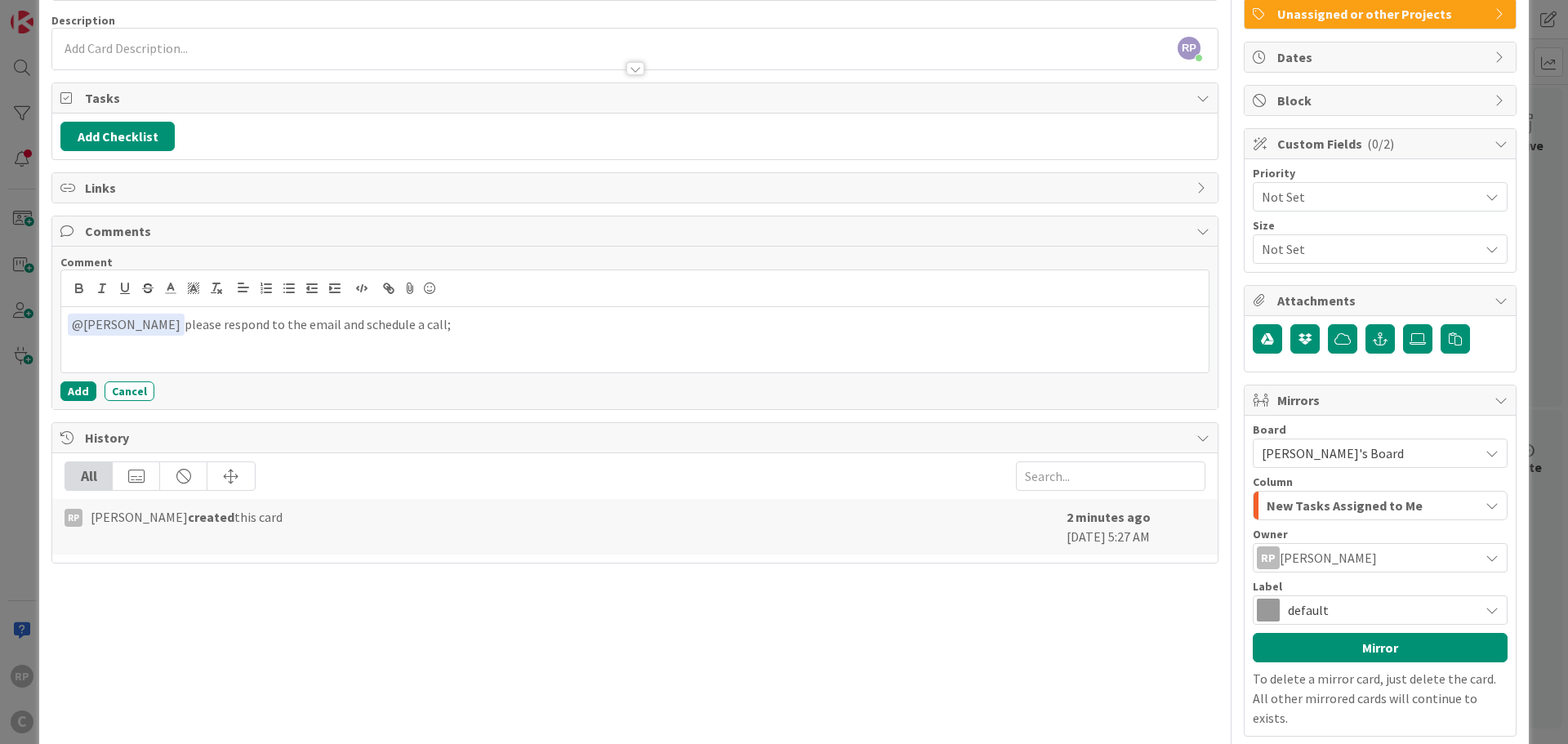
scroll to position [171, 0]
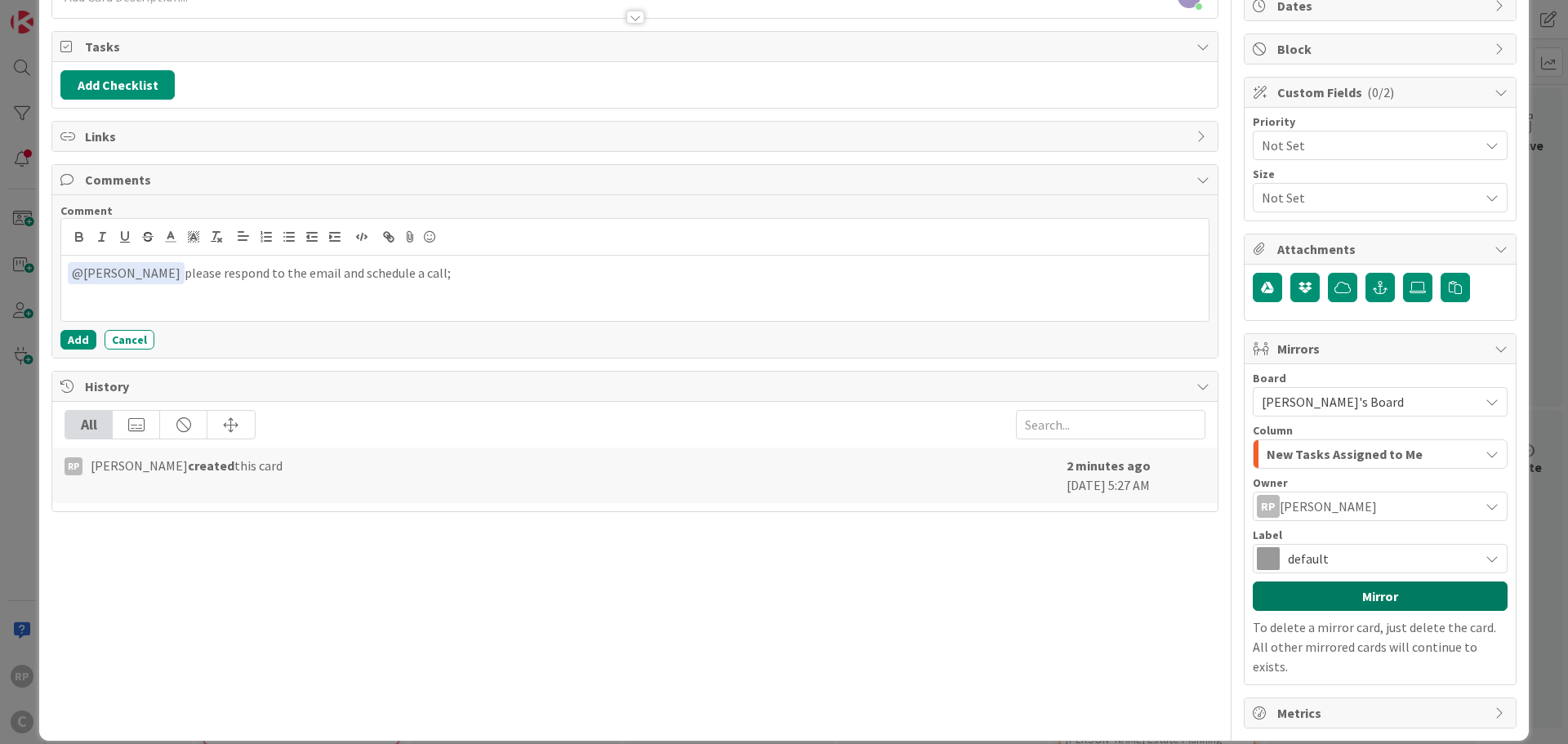
click at [1295, 592] on button "Mirror" at bounding box center [1380, 596] width 255 height 29
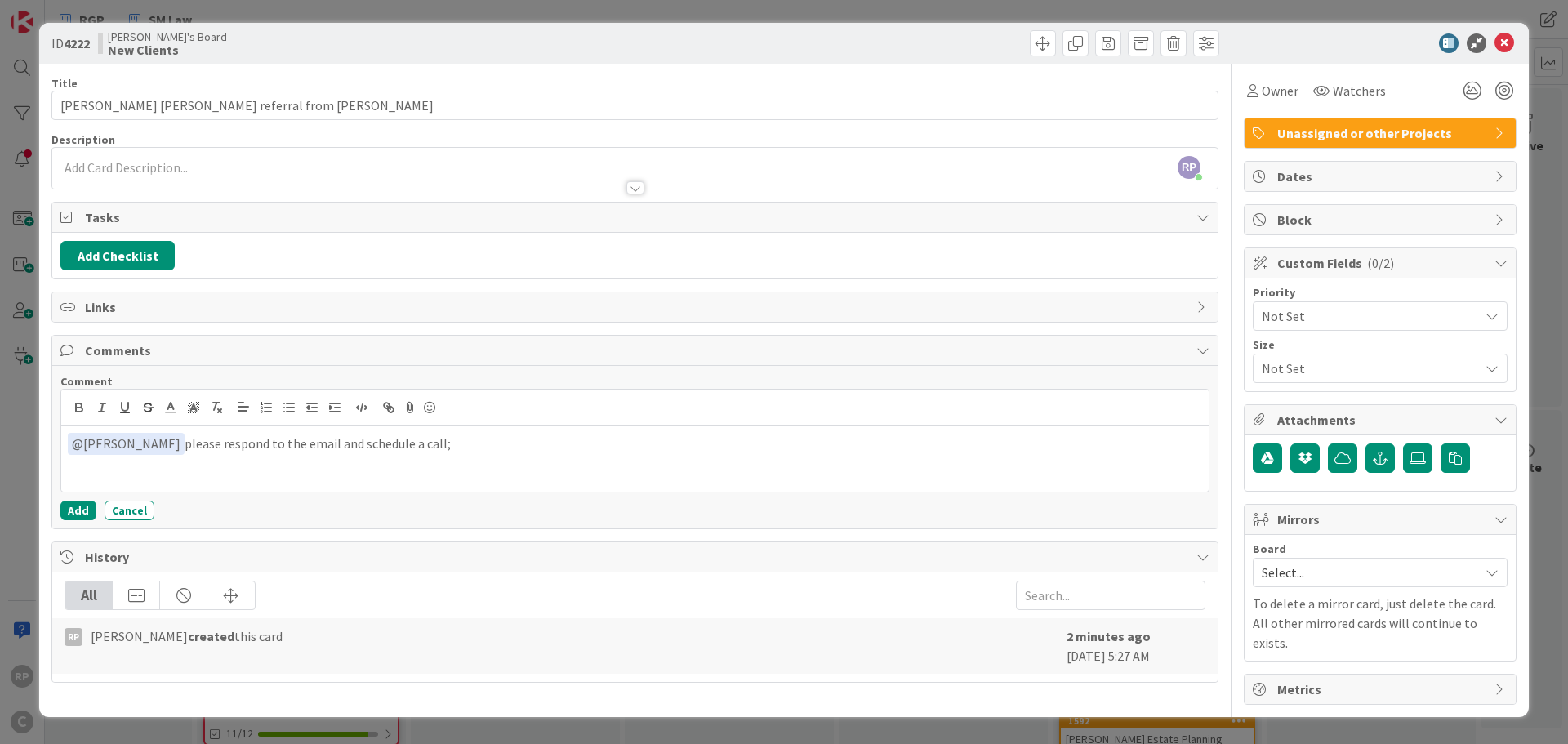
scroll to position [0, 0]
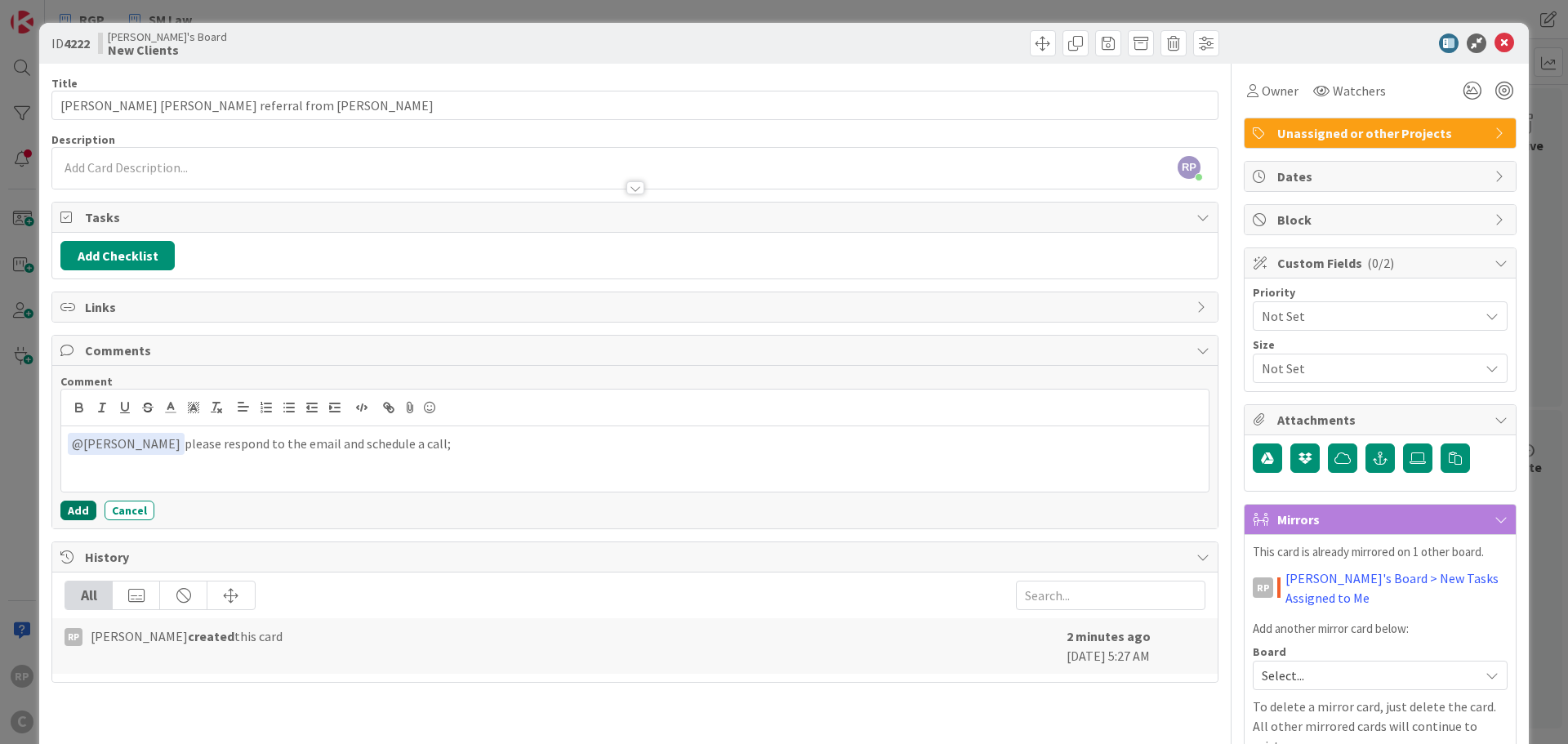
click at [82, 512] on button "Add" at bounding box center [78, 511] width 36 height 20
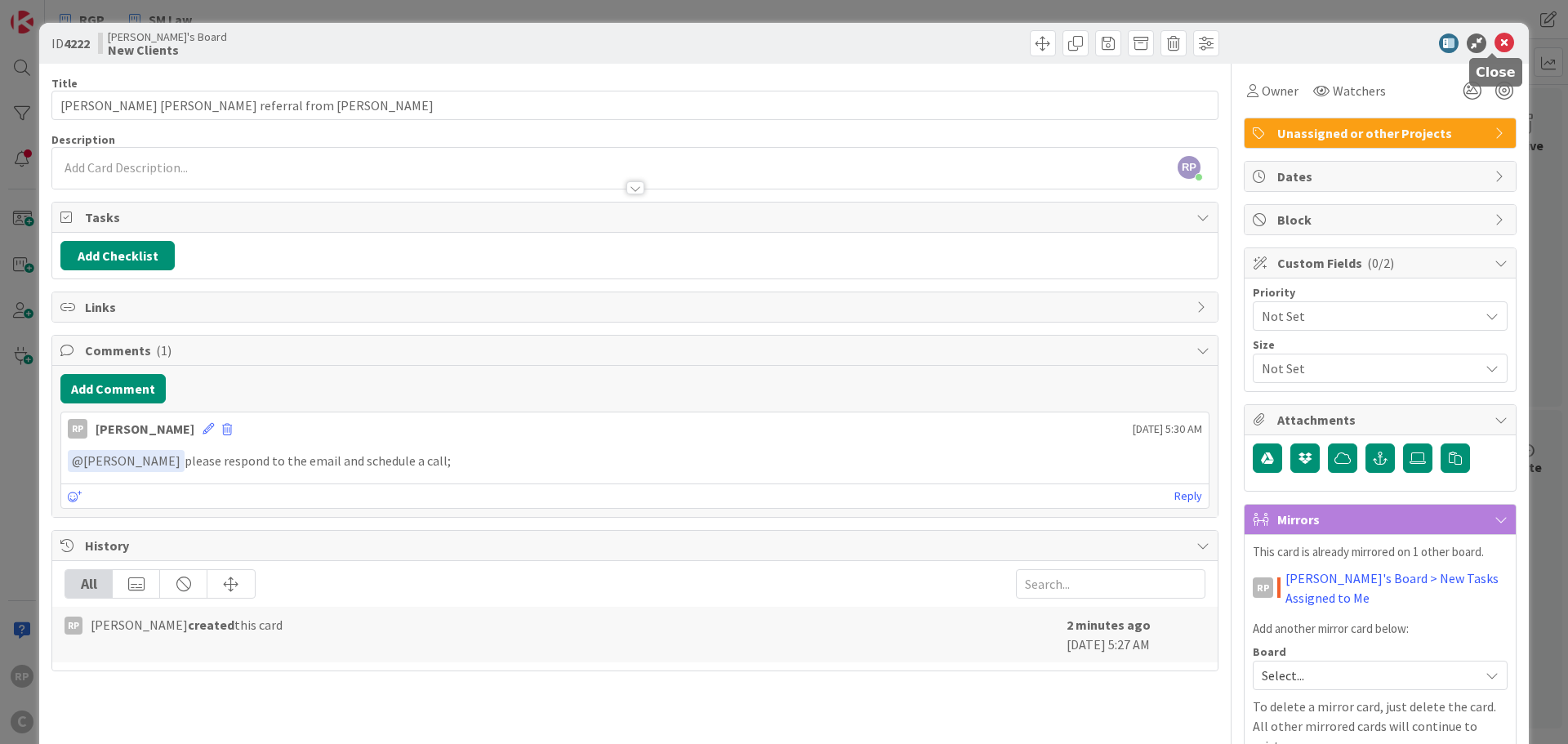
click at [1501, 42] on icon at bounding box center [1505, 43] width 20 height 20
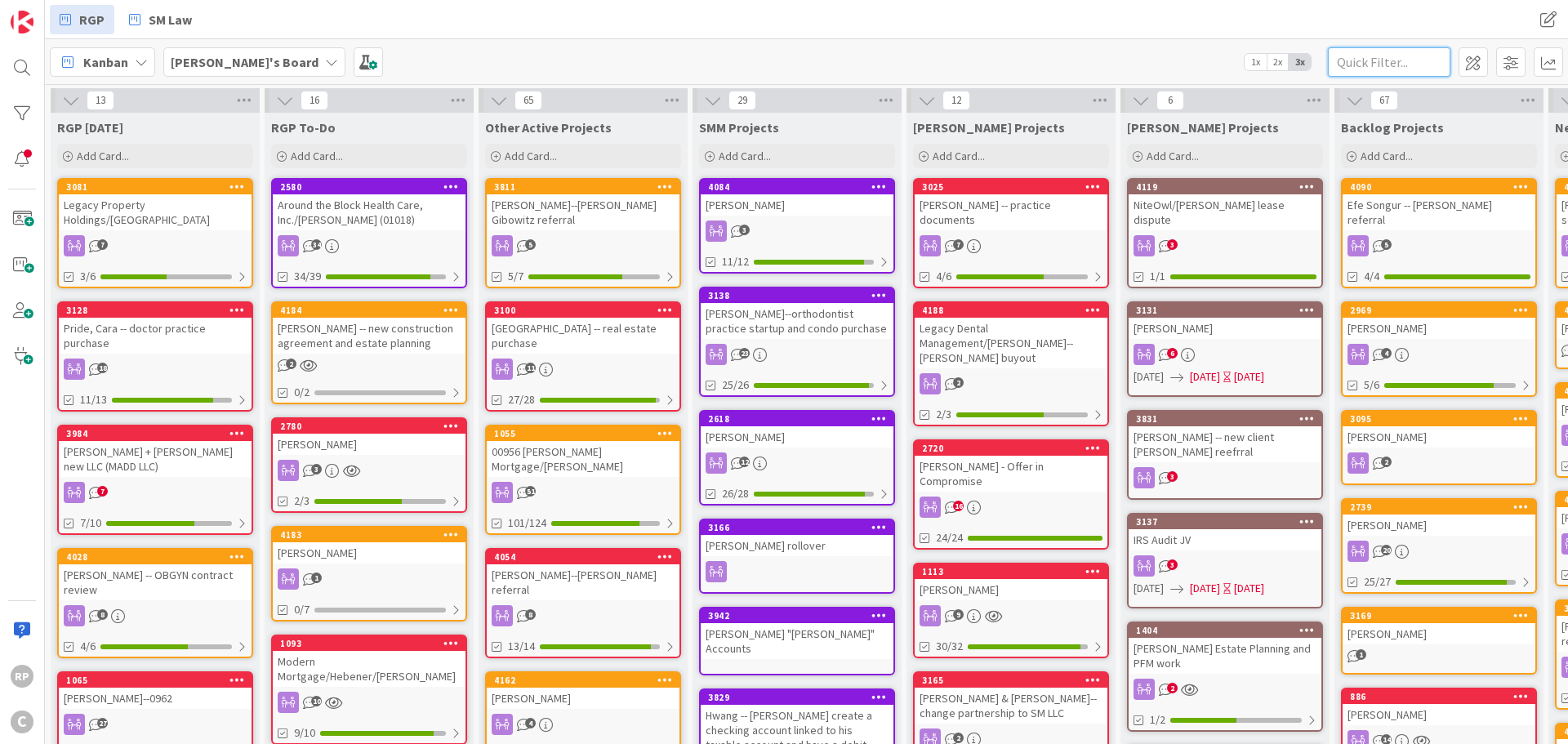
click at [1376, 66] on input "text" at bounding box center [1389, 61] width 123 height 29
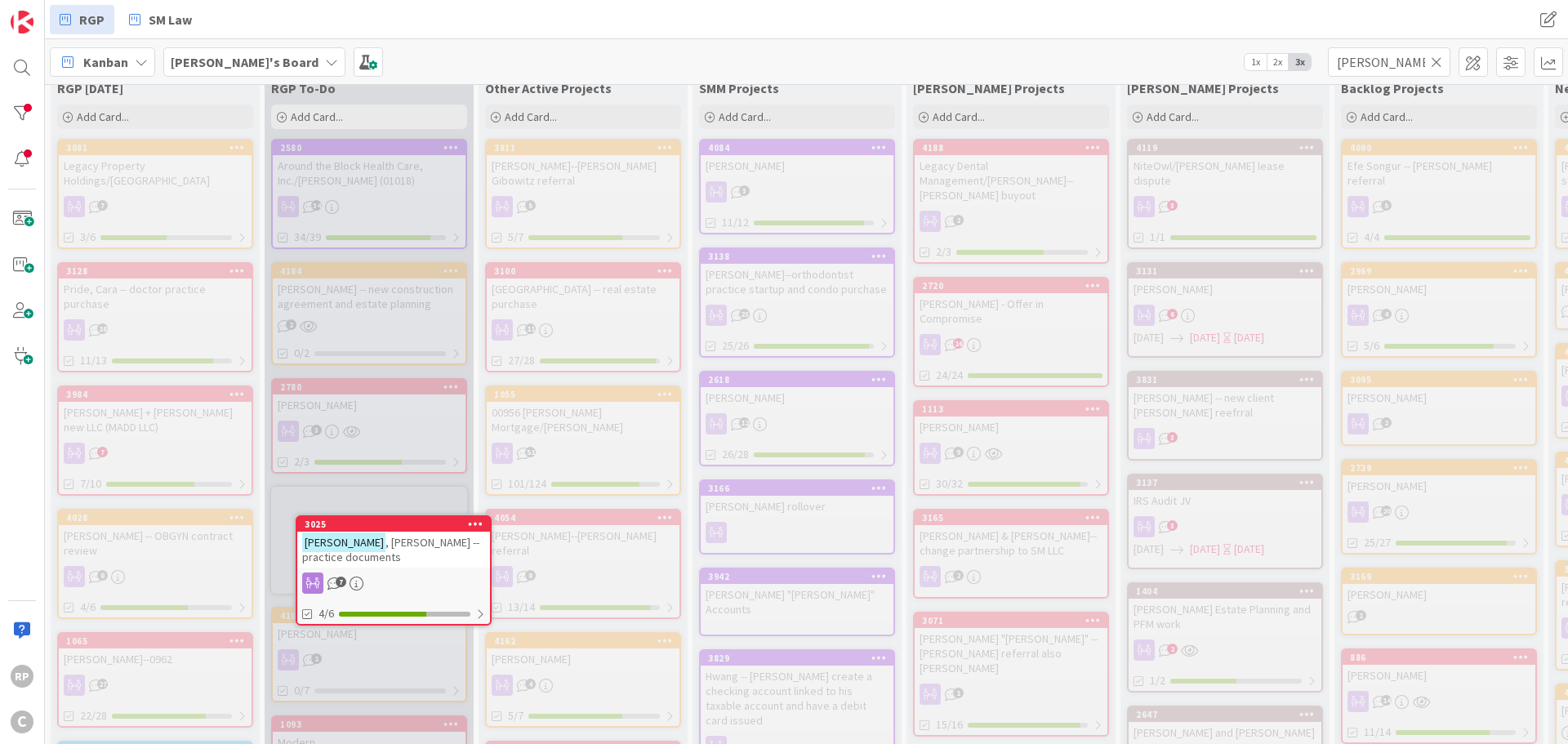
scroll to position [42, 0]
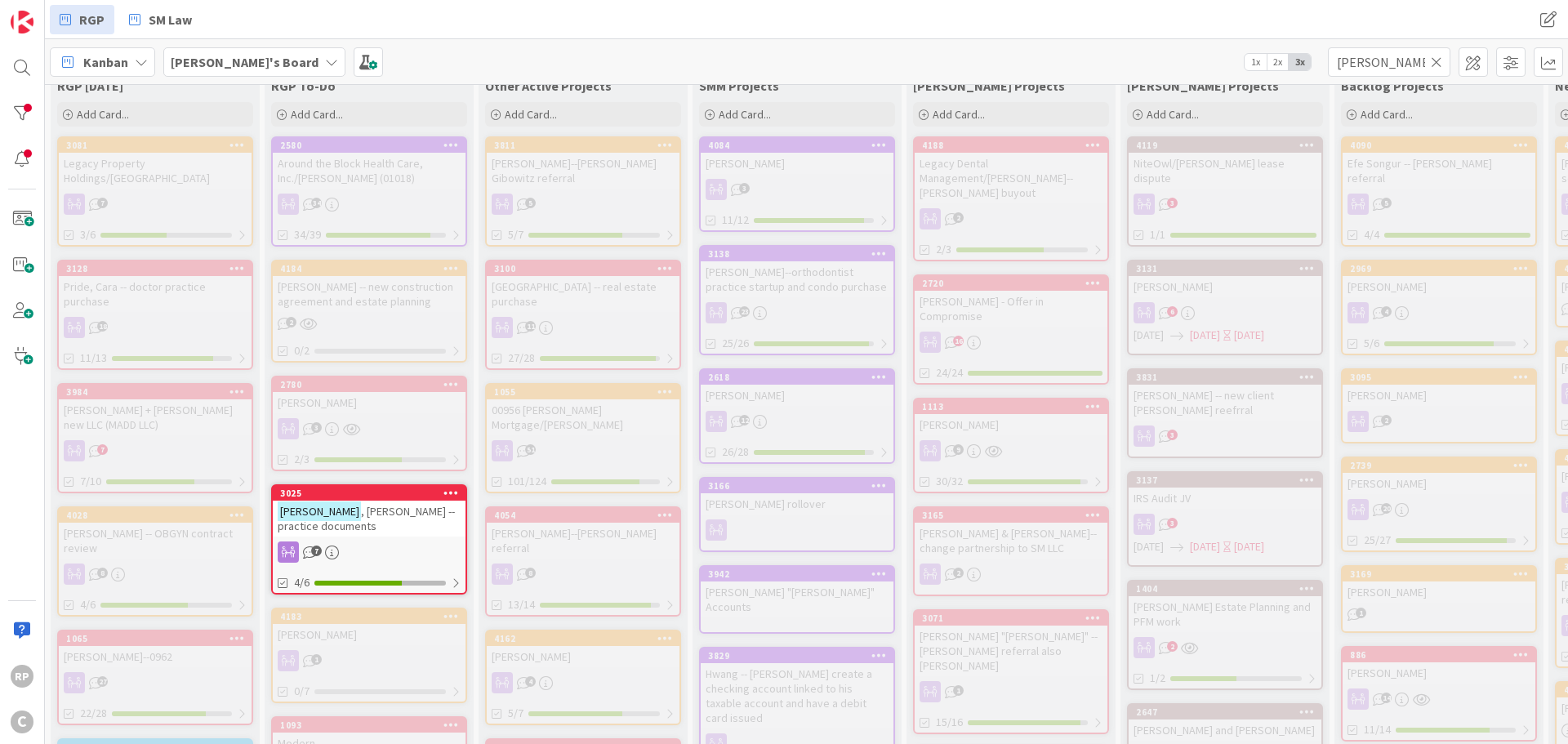
click at [376, 508] on span ", [PERSON_NAME] -- practice documents" at bounding box center [366, 518] width 177 height 29
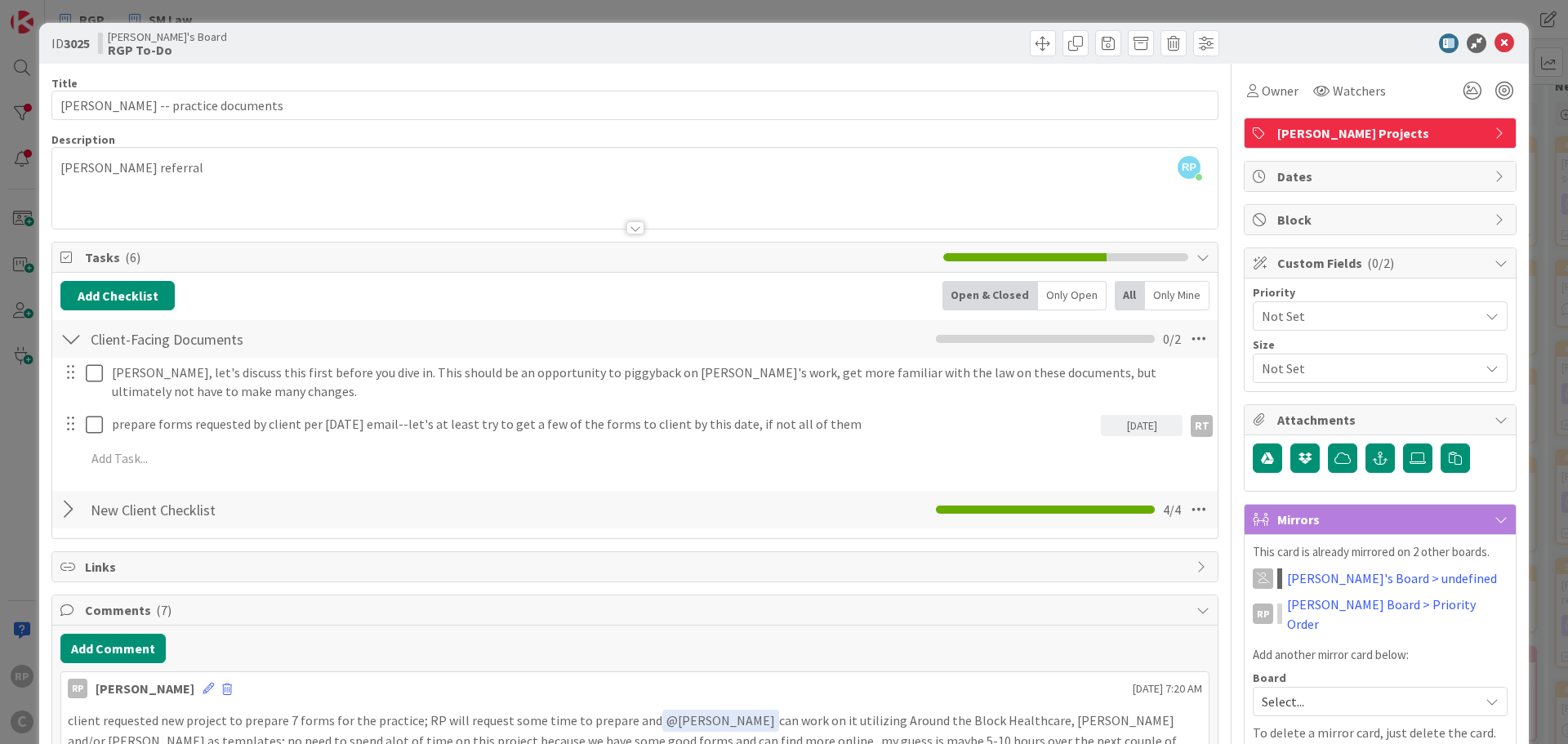
scroll to position [163, 0]
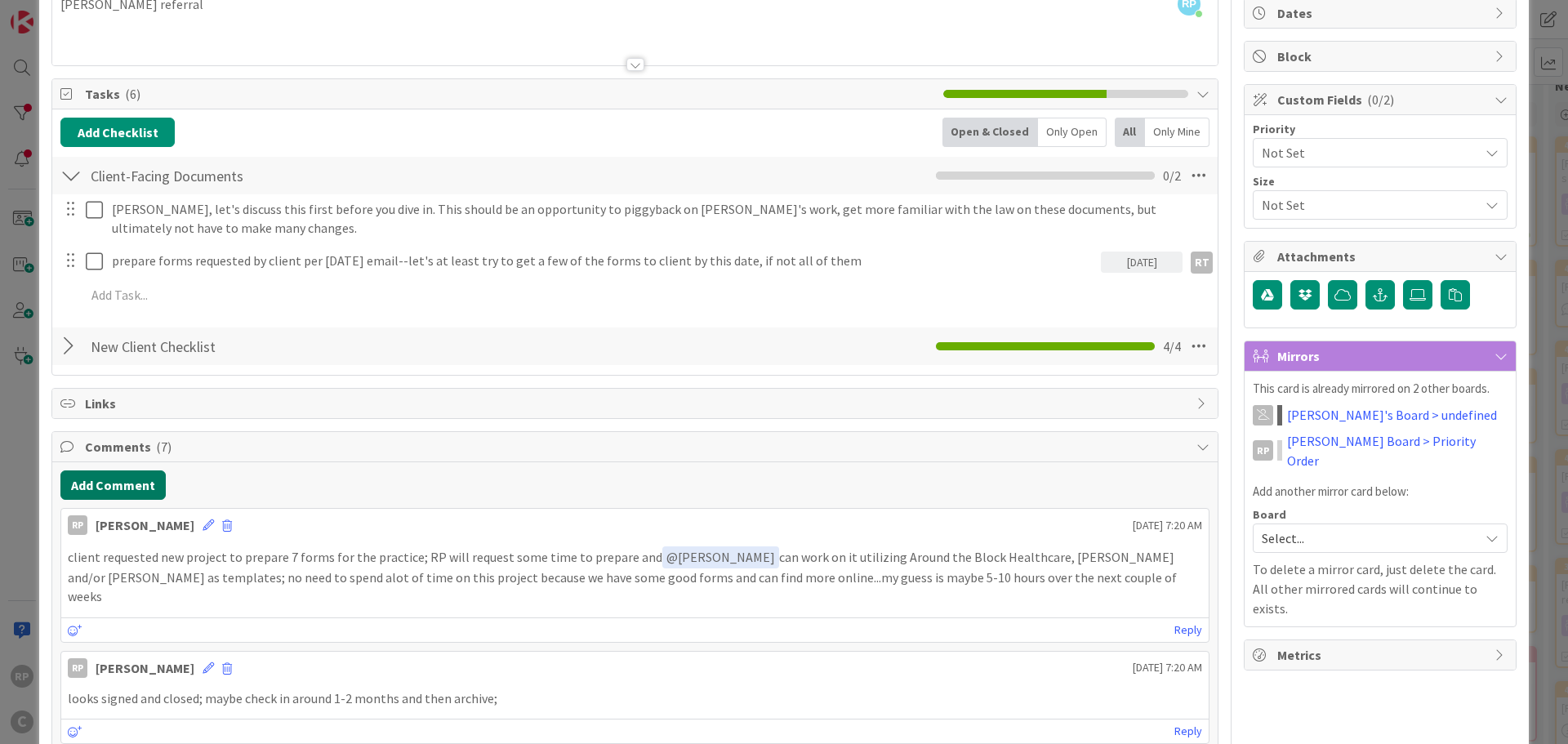
click at [141, 488] on button "Add Comment" at bounding box center [112, 484] width 105 height 29
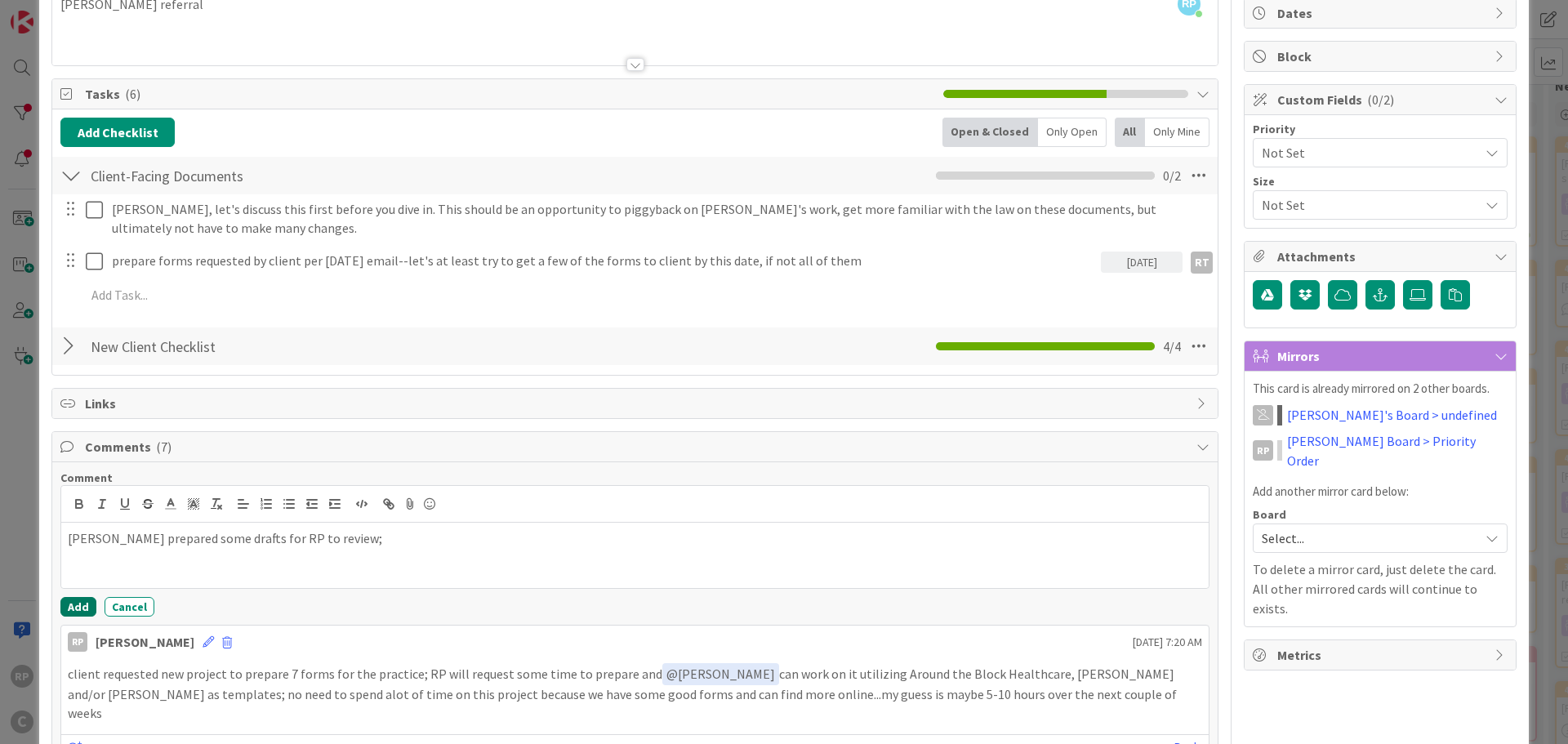
click at [67, 611] on button "Add" at bounding box center [78, 607] width 36 height 20
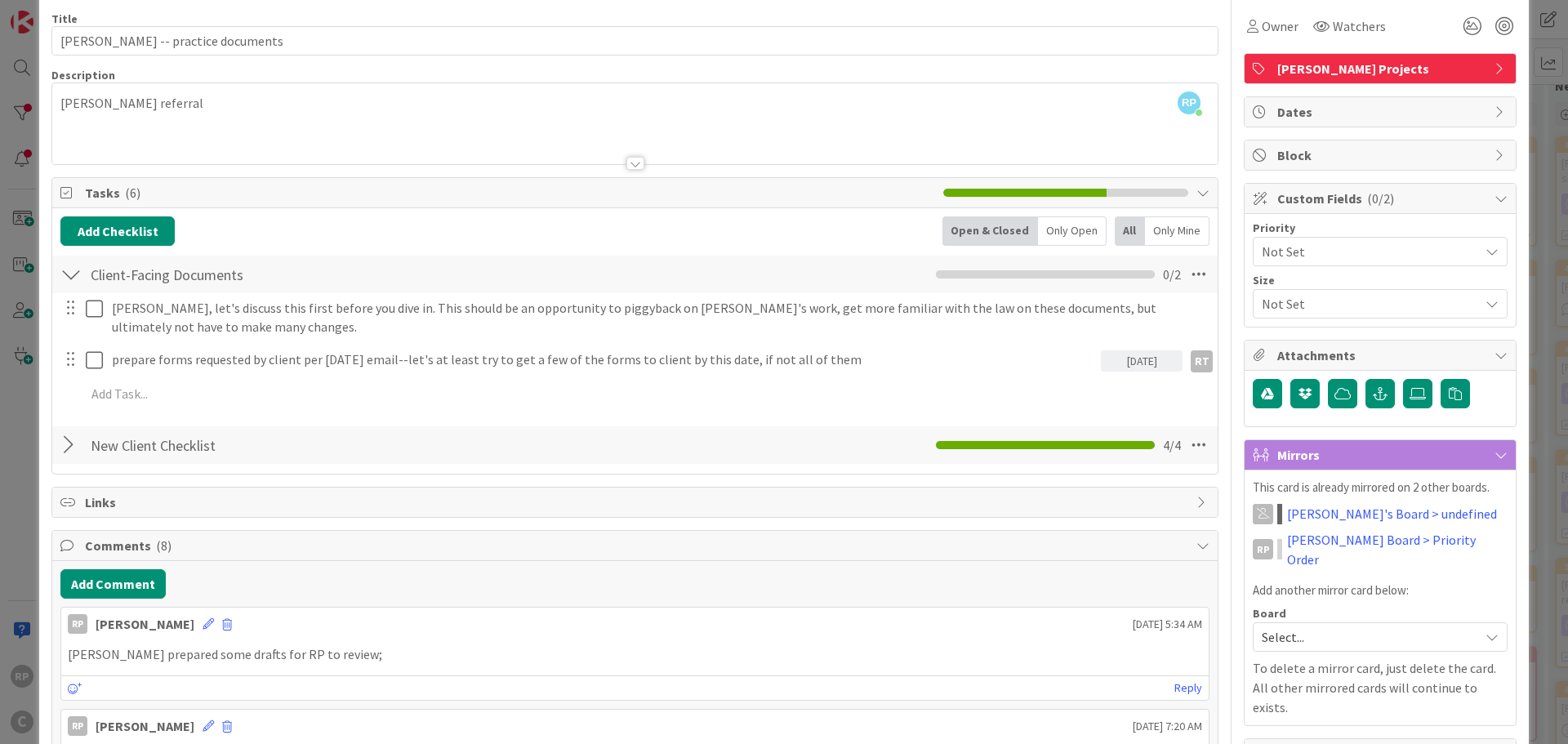
scroll to position [0, 0]
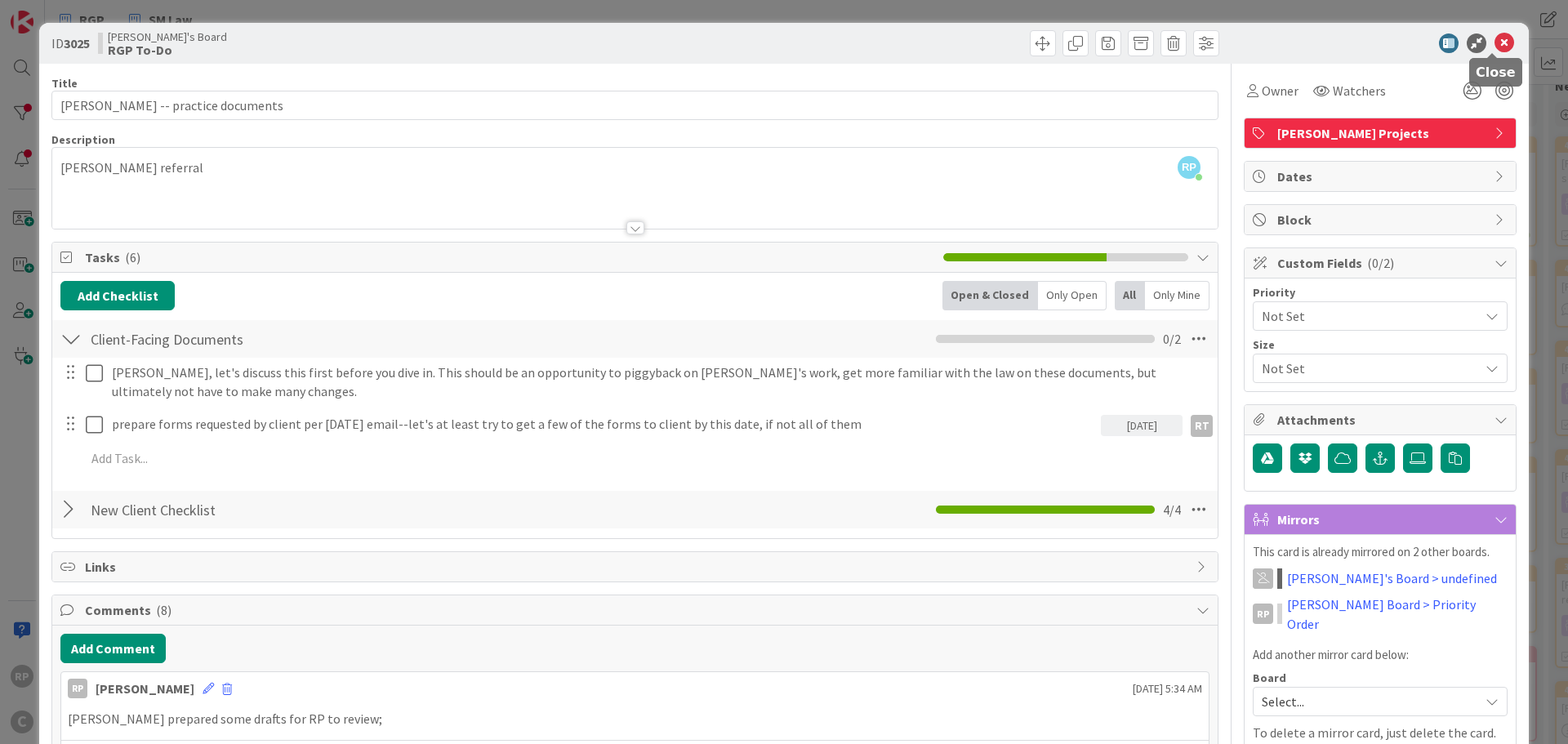
click at [1495, 39] on icon at bounding box center [1505, 43] width 20 height 20
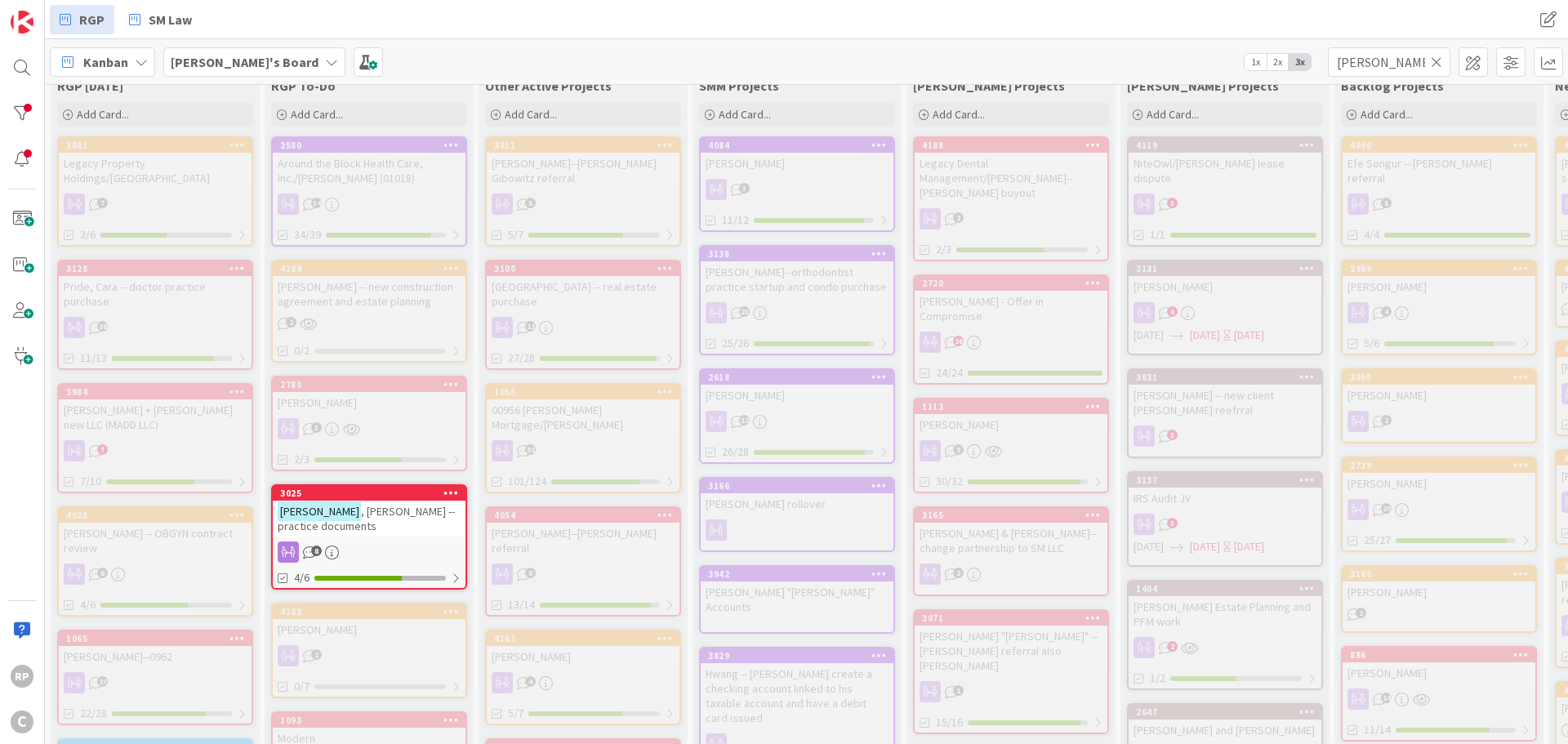
click at [1438, 59] on icon at bounding box center [1436, 62] width 11 height 15
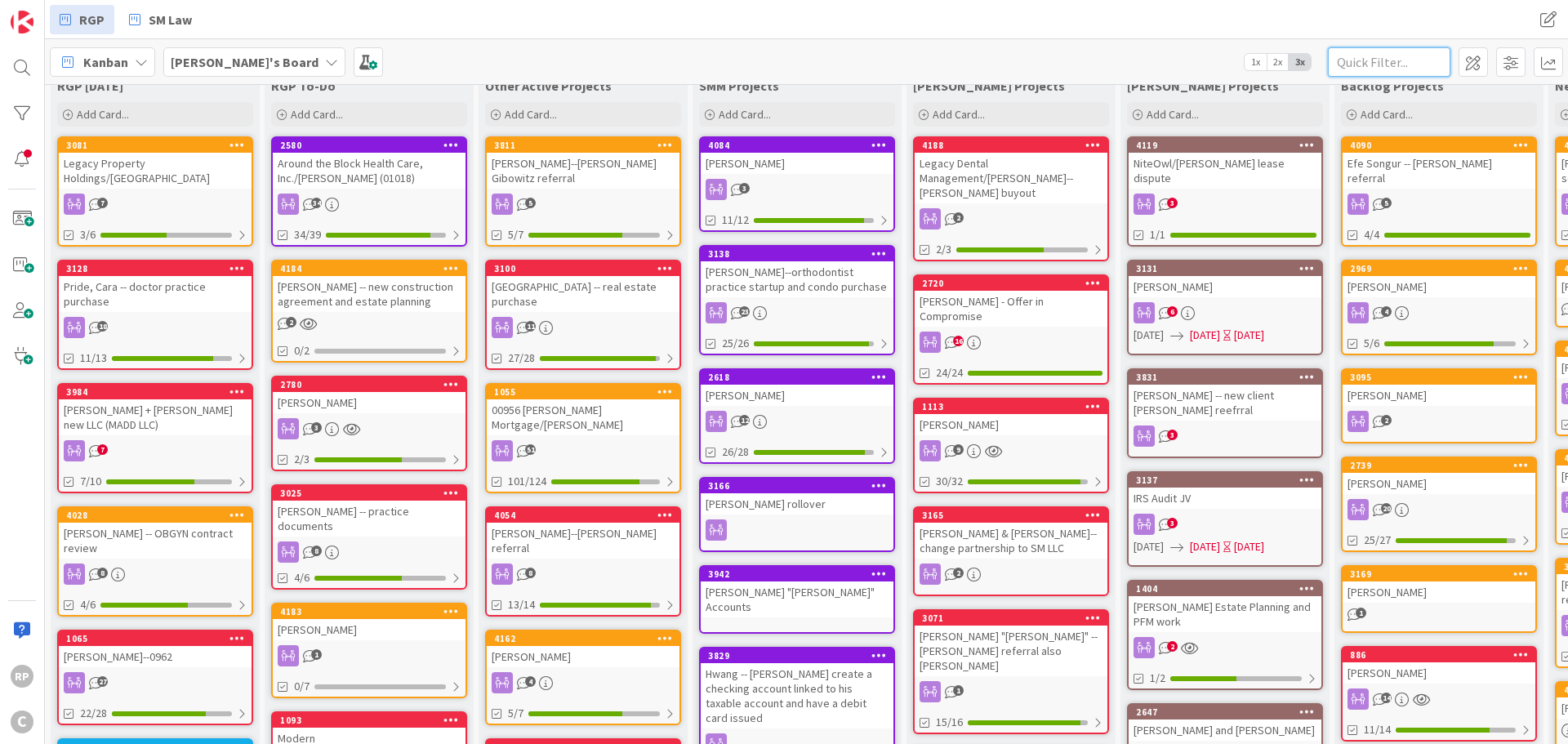
click at [1384, 56] on input "text" at bounding box center [1389, 61] width 123 height 29
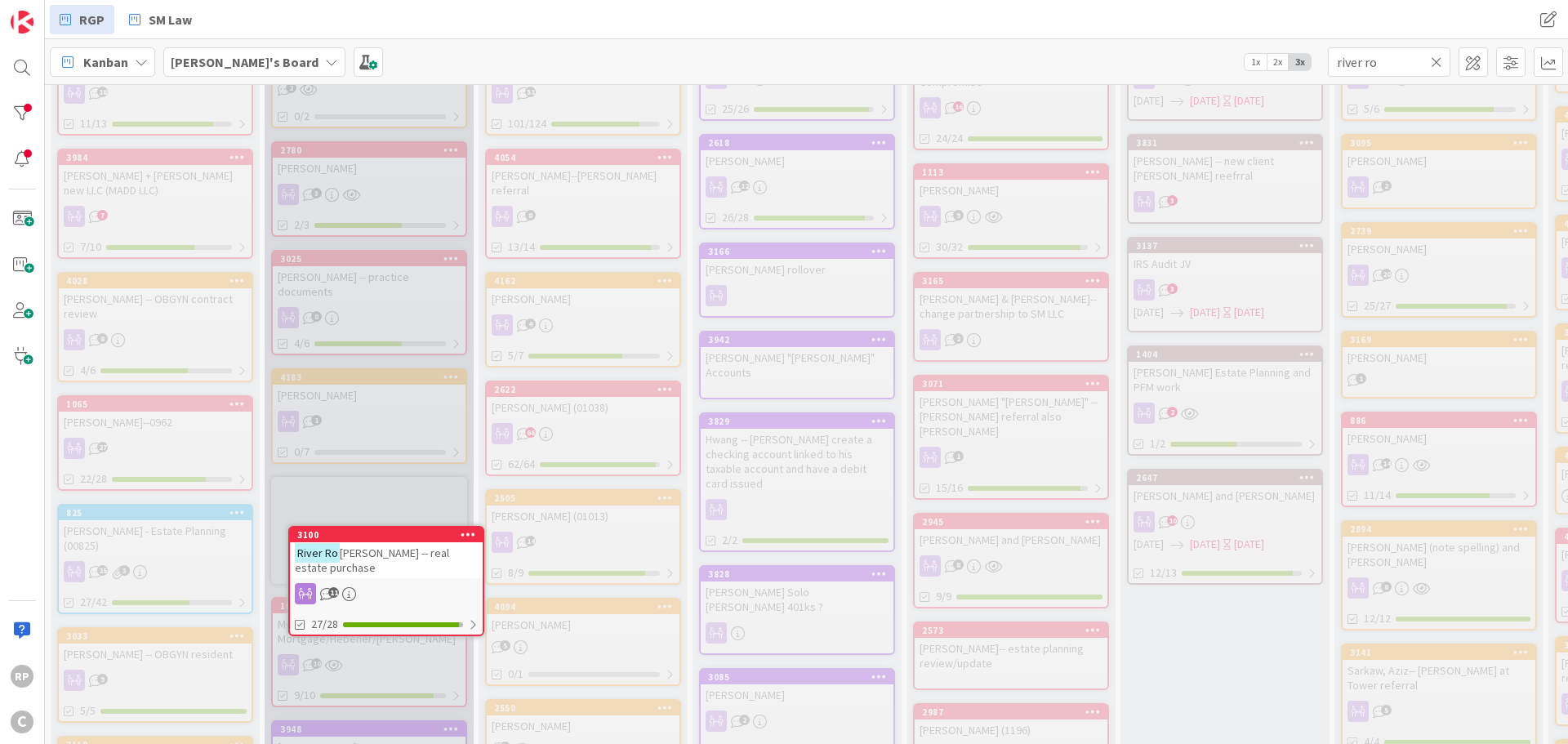
scroll to position [281, 0]
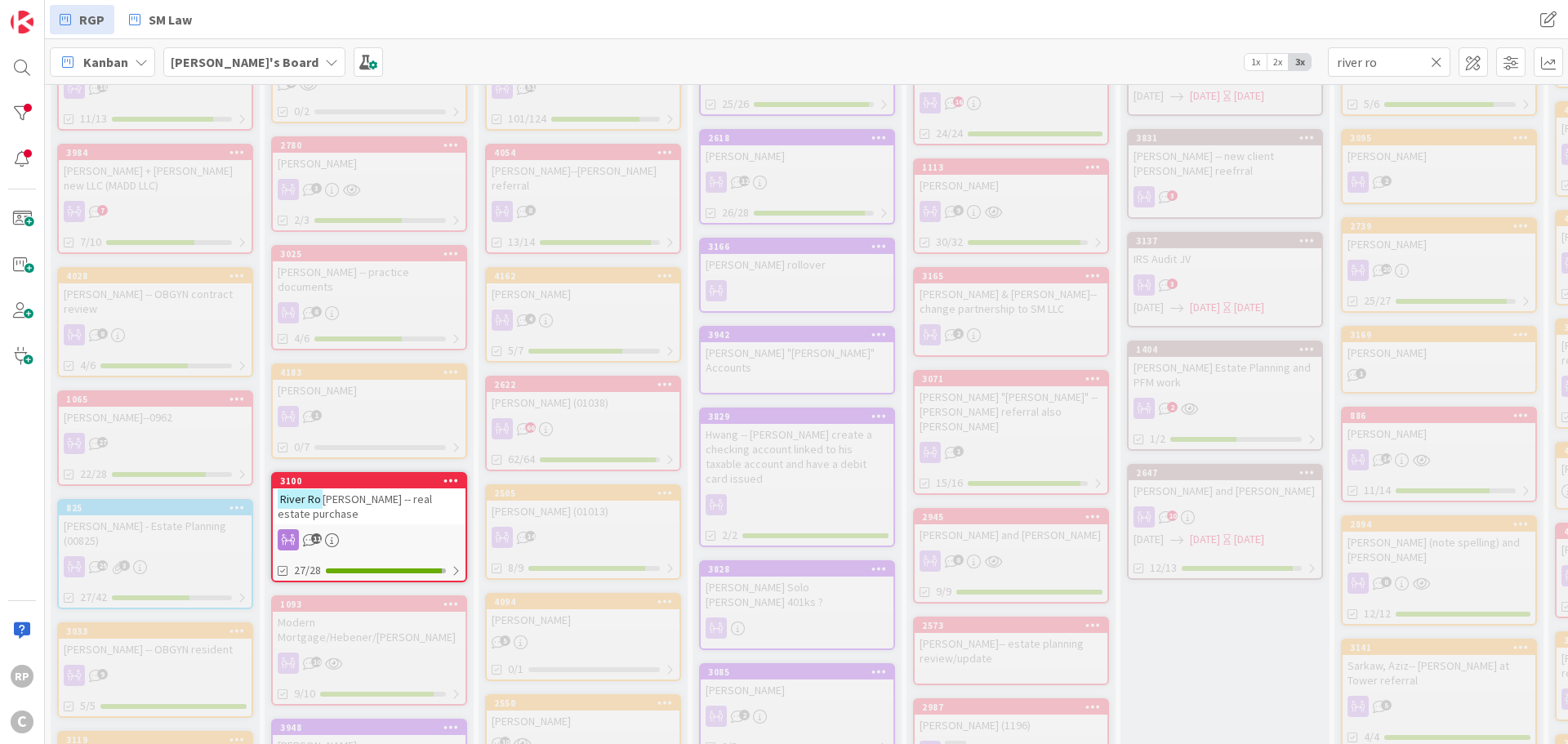
click at [355, 510] on div "River Ro [PERSON_NAME] -- real estate purchase" at bounding box center [369, 506] width 193 height 36
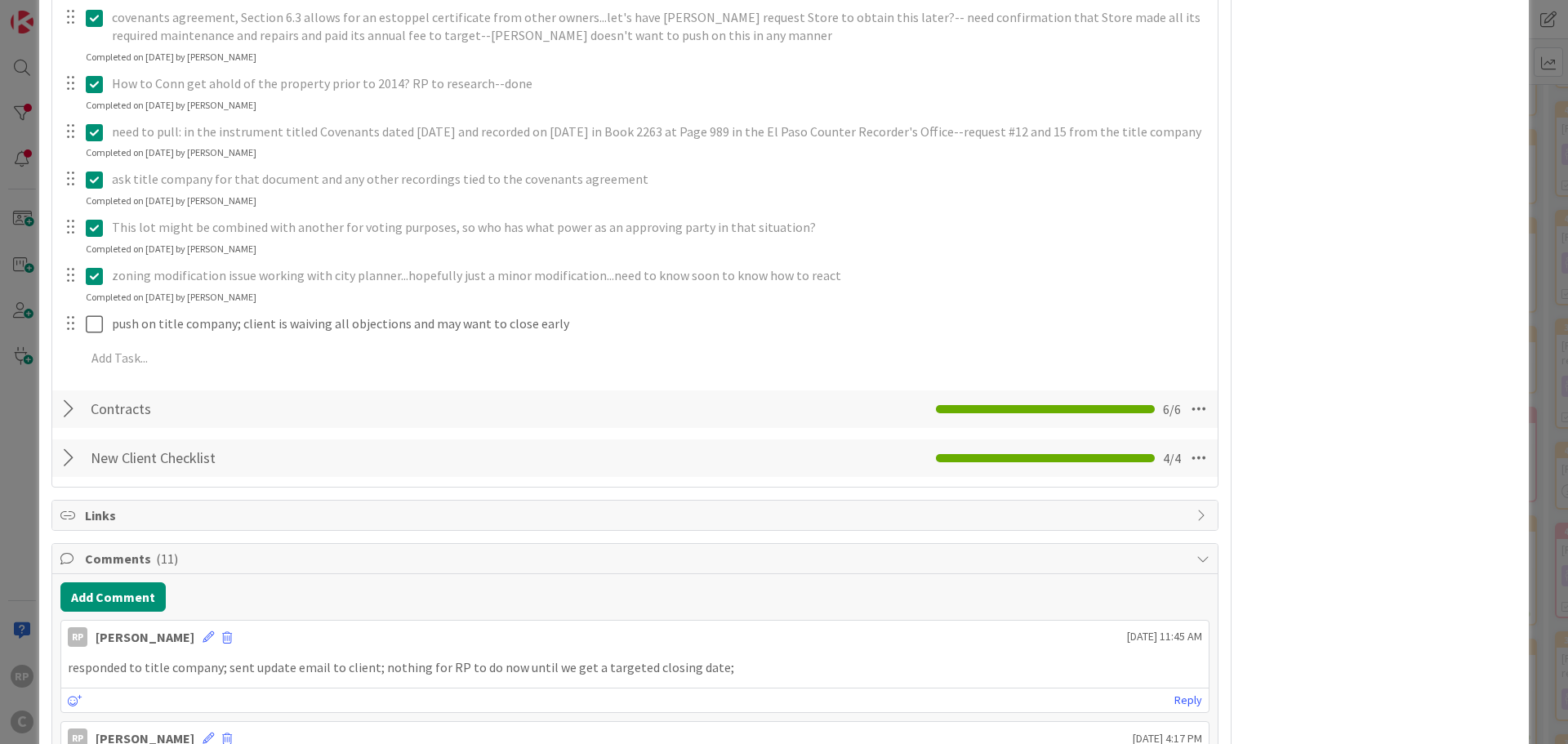
scroll to position [980, 0]
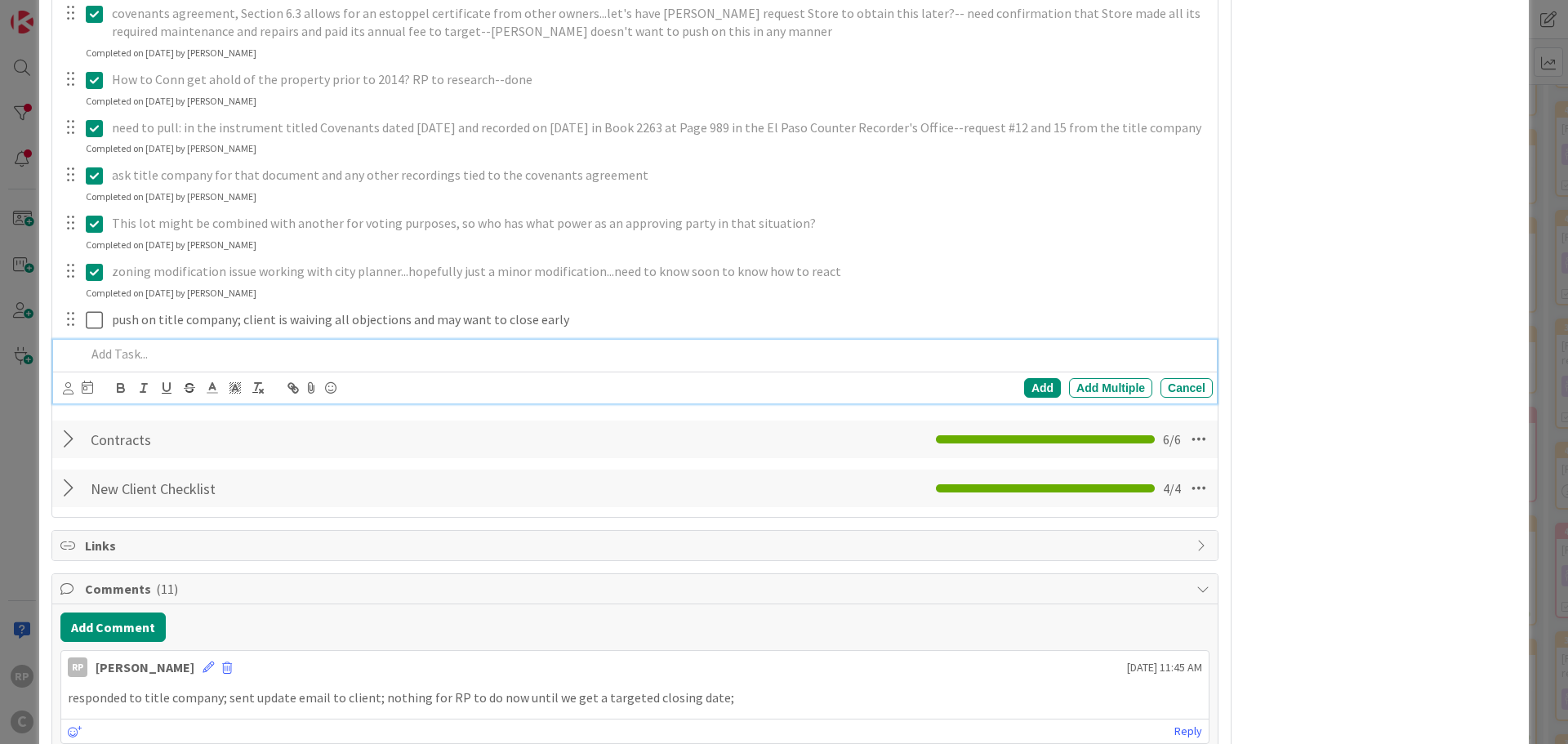
click at [164, 345] on p at bounding box center [646, 354] width 1121 height 19
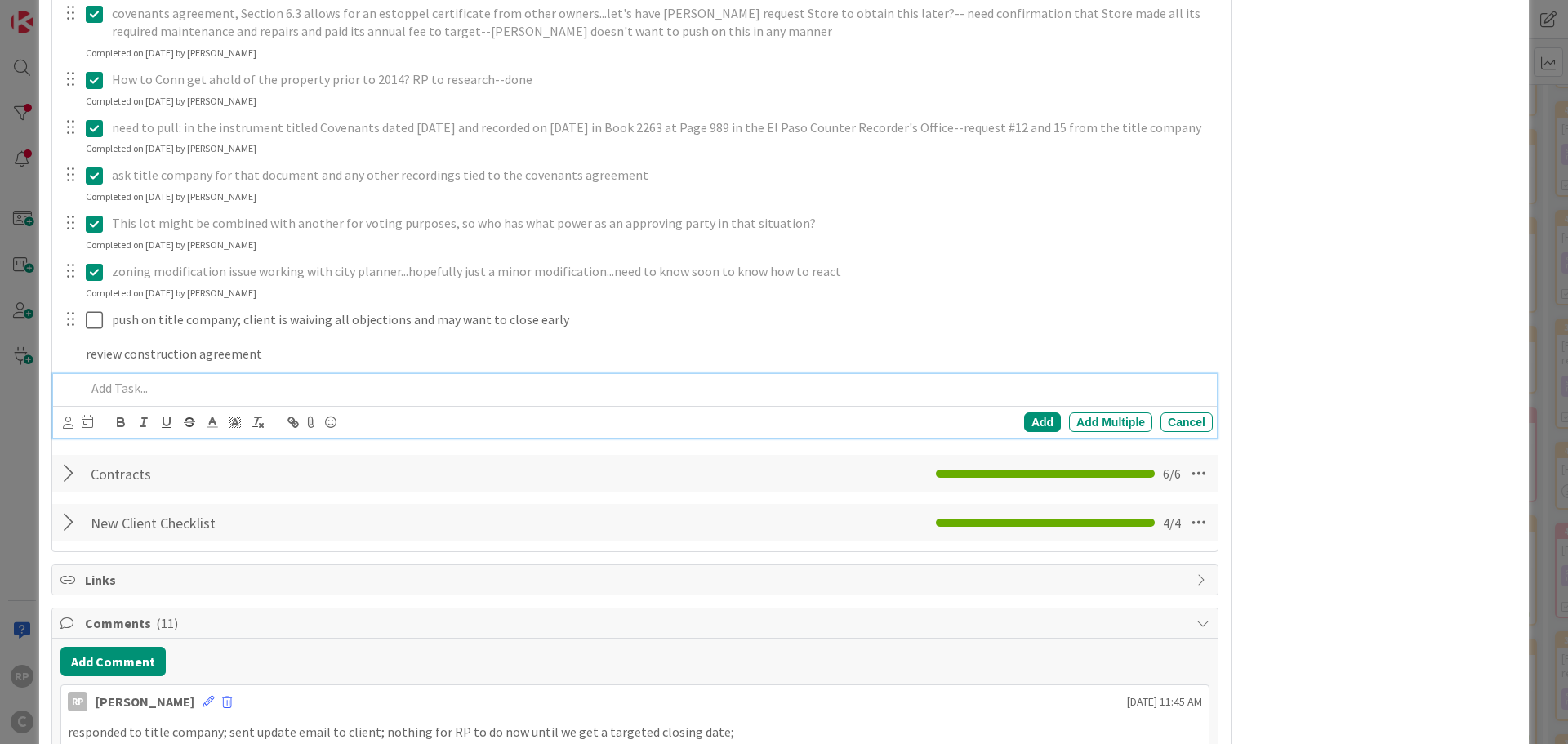
scroll to position [1014, 0]
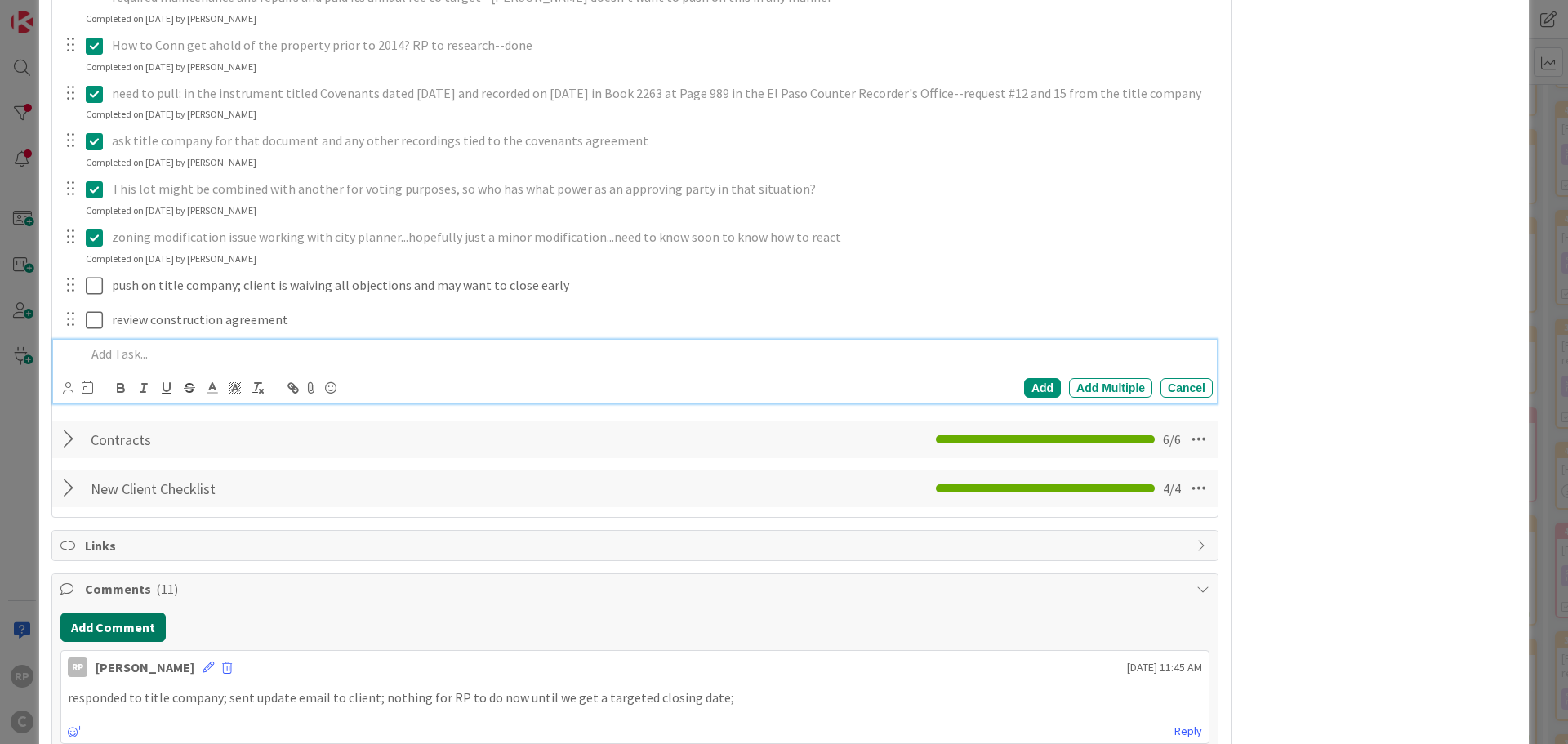
click at [120, 620] on button "Add Comment" at bounding box center [112, 627] width 105 height 29
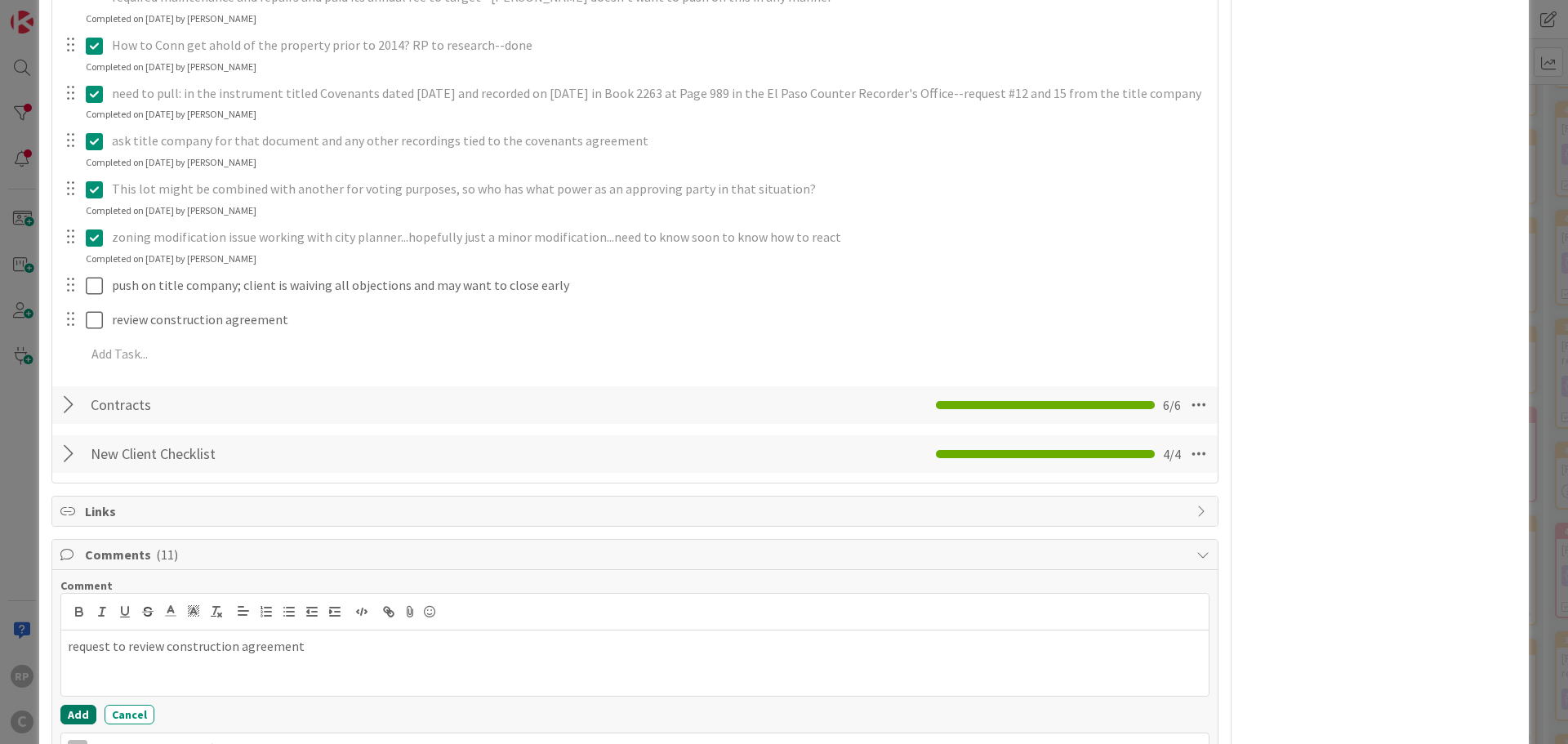
click at [84, 705] on button "Add" at bounding box center [78, 715] width 36 height 20
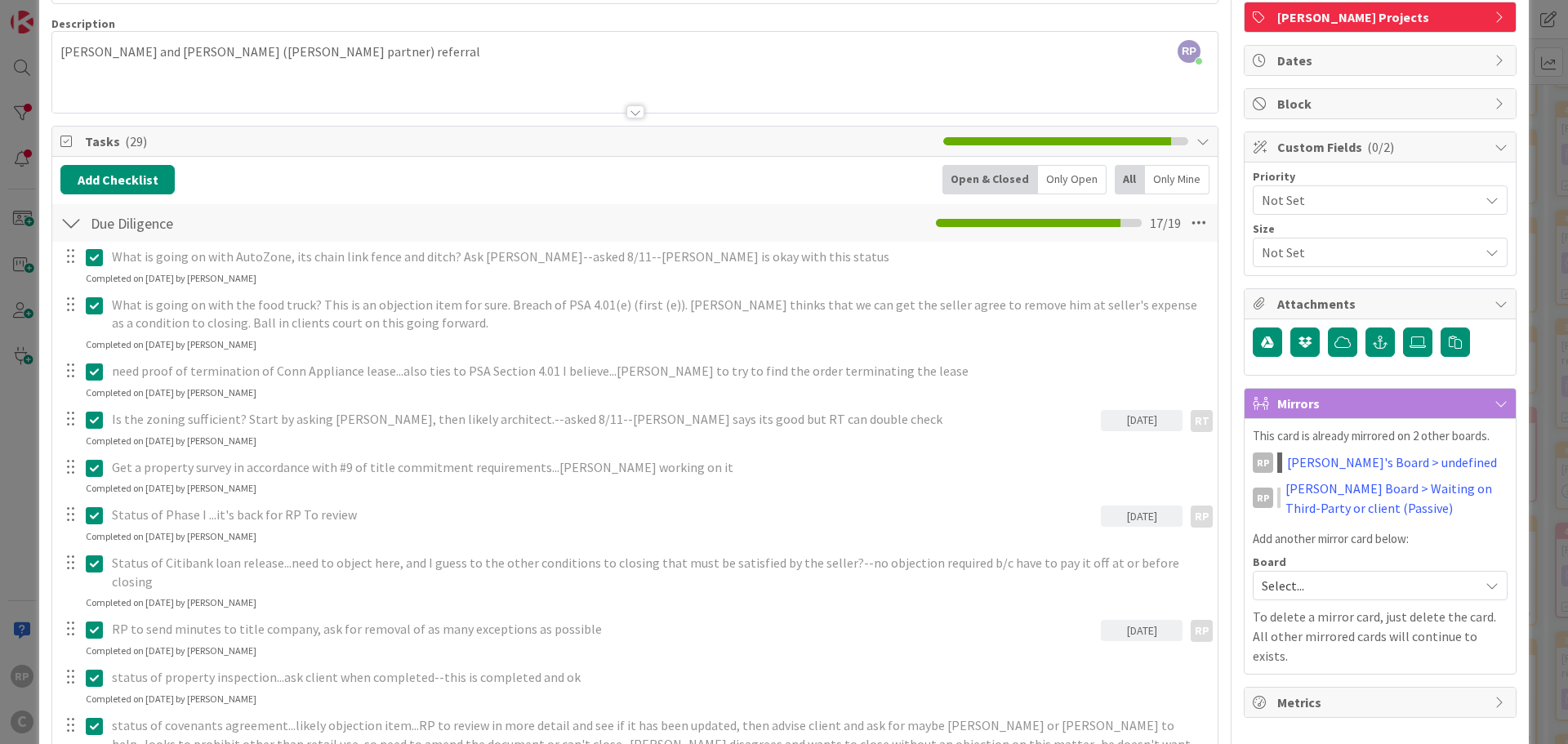
scroll to position [0, 0]
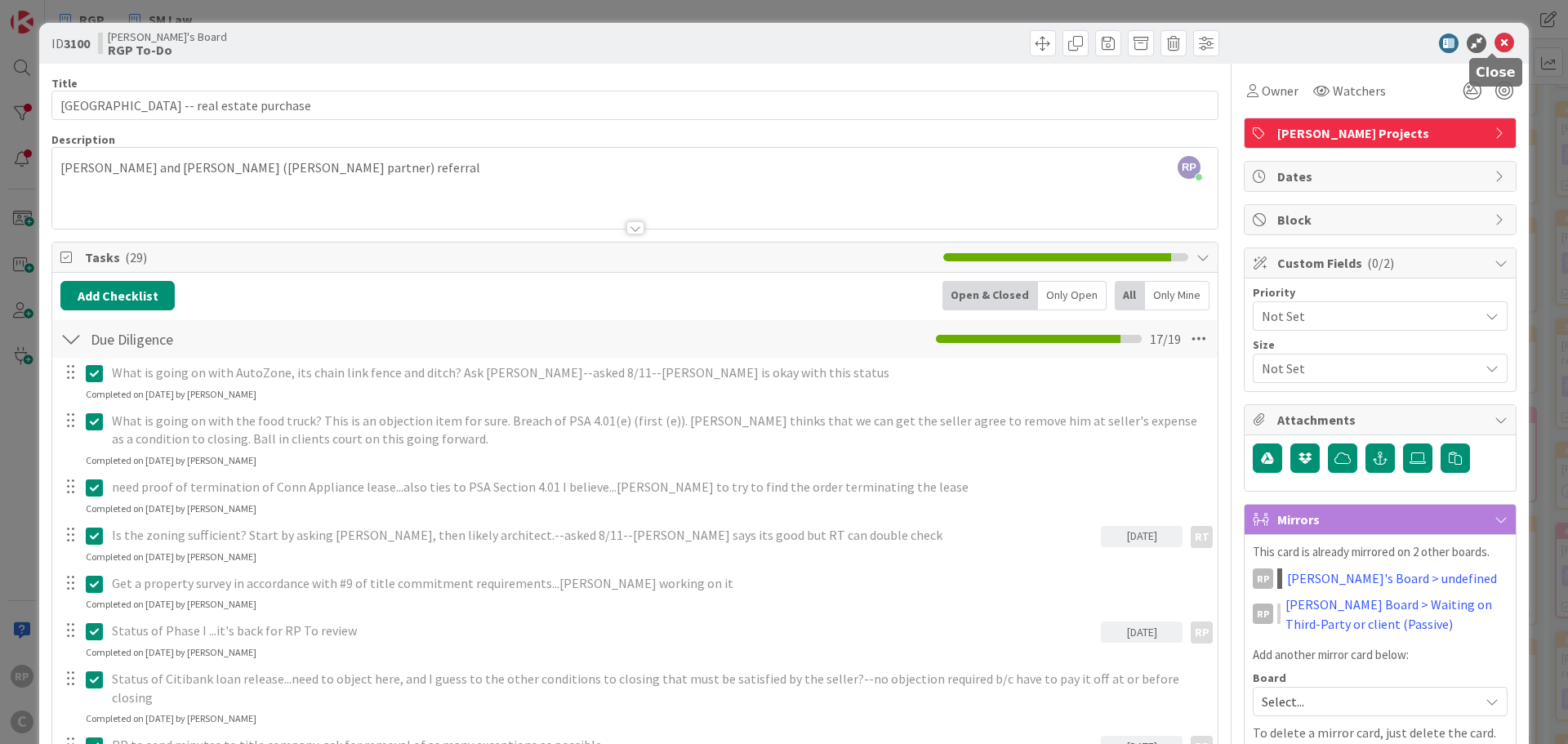
click at [1495, 35] on icon at bounding box center [1505, 43] width 20 height 20
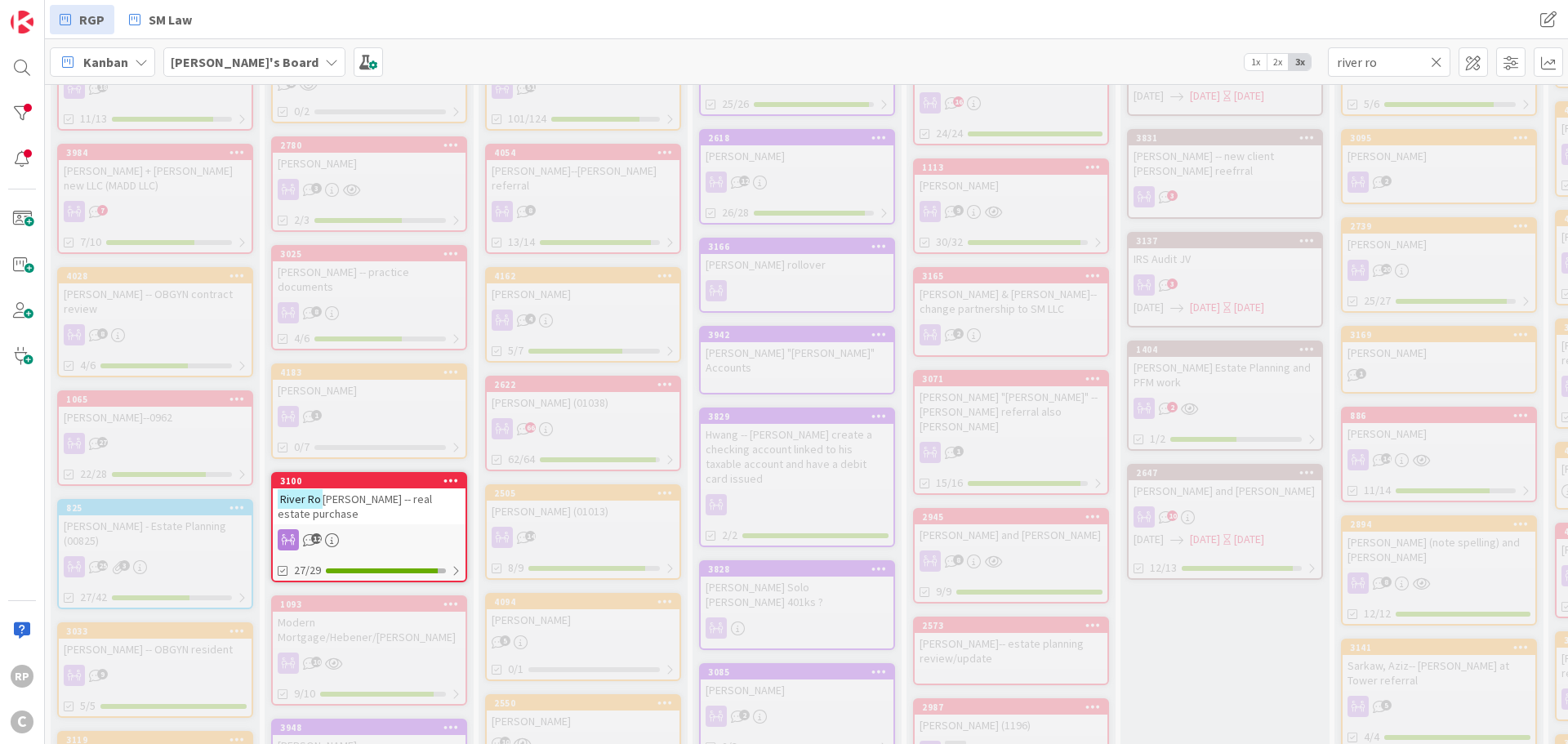
click at [1434, 62] on icon at bounding box center [1436, 62] width 11 height 15
